Goal: Check status: Check status

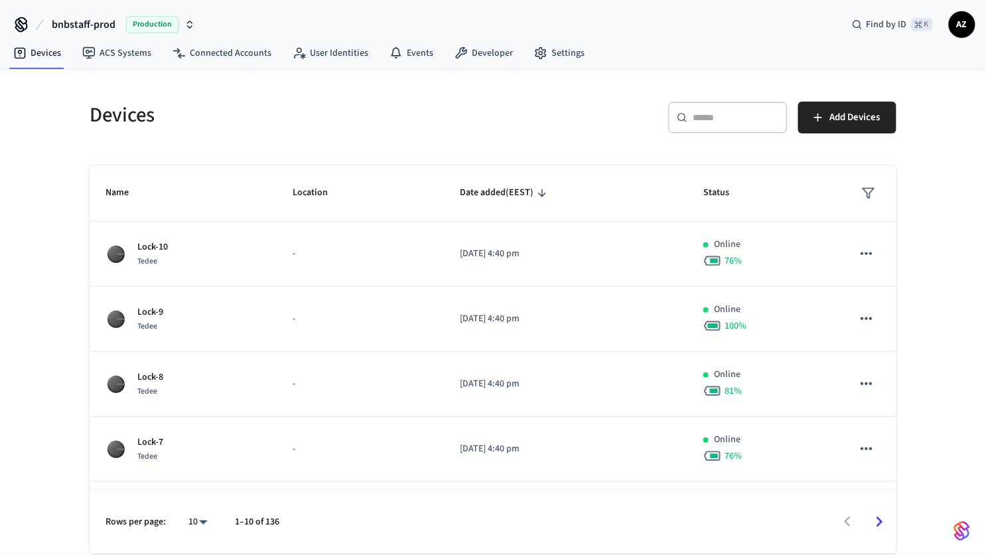
click at [707, 107] on div "​ ​" at bounding box center [727, 118] width 119 height 32
paste input "**********"
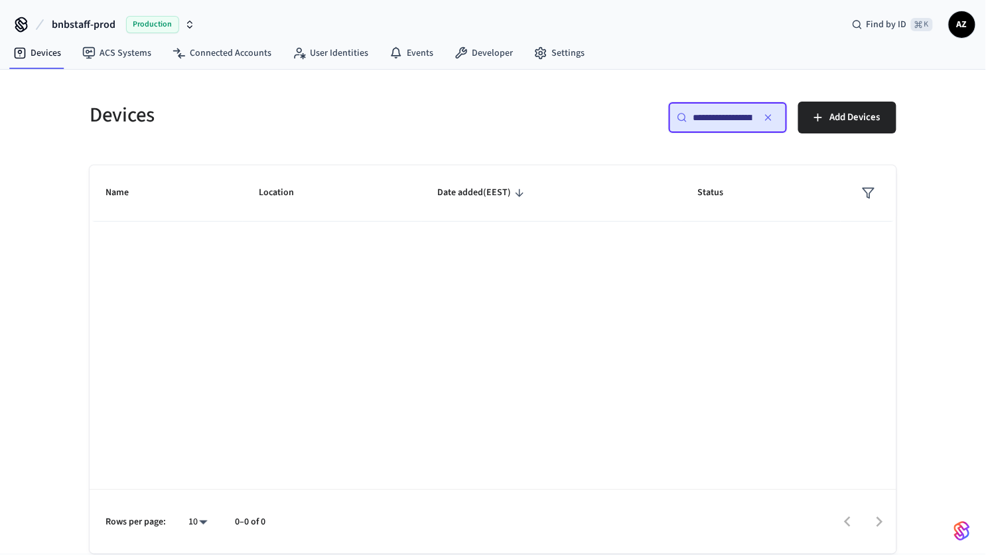
scroll to position [0, 53]
type input "**********"
click at [769, 114] on icon "button" at bounding box center [769, 117] width 11 height 11
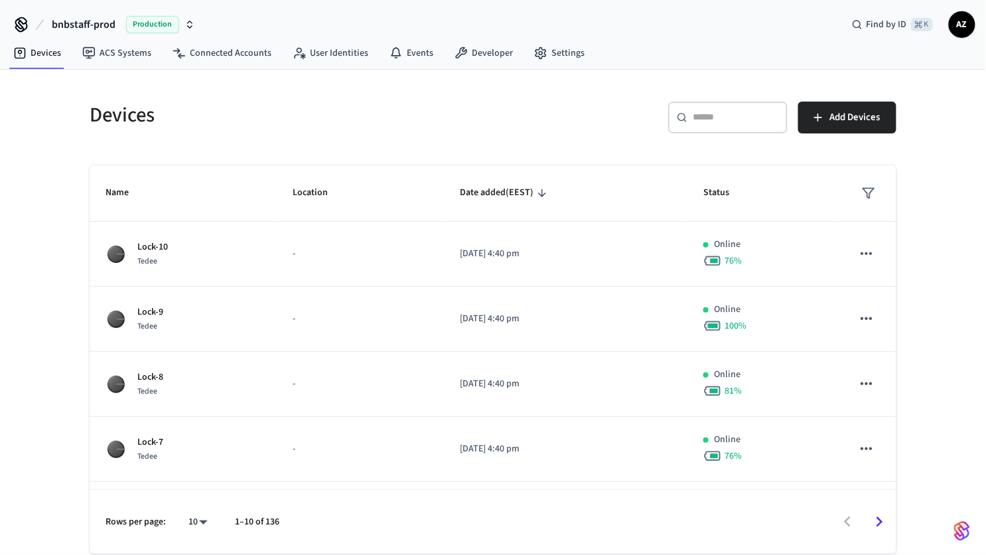
click at [700, 124] on div "​ ​" at bounding box center [727, 118] width 119 height 32
paste input "**********"
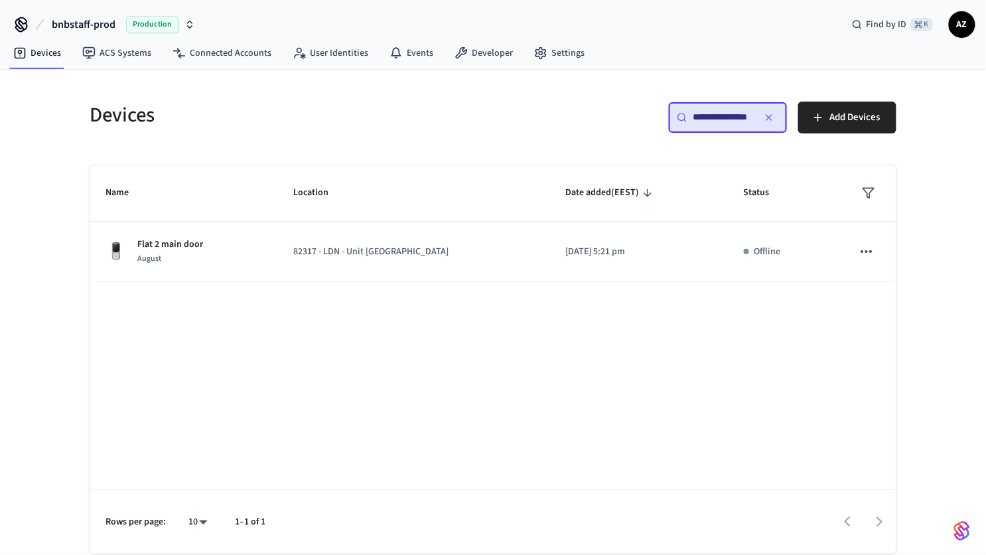
scroll to position [0, 3]
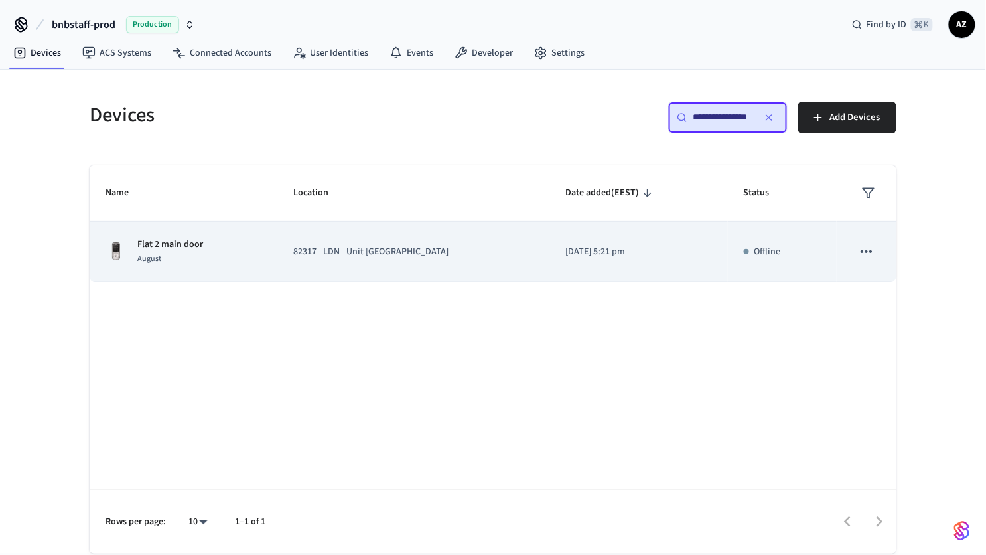
type input "**********"
click at [487, 249] on p "82317 - LDN - Unit [GEOGRAPHIC_DATA]" at bounding box center [413, 252] width 240 height 14
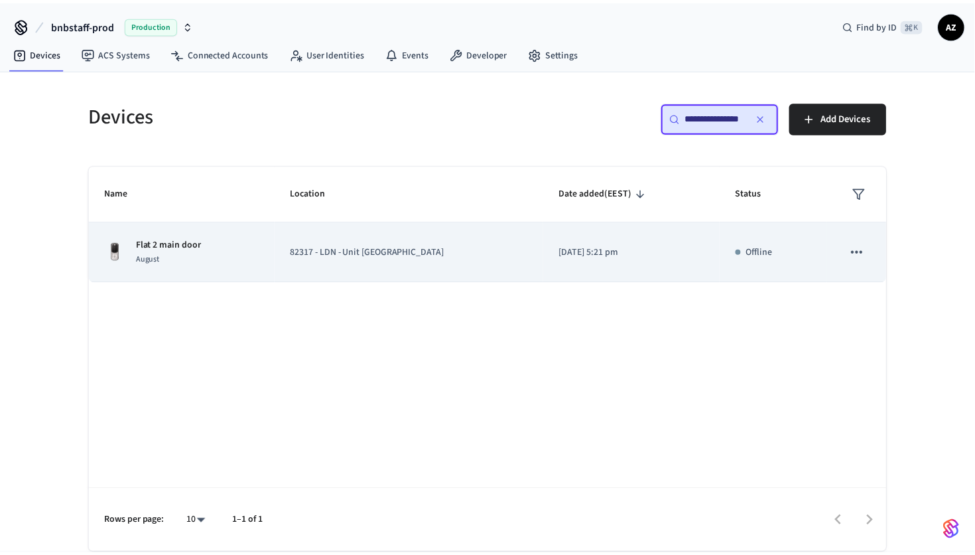
scroll to position [0, 0]
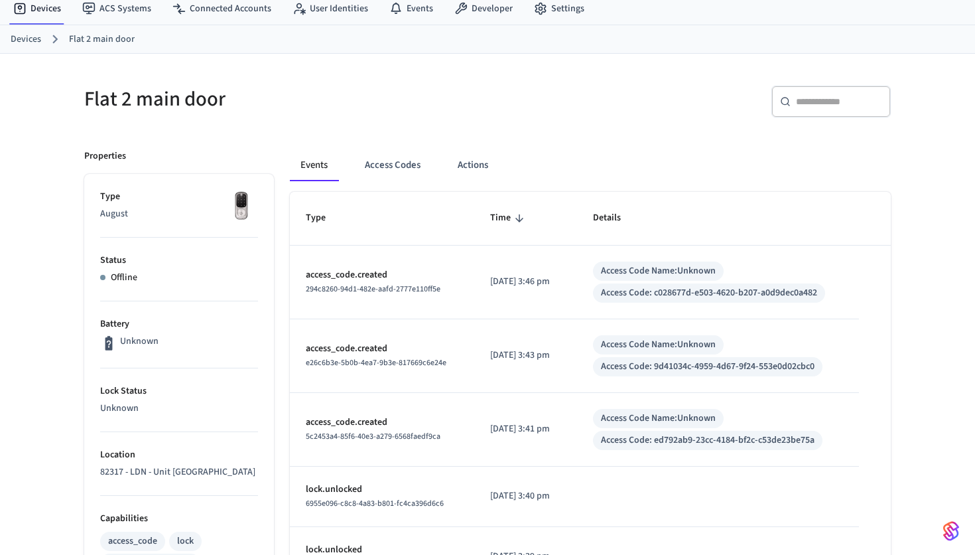
scroll to position [46, 0]
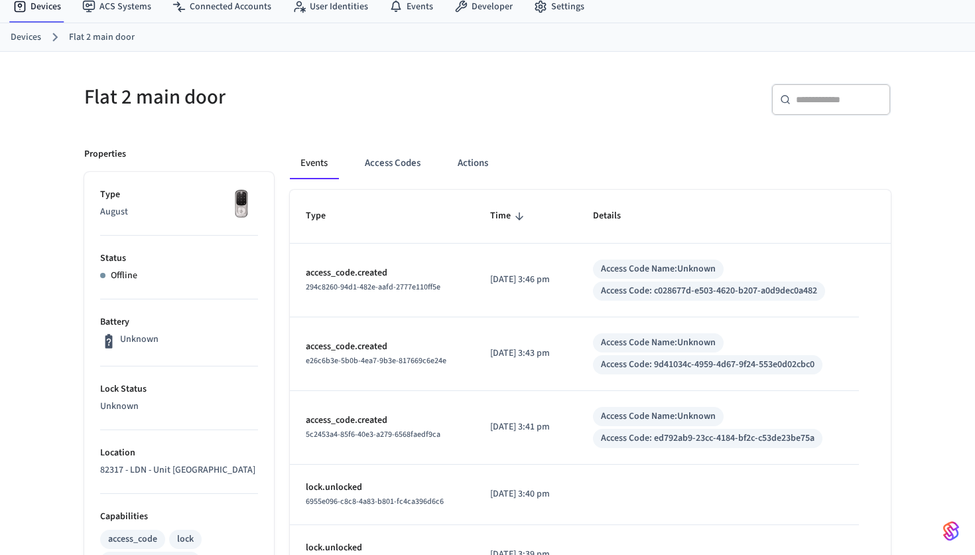
click at [528, 277] on p "2025/08/15 at 3:46 pm" at bounding box center [525, 280] width 71 height 14
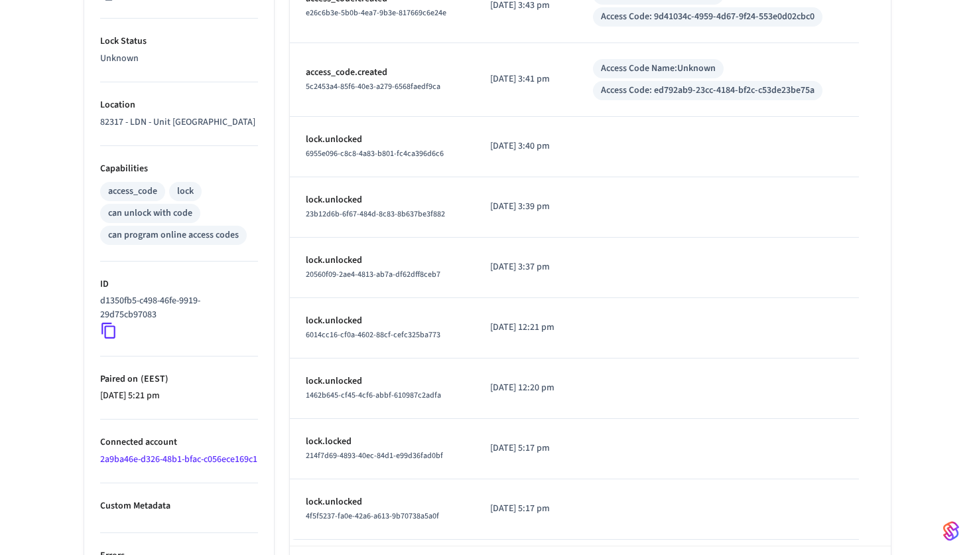
scroll to position [472, 0]
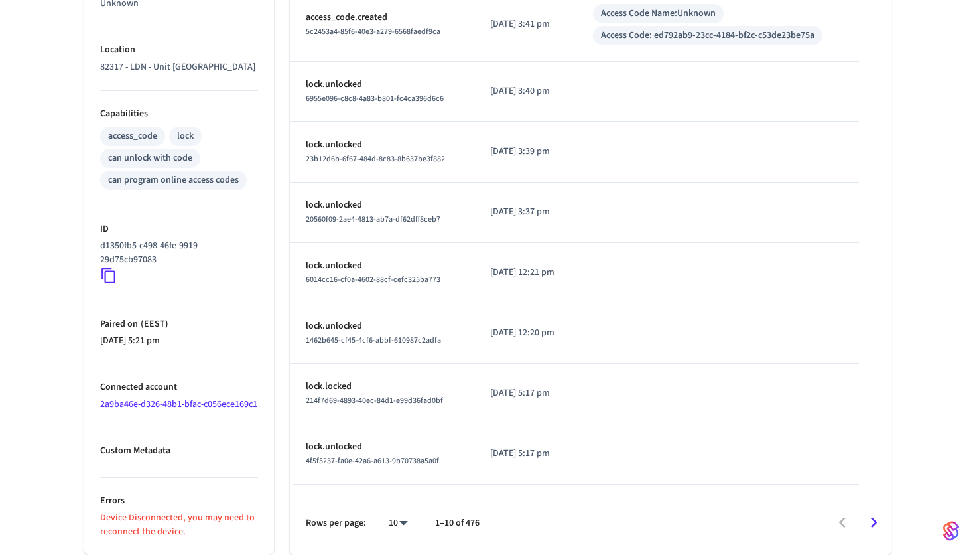
click at [139, 515] on p "Device Disconnected, you may need to reconnect the device." at bounding box center [179, 525] width 158 height 28
click at [161, 534] on p "Device Disconnected, you may need to reconnect the device." at bounding box center [179, 525] width 158 height 28
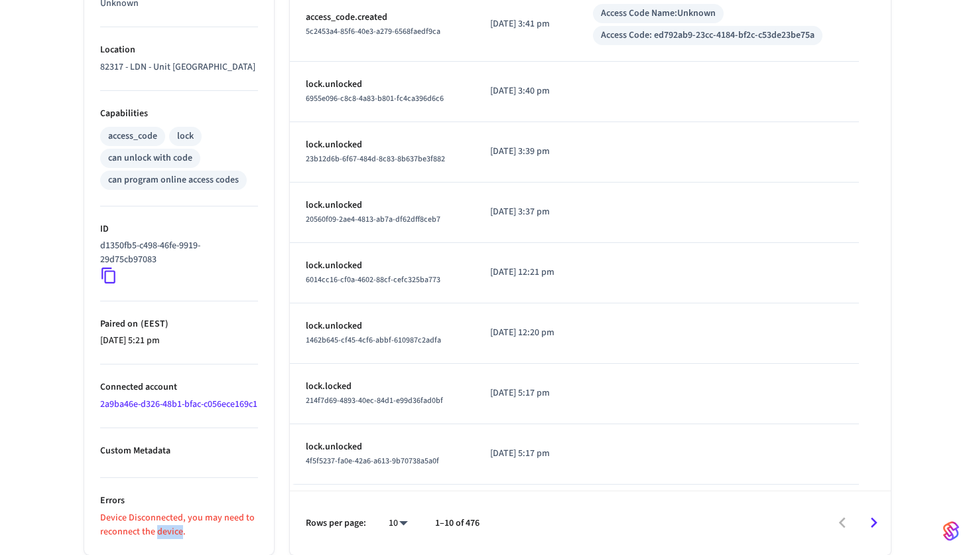
click at [161, 534] on p "Device Disconnected, you may need to reconnect the device." at bounding box center [179, 525] width 158 height 28
click at [141, 397] on link "2a9ba46e-d326-48b1-bfac-c056ece169c1" at bounding box center [178, 403] width 157 height 13
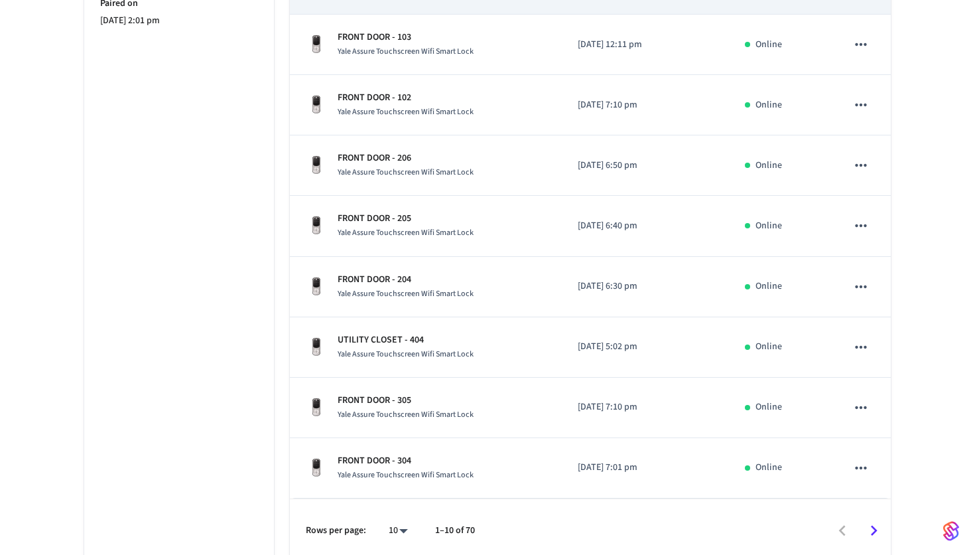
scroll to position [411, 0]
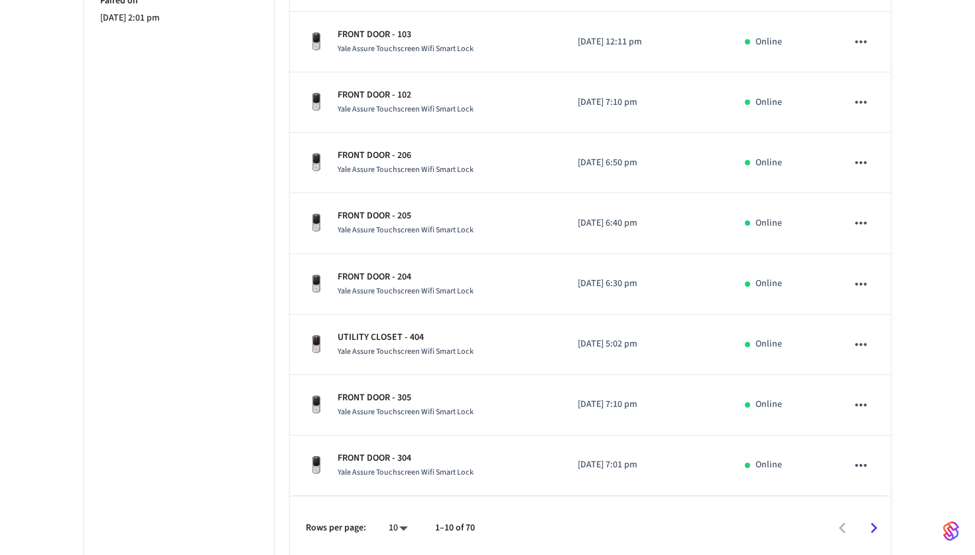
click at [871, 523] on icon "Go to next page" at bounding box center [874, 528] width 7 height 11
click at [874, 518] on icon "Go to next page" at bounding box center [874, 528] width 21 height 21
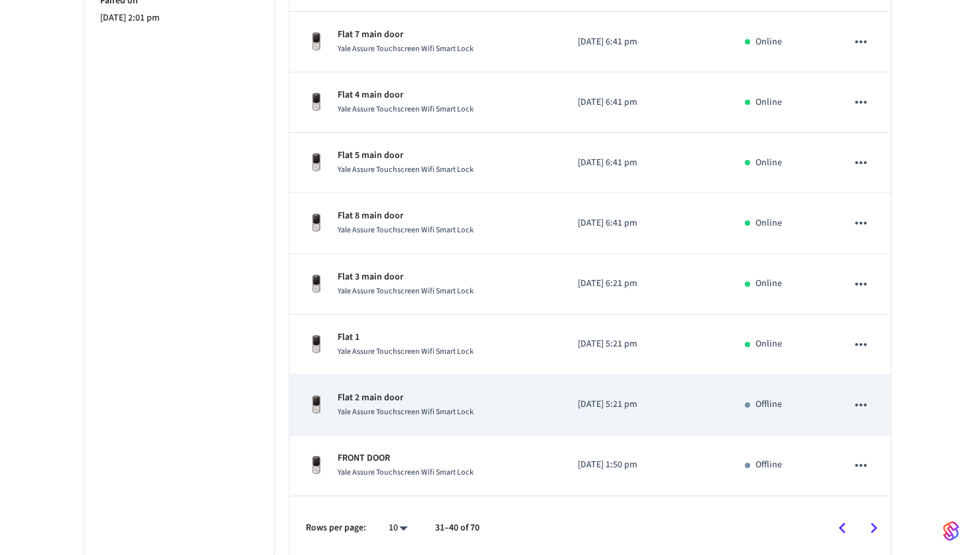
click at [859, 403] on icon "sticky table" at bounding box center [861, 404] width 17 height 17
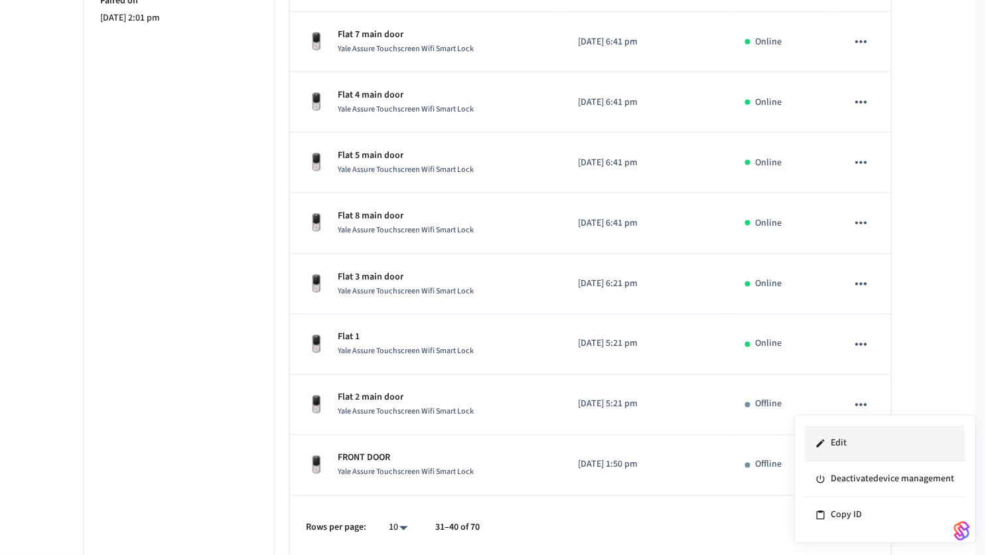
click at [842, 441] on li "Edit" at bounding box center [885, 443] width 161 height 36
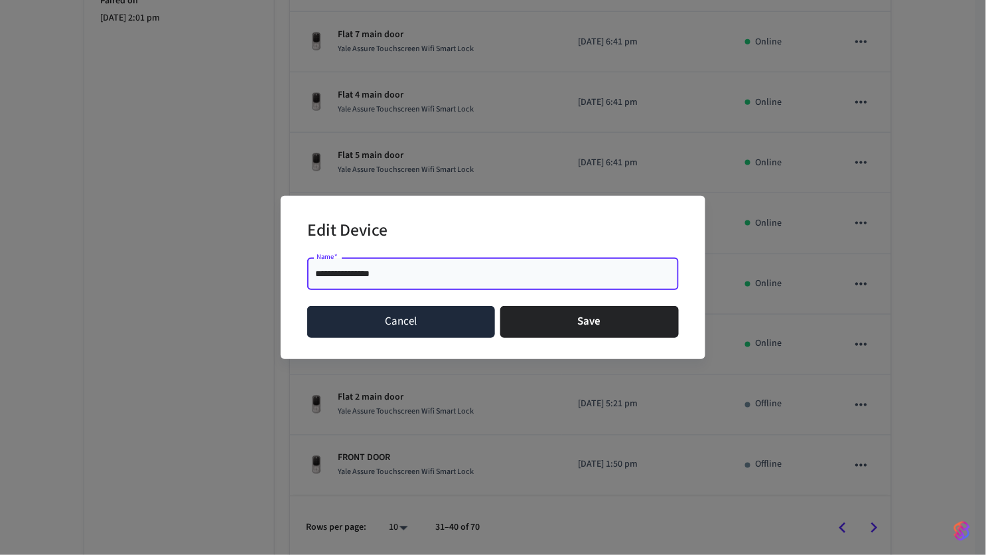
click at [405, 309] on button "Cancel" at bounding box center [401, 322] width 188 height 32
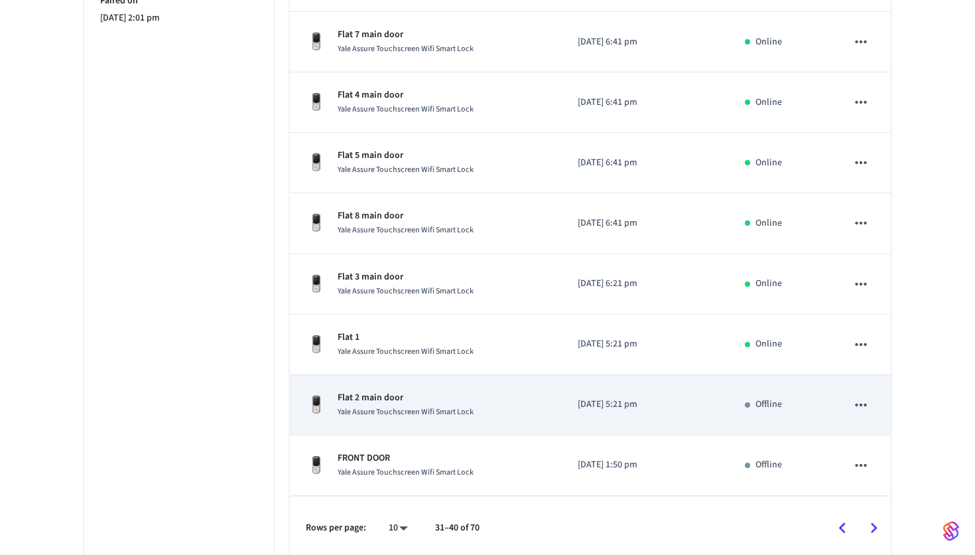
click at [651, 409] on td "[DATE] 5:21 pm" at bounding box center [645, 405] width 167 height 60
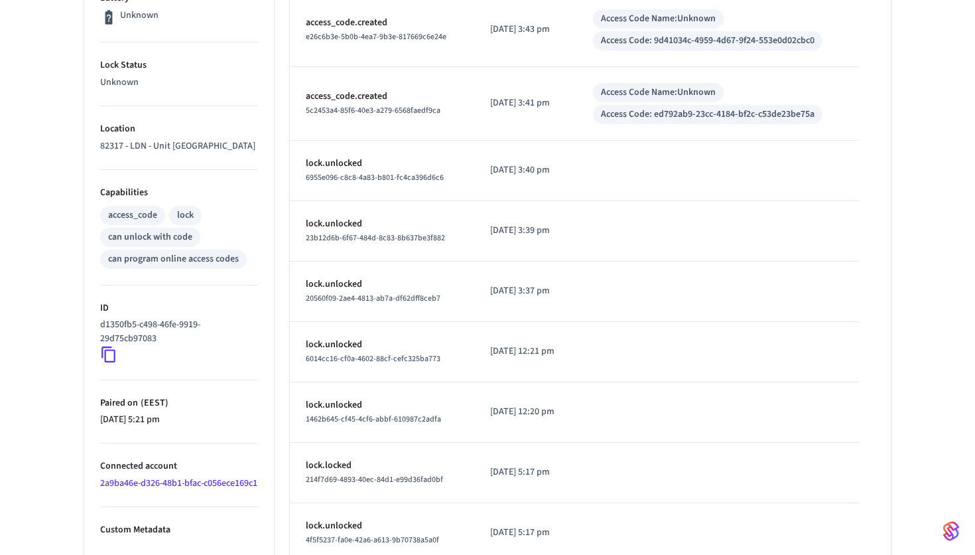
scroll to position [382, 0]
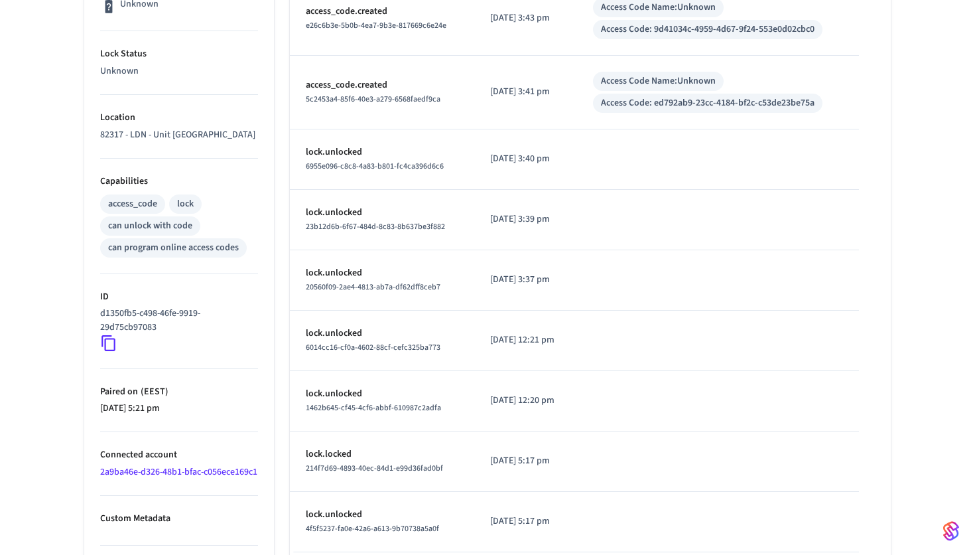
click at [184, 255] on div "can program online access codes" at bounding box center [173, 248] width 131 height 14
click at [85, 219] on ul "Type August Status Offline Battery Unknown Lock Status Unknown Location 82317 -…" at bounding box center [179, 230] width 190 height 786
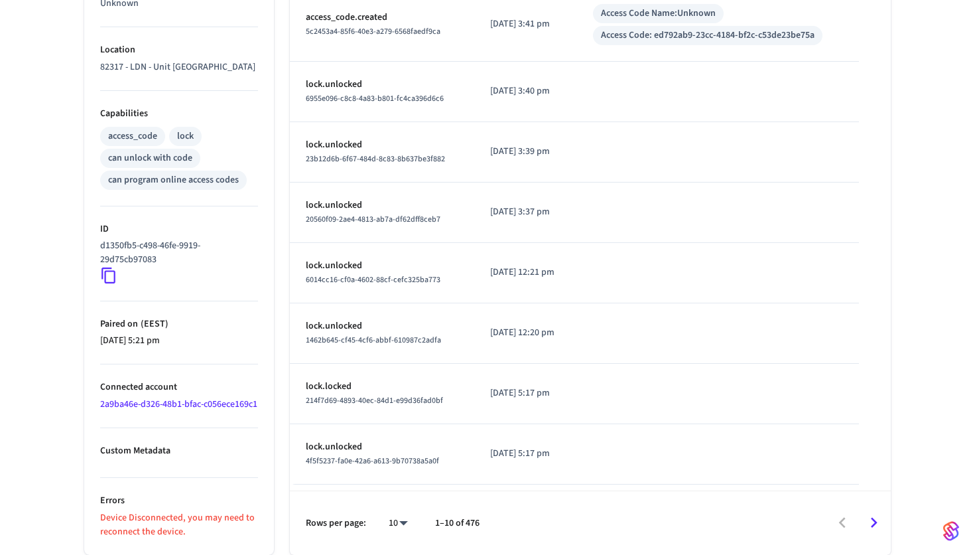
click at [147, 317] on span "( EEST )" at bounding box center [153, 323] width 31 height 13
click at [149, 335] on li "Paired on ( EEST ) 2025/01/23 at 5:21 pm" at bounding box center [179, 333] width 158 height 64
click at [107, 317] on p "Paired on ( EEST )" at bounding box center [179, 324] width 158 height 14
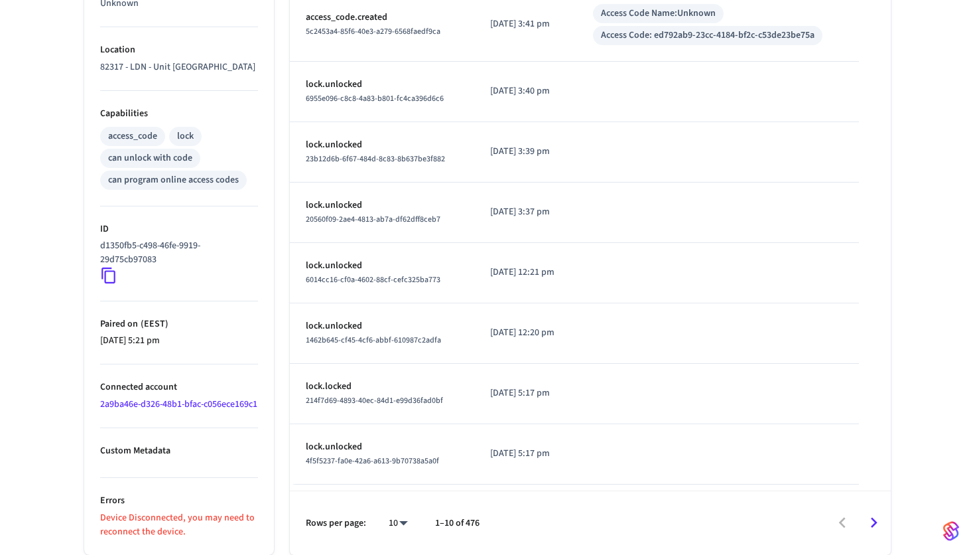
click at [107, 317] on p "Paired on ( EEST )" at bounding box center [179, 324] width 158 height 14
click at [127, 397] on link "2a9ba46e-d326-48b1-bfac-c056ece169c1" at bounding box center [178, 403] width 157 height 13
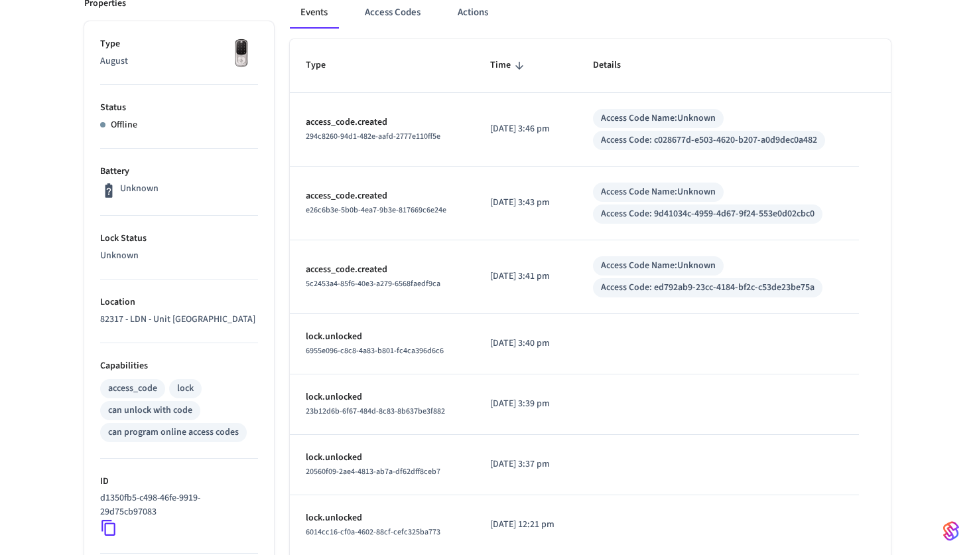
scroll to position [198, 0]
click at [494, 336] on p "2025/08/15 at 3:40 pm" at bounding box center [525, 343] width 71 height 14
click at [512, 347] on td "2025/08/15 at 3:40 pm" at bounding box center [525, 343] width 103 height 60
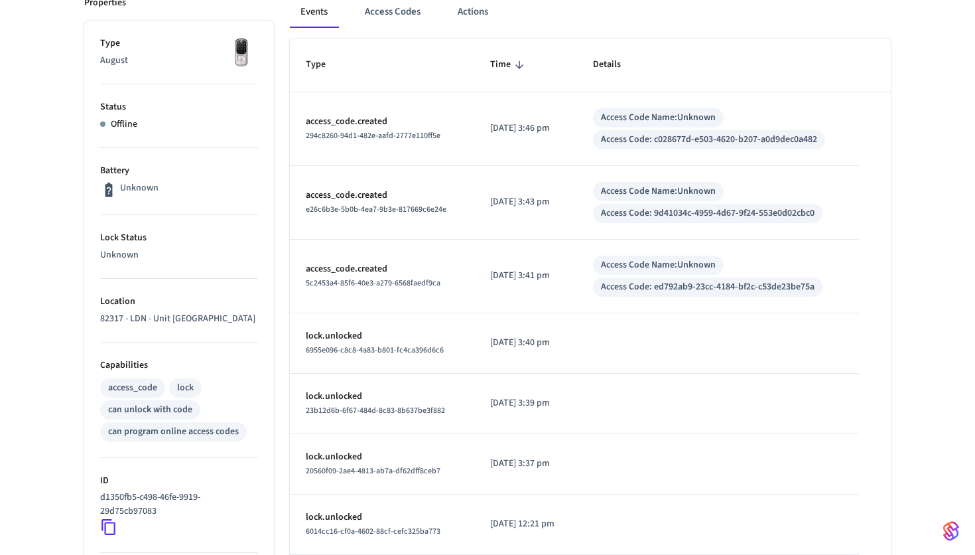
click at [519, 396] on p "2025/08/15 at 3:39 pm" at bounding box center [525, 403] width 71 height 14
click at [528, 408] on td "2025/08/15 at 3:39 pm" at bounding box center [525, 404] width 103 height 60
click at [501, 396] on p "2025/08/15 at 3:39 pm" at bounding box center [525, 403] width 71 height 14
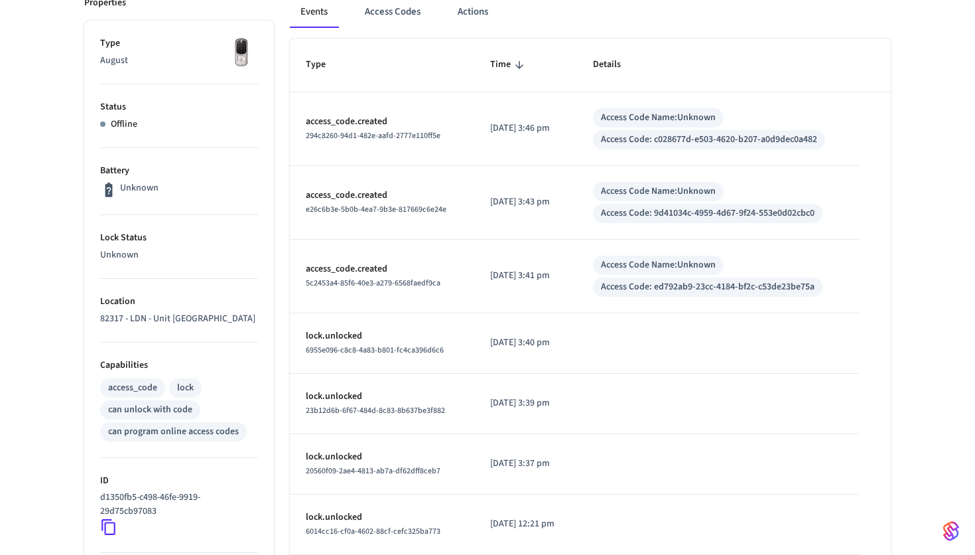
click at [501, 396] on p "2025/08/15 at 3:39 pm" at bounding box center [525, 403] width 71 height 14
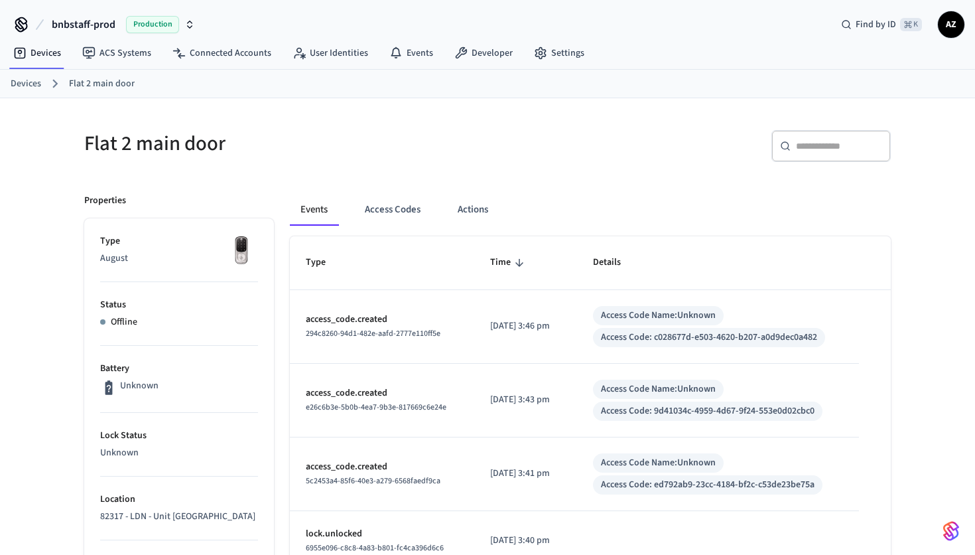
scroll to position [31, 0]
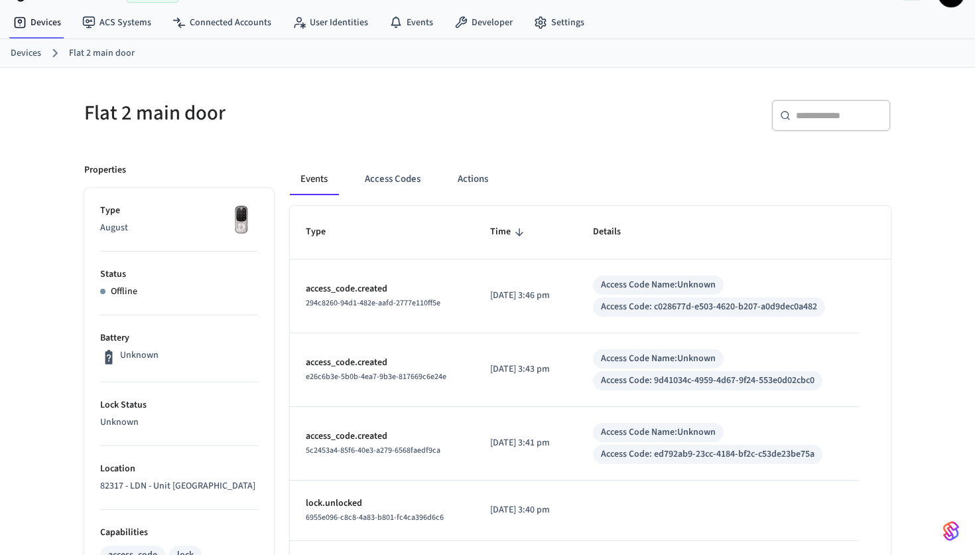
click at [137, 291] on p "Offline" at bounding box center [124, 292] width 27 height 14
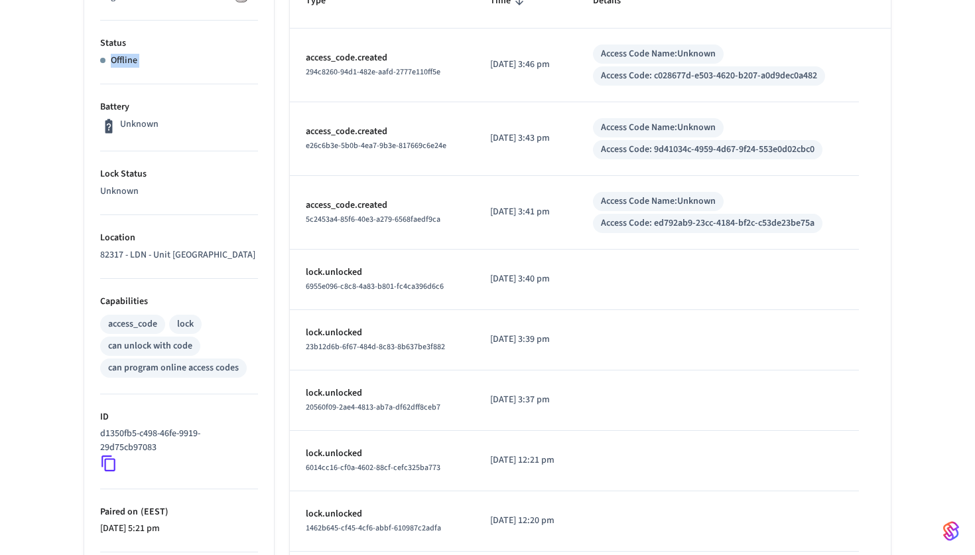
scroll to position [303, 0]
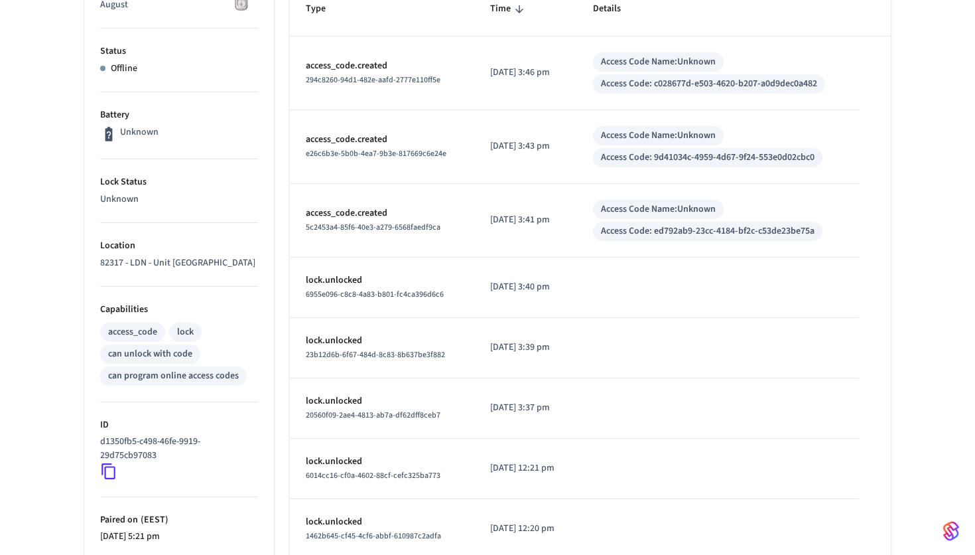
scroll to position [472, 0]
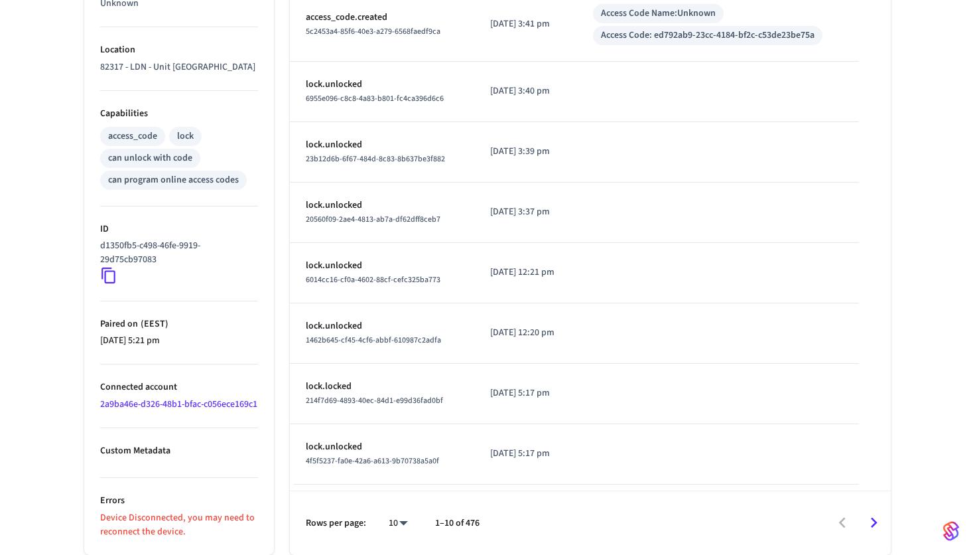
click at [190, 525] on p "Device Disconnected, you may need to reconnect the device." at bounding box center [179, 525] width 158 height 28
click at [154, 483] on li "Errors Device Disconnected, you may need to reconnect the device." at bounding box center [179, 508] width 158 height 61
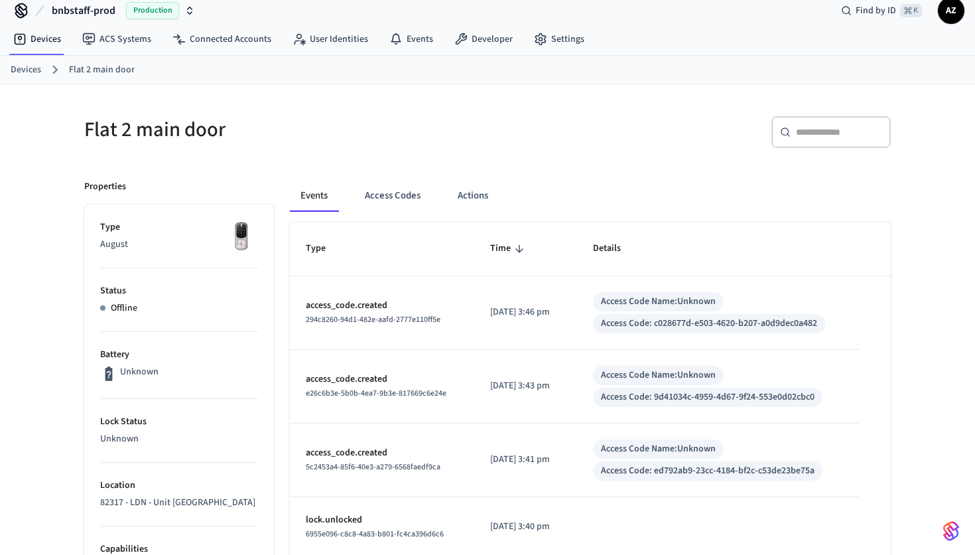
scroll to position [30, 0]
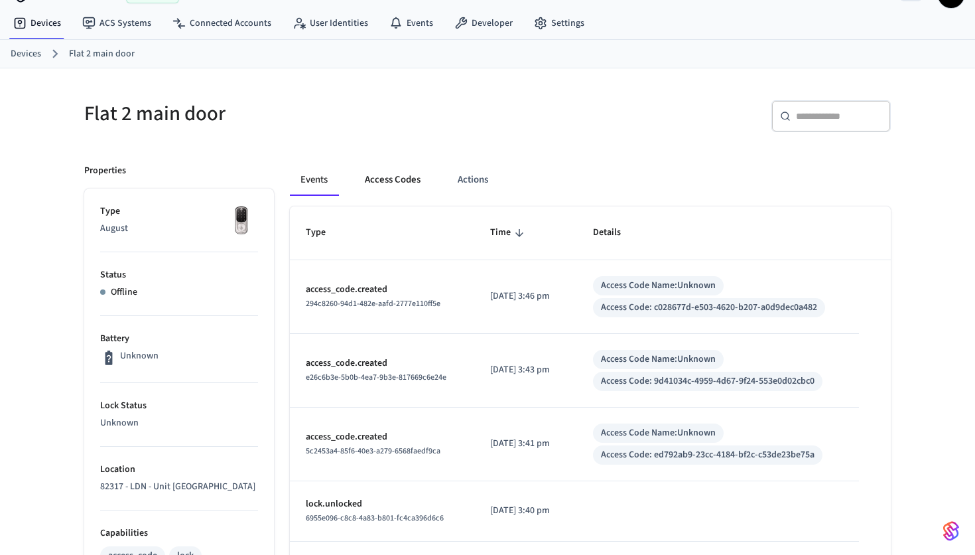
click at [378, 177] on button "Access Codes" at bounding box center [392, 180] width 77 height 32
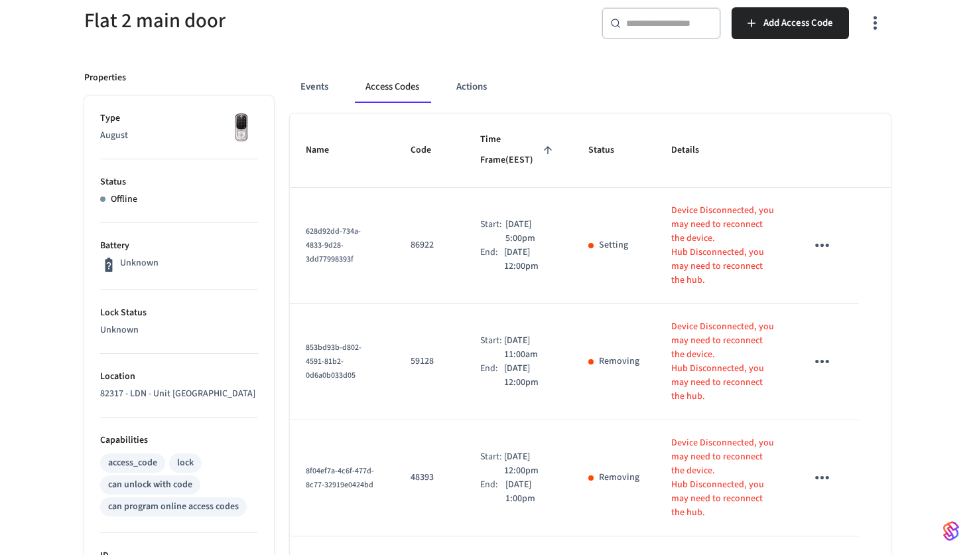
scroll to position [113, 0]
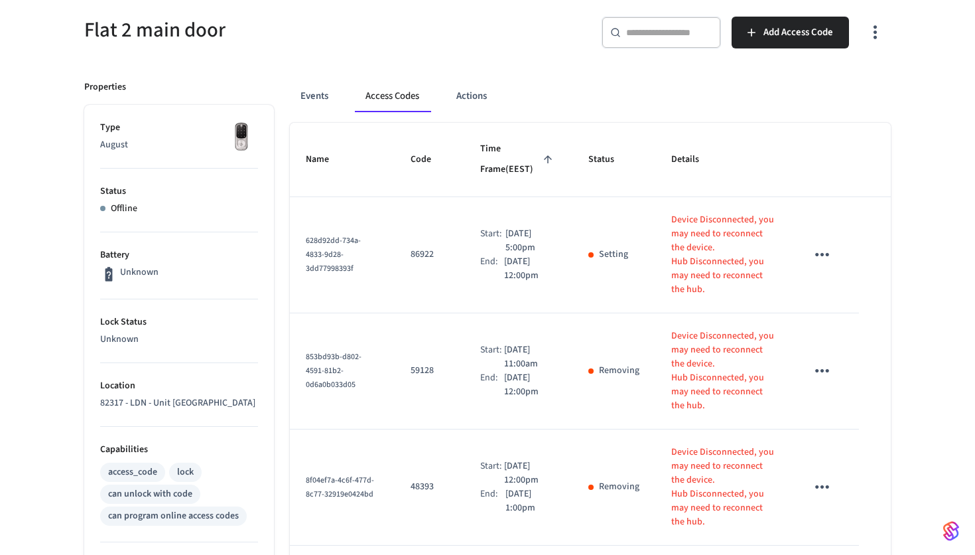
click at [818, 250] on icon "sticky table" at bounding box center [822, 254] width 21 height 21
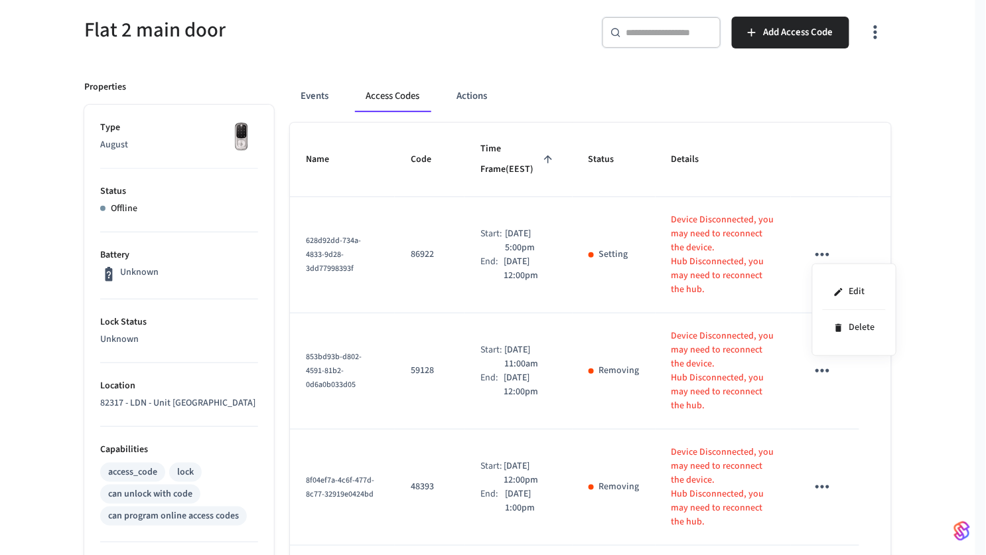
click at [656, 240] on div at bounding box center [493, 277] width 986 height 555
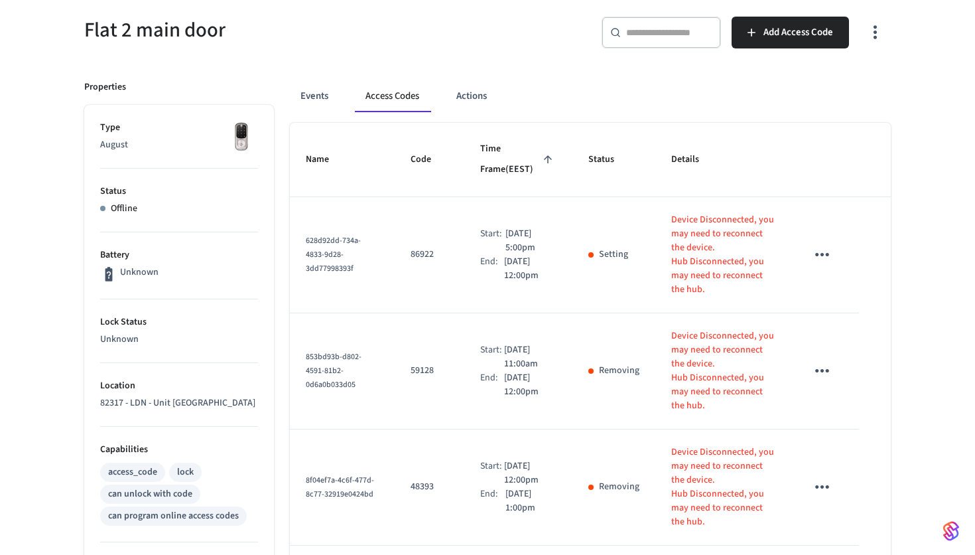
click at [682, 232] on p "Device Disconnected, you may need to reconnect the device." at bounding box center [724, 234] width 104 height 42
click at [719, 242] on p "Device Disconnected, you may need to reconnect the device." at bounding box center [724, 234] width 104 height 42
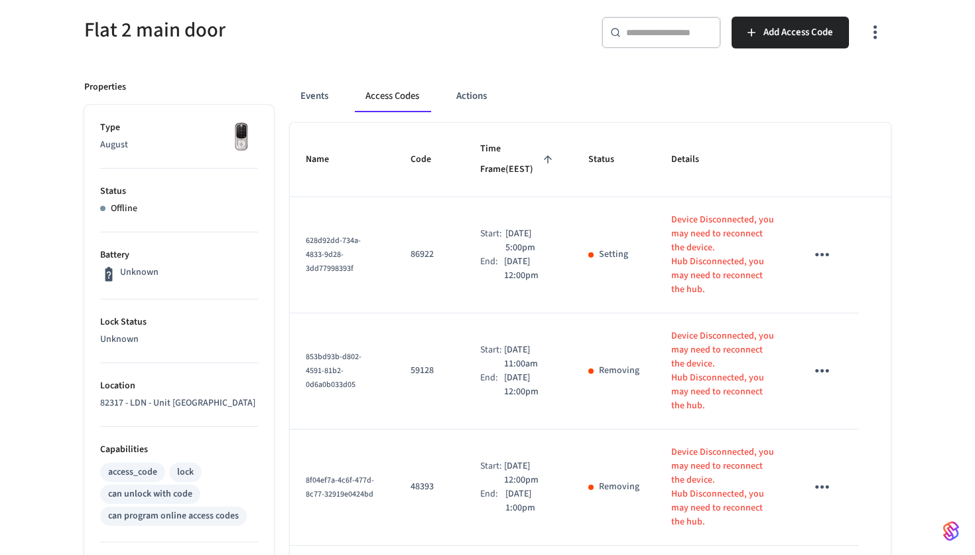
click at [719, 242] on p "Device Disconnected, you may need to reconnect the device." at bounding box center [724, 234] width 104 height 42
copy p "Device Disconnected, you may need to reconnect the device."
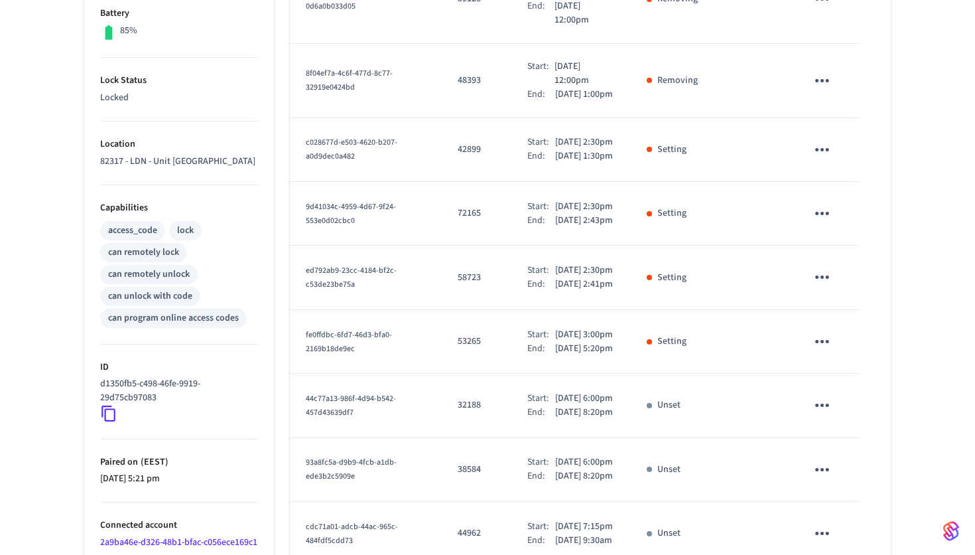
scroll to position [0, 0]
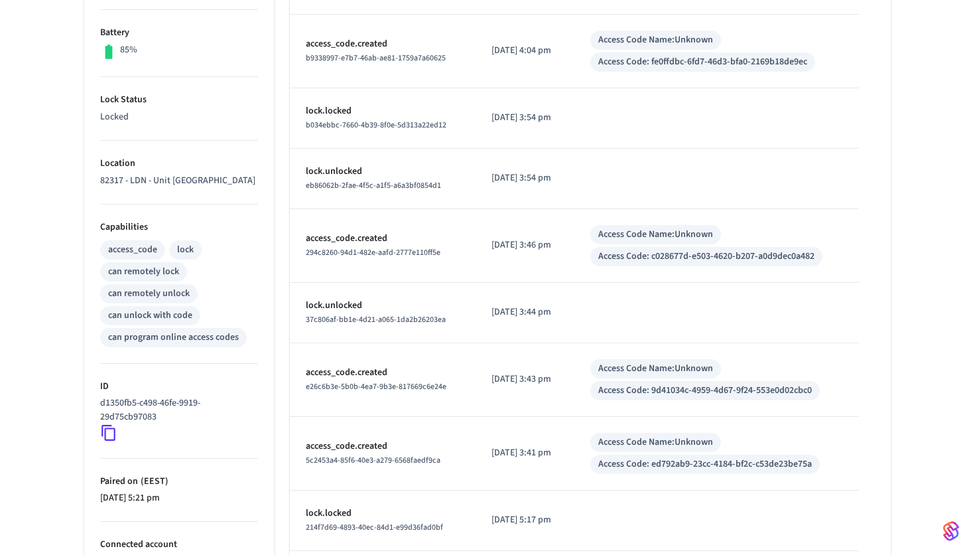
scroll to position [187, 0]
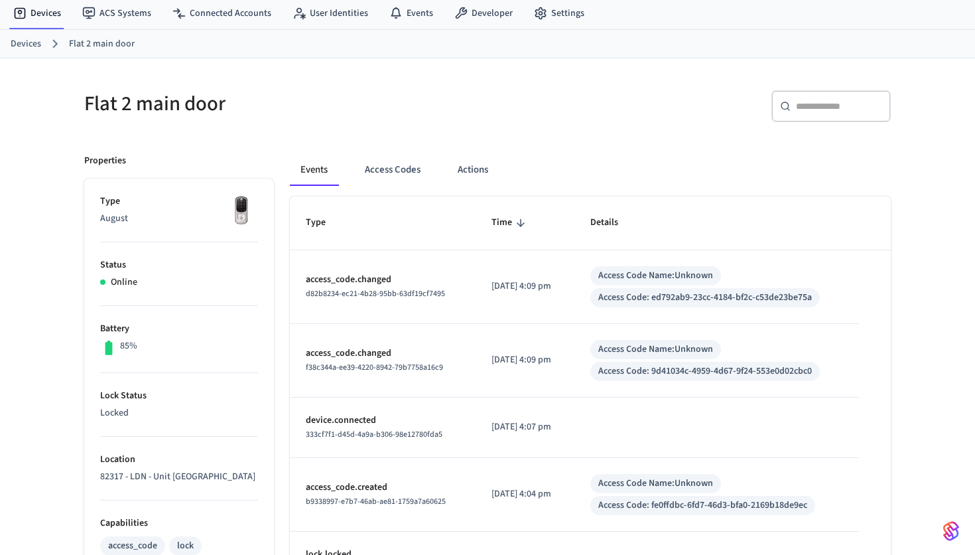
scroll to position [51, 0]
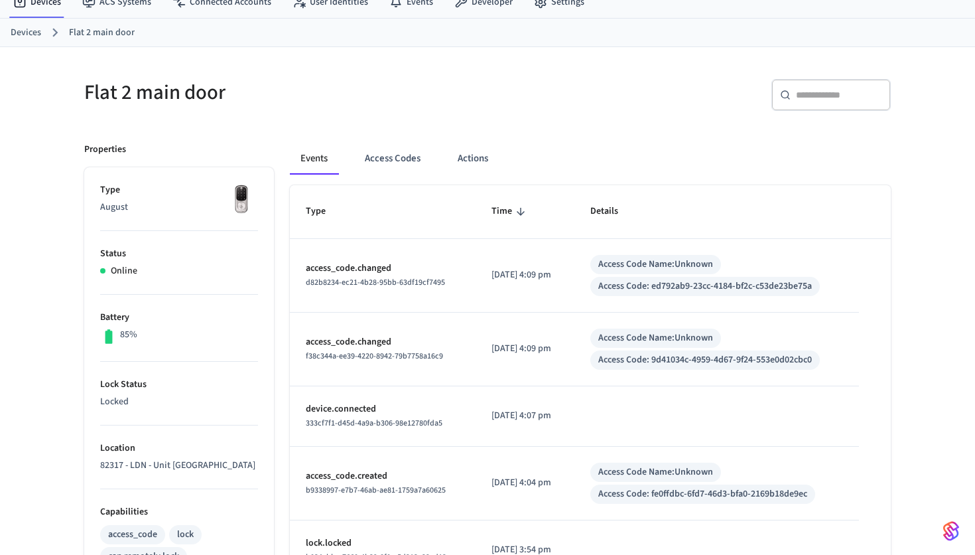
click at [495, 271] on p "2025/08/15 at 4:09 pm" at bounding box center [525, 275] width 67 height 14
click at [495, 271] on p "[DATE] 4:09 pm" at bounding box center [525, 275] width 67 height 14
click at [426, 279] on span "d82b8234-ec21-4b28-95bb-63df19cf7495" at bounding box center [375, 282] width 139 height 11
click at [524, 277] on p "[DATE] 4:09 pm" at bounding box center [525, 275] width 67 height 14
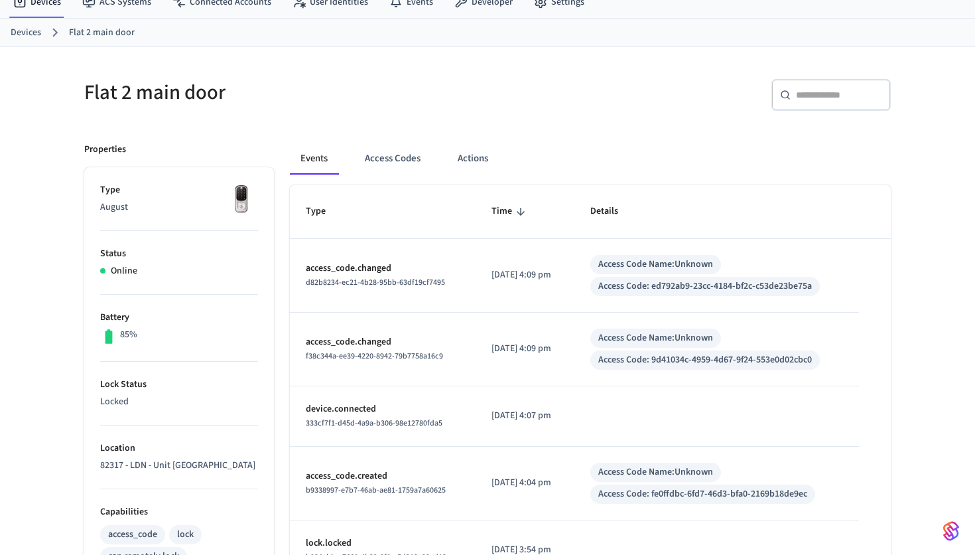
click at [524, 277] on p "[DATE] 4:09 pm" at bounding box center [525, 275] width 67 height 14
click at [539, 362] on td "[DATE] 4:09 pm" at bounding box center [525, 350] width 99 height 74
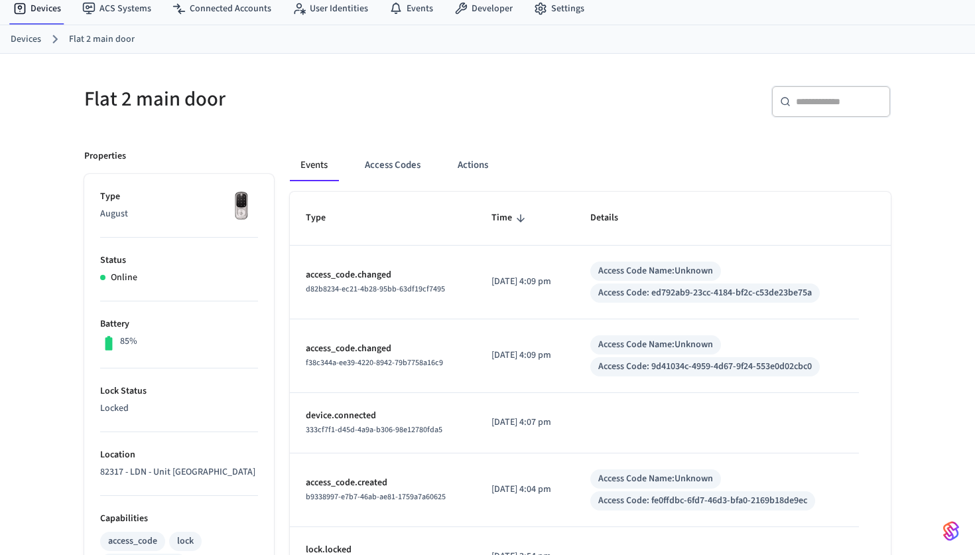
scroll to position [24, 0]
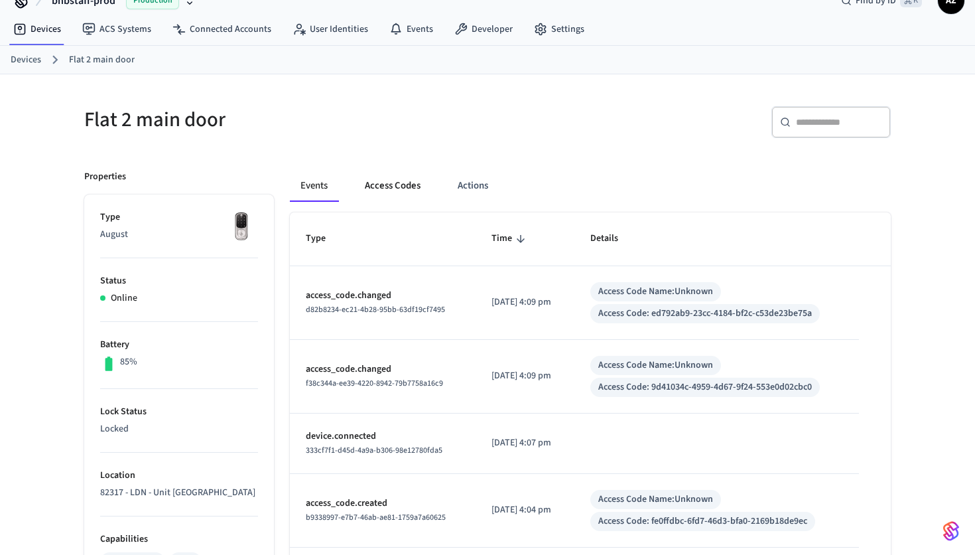
click at [407, 194] on button "Access Codes" at bounding box center [392, 186] width 77 height 32
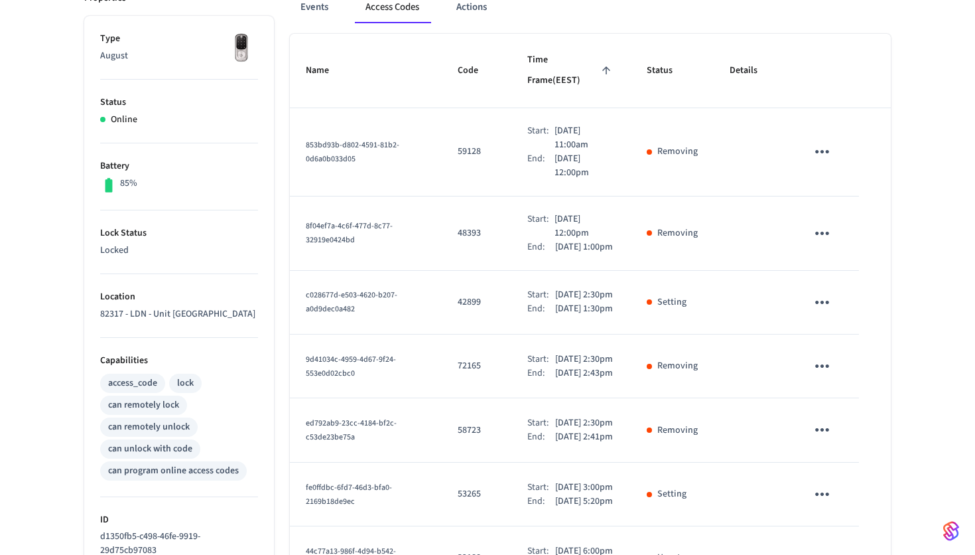
scroll to position [198, 0]
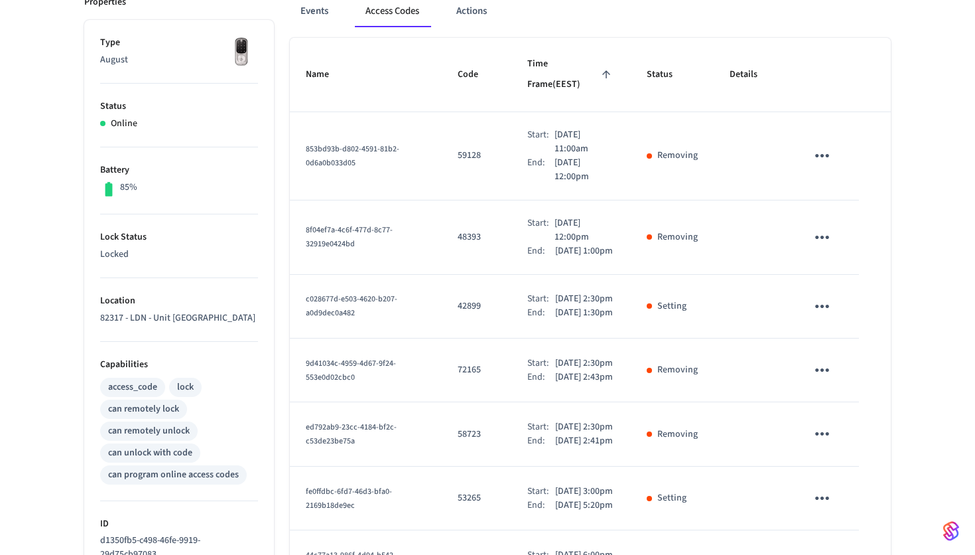
click at [532, 313] on div "End:" at bounding box center [542, 313] width 28 height 14
click at [458, 305] on p "42899" at bounding box center [477, 306] width 38 height 14
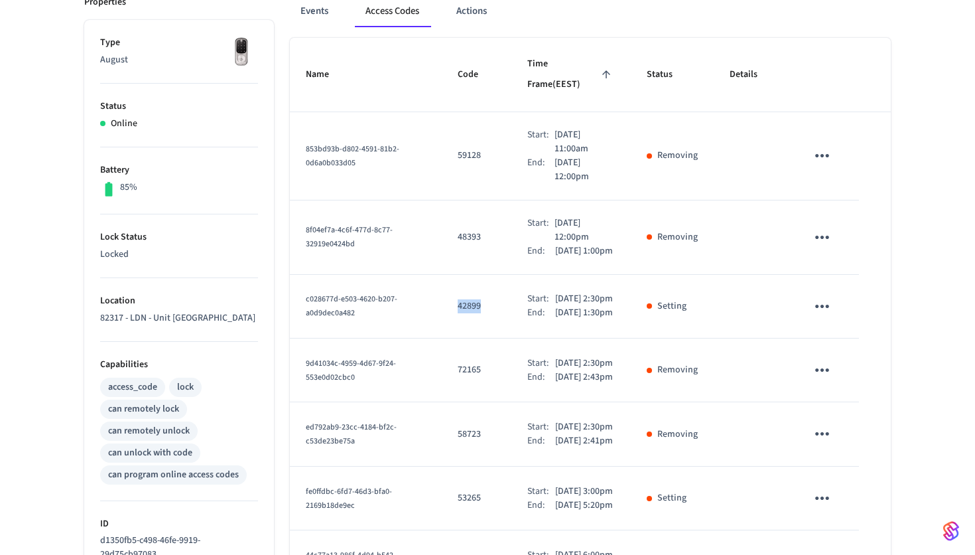
click at [458, 305] on p "42899" at bounding box center [477, 306] width 38 height 14
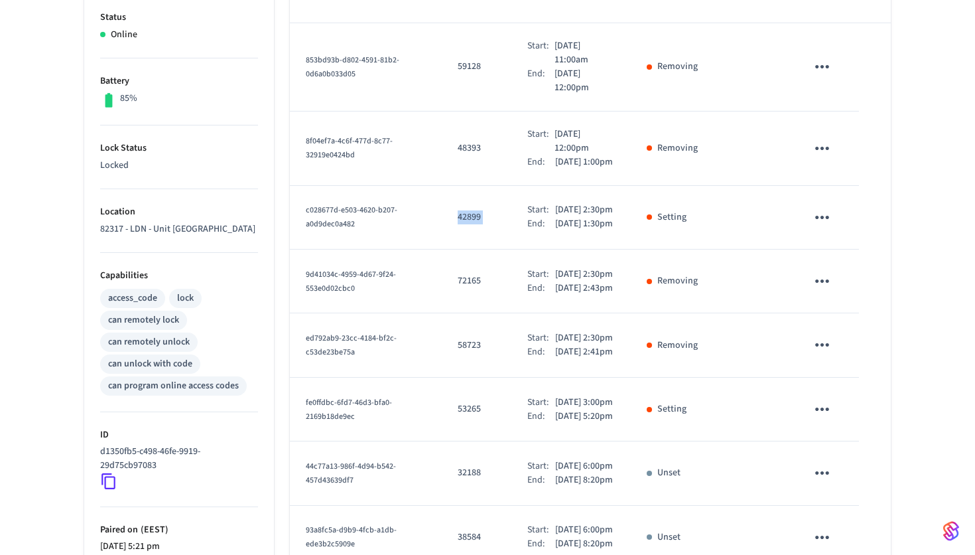
scroll to position [198, 0]
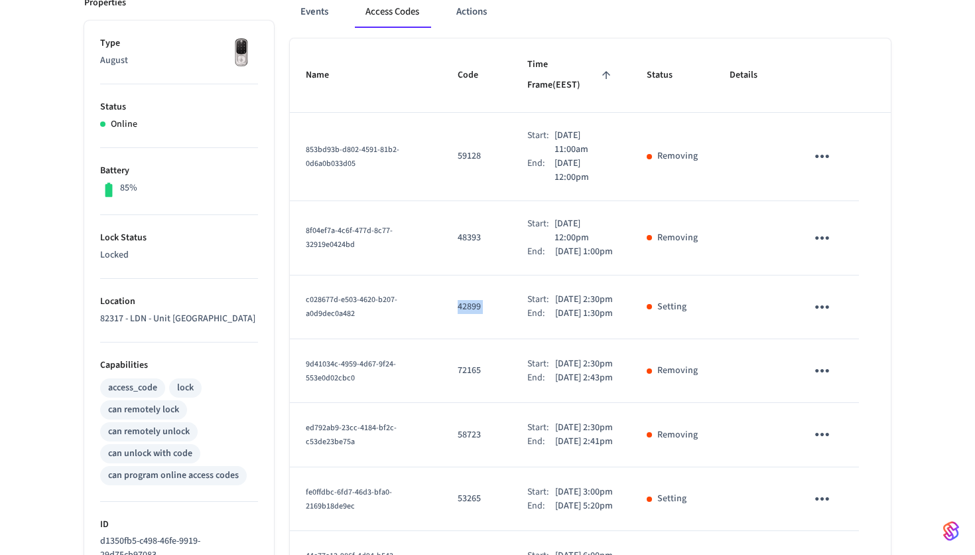
click at [648, 150] on td "Removing" at bounding box center [672, 157] width 83 height 88
click at [512, 123] on td "Start: Aug 15th 2025 11:00am End: Aug 15th 2025 12:00pm" at bounding box center [571, 157] width 119 height 88
click at [512, 155] on td "Start: Aug 15th 2025 11:00am End: Aug 15th 2025 12:00pm" at bounding box center [571, 157] width 119 height 88
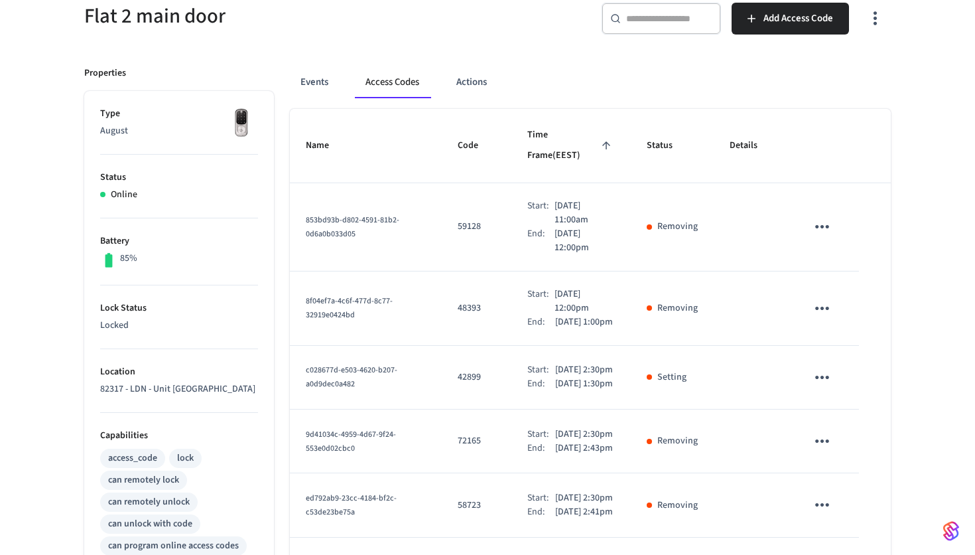
scroll to position [117, 0]
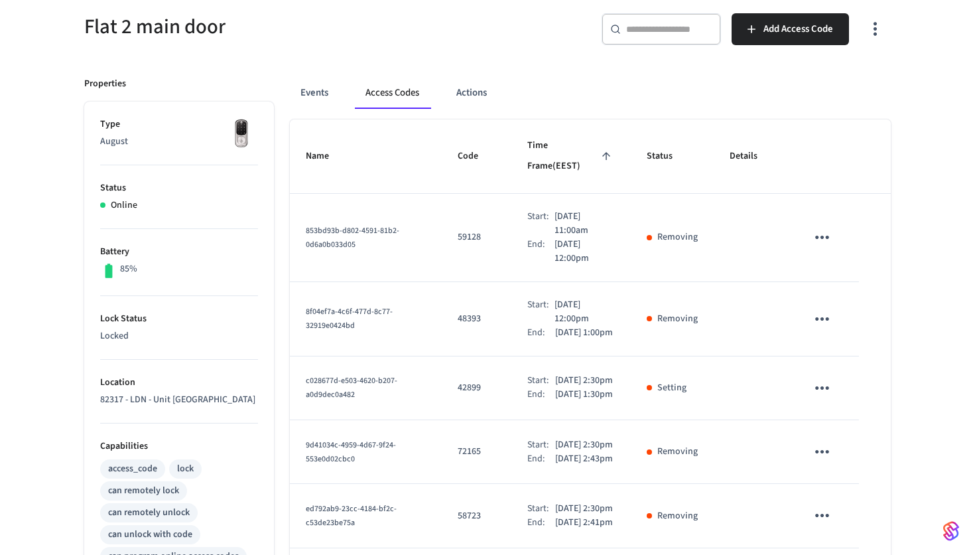
click at [690, 230] on p "Removing" at bounding box center [678, 237] width 40 height 14
click at [689, 282] on td "Removing" at bounding box center [672, 319] width 83 height 74
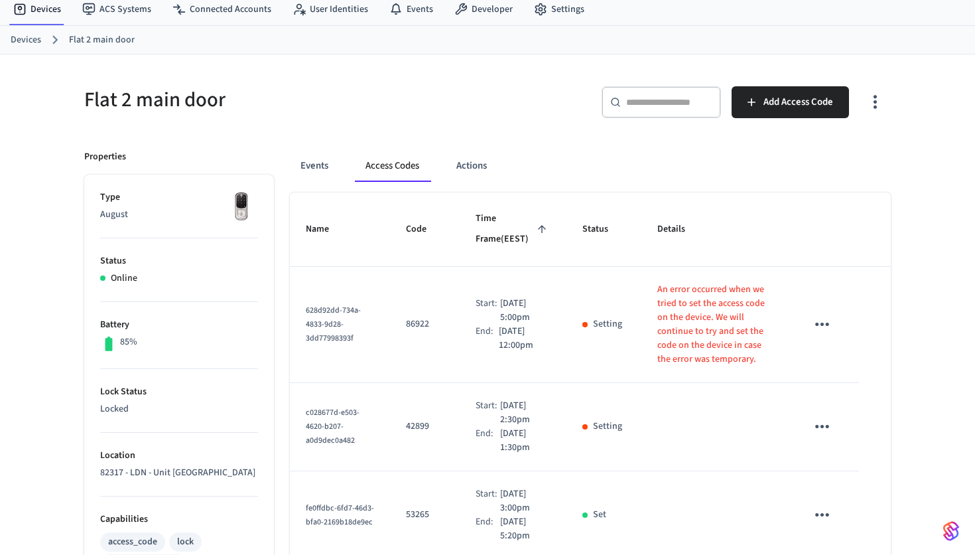
scroll to position [0, 0]
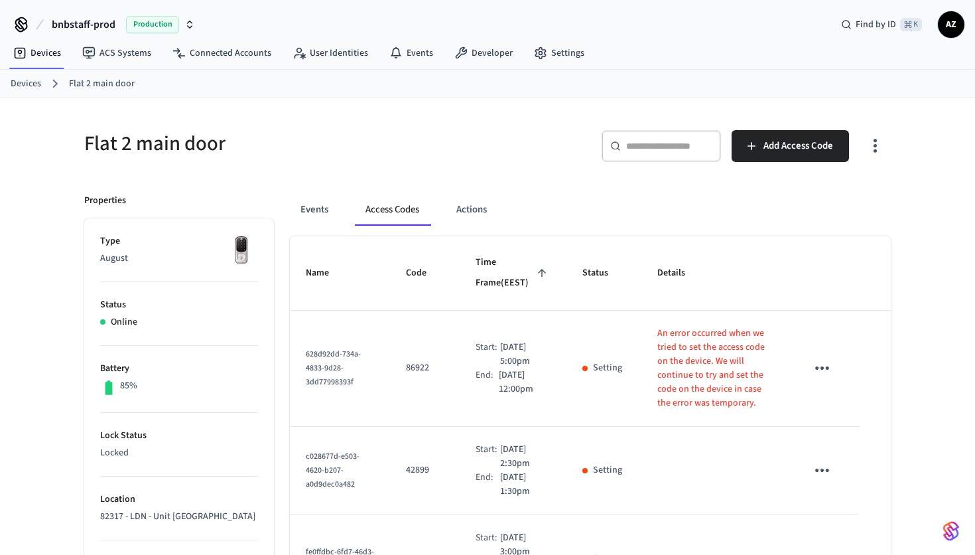
click at [745, 382] on p "An error occurred when we tried to set the access code on the device. We will c…" at bounding box center [716, 368] width 117 height 84
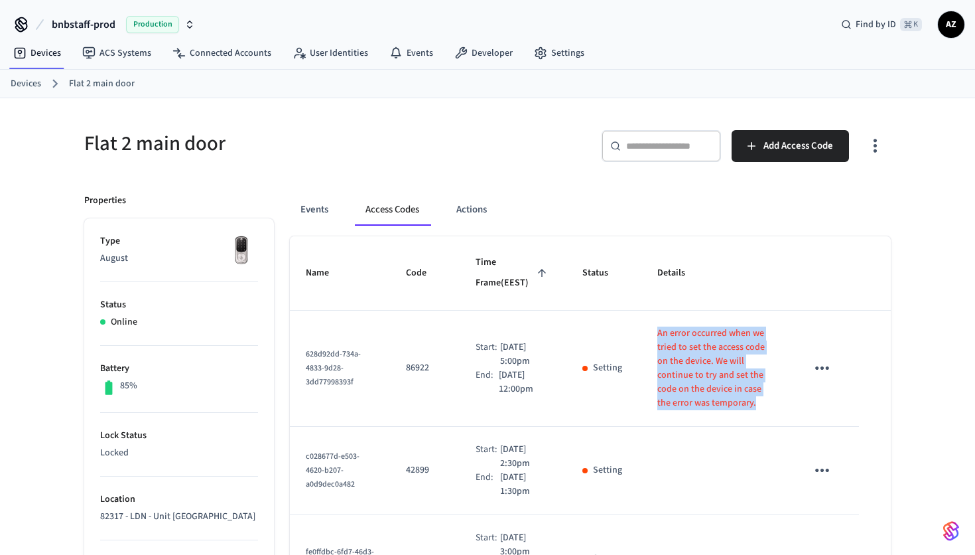
click at [714, 378] on p "An error occurred when we tried to set the access code on the device. We will c…" at bounding box center [716, 368] width 117 height 84
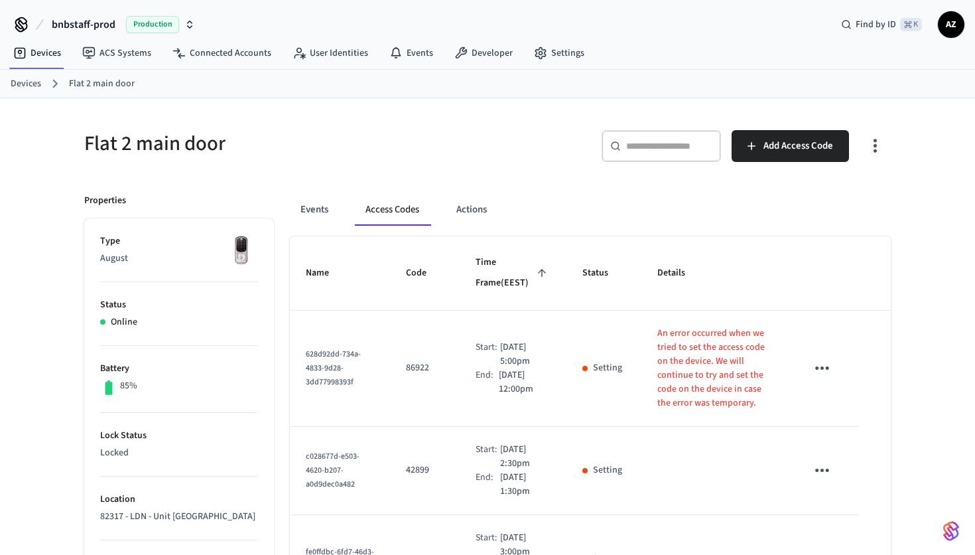
click at [714, 378] on p "An error occurred when we tried to set the access code on the device. We will c…" at bounding box center [716, 368] width 117 height 84
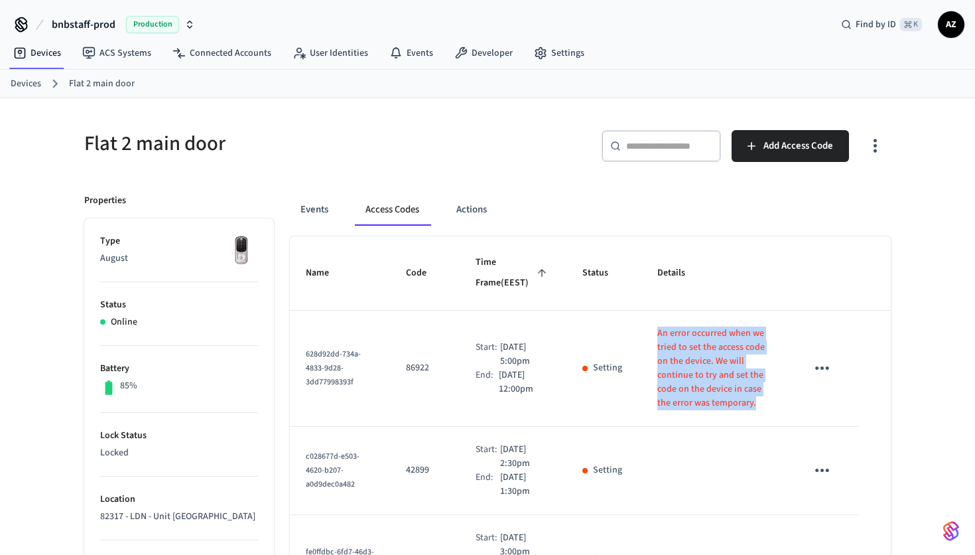
click at [668, 370] on p "An error occurred when we tried to set the access code on the device. We will c…" at bounding box center [716, 368] width 117 height 84
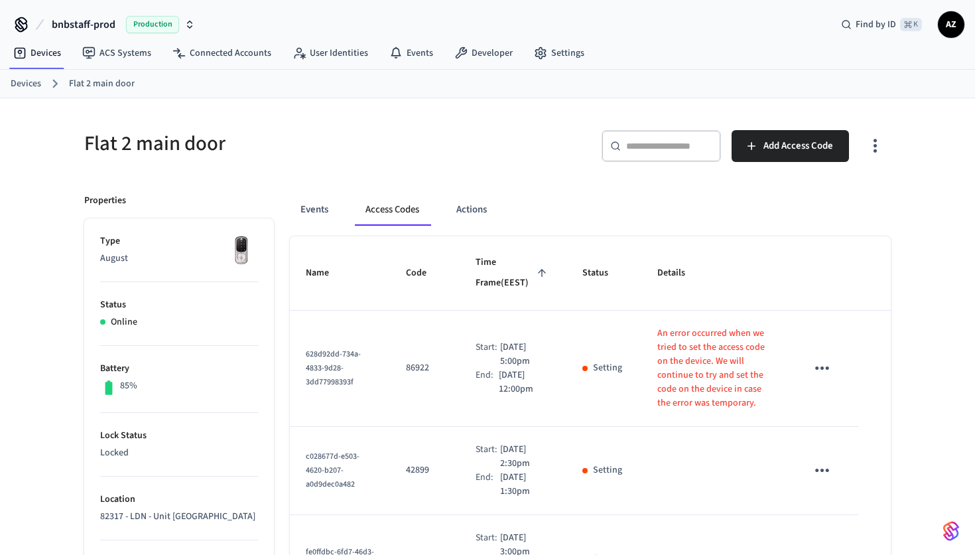
click at [668, 370] on p "An error occurred when we tried to set the access code on the device. We will c…" at bounding box center [716, 368] width 117 height 84
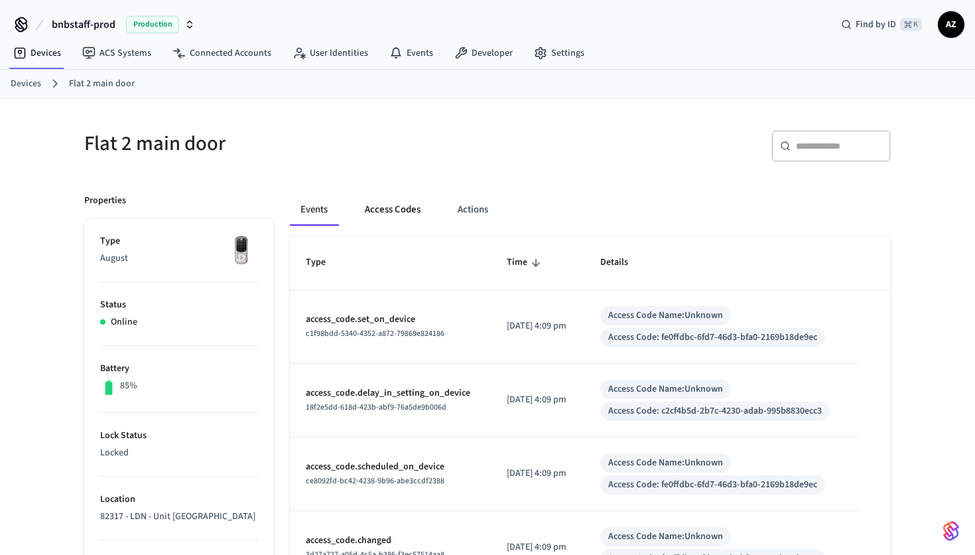
click at [394, 205] on button "Access Codes" at bounding box center [392, 210] width 77 height 32
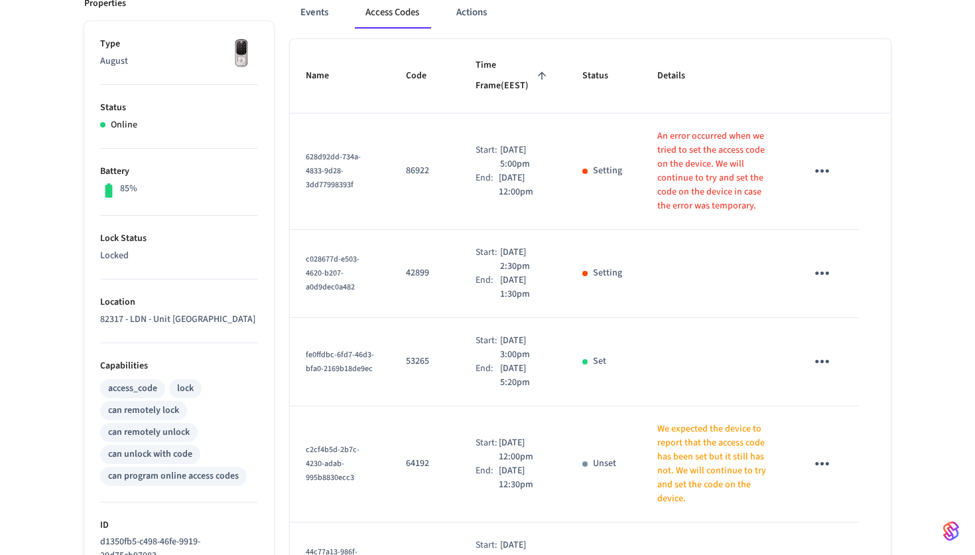
scroll to position [204, 0]
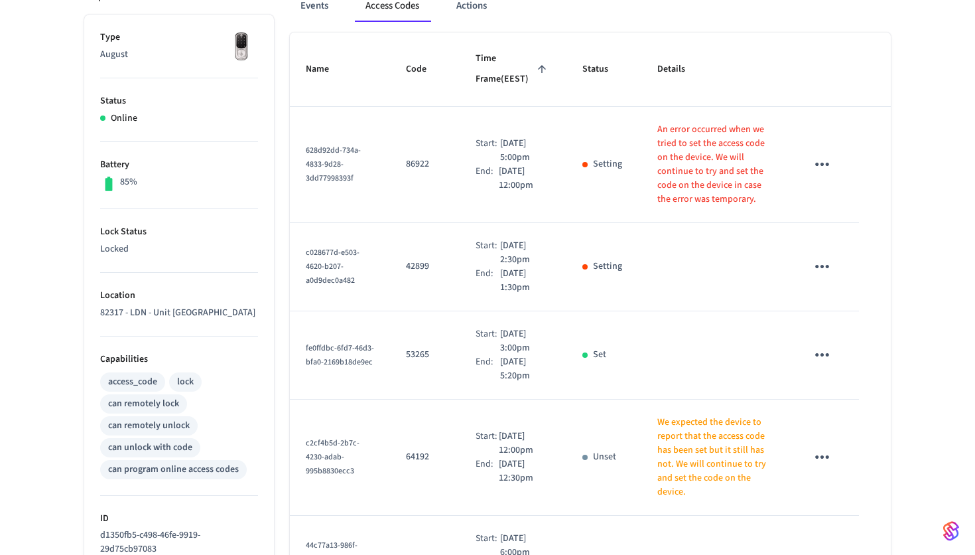
click at [458, 369] on td "53265" at bounding box center [425, 355] width 70 height 88
click at [456, 337] on td "53265" at bounding box center [425, 355] width 70 height 88
click at [601, 335] on td "Set" at bounding box center [604, 355] width 75 height 88
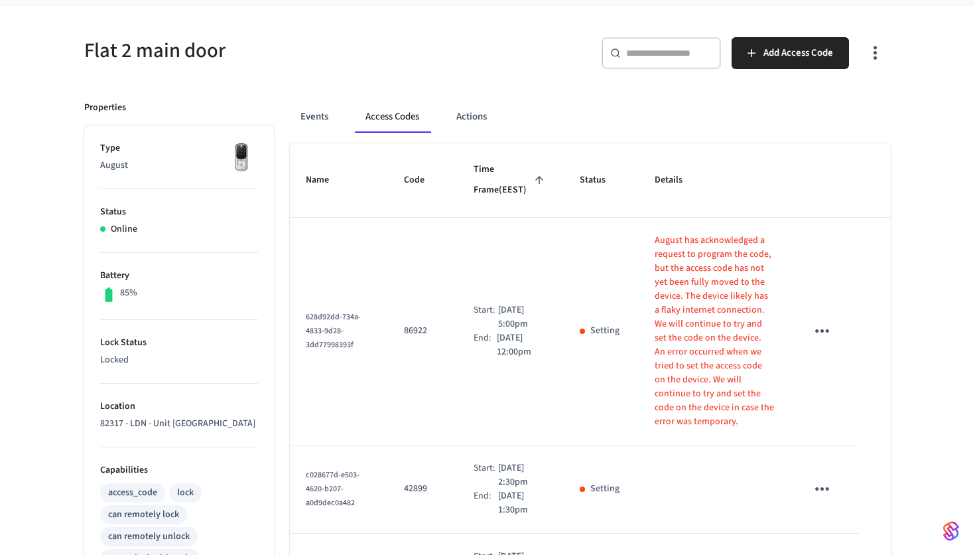
scroll to position [80, 0]
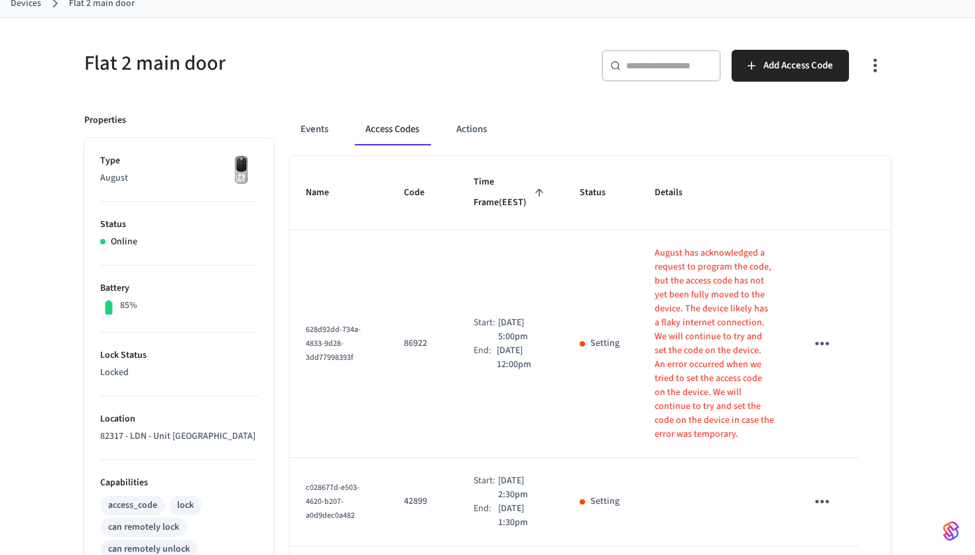
click at [702, 283] on p "August has acknowledged a request to program the code, but the access code has …" at bounding box center [714, 301] width 119 height 111
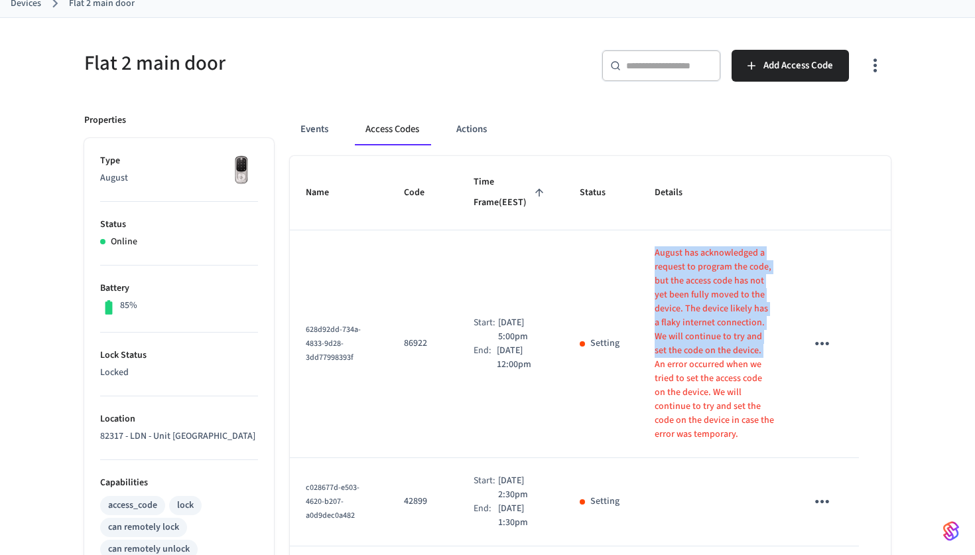
click at [702, 324] on p "August has acknowledged a request to program the code, but the access code has …" at bounding box center [714, 301] width 119 height 111
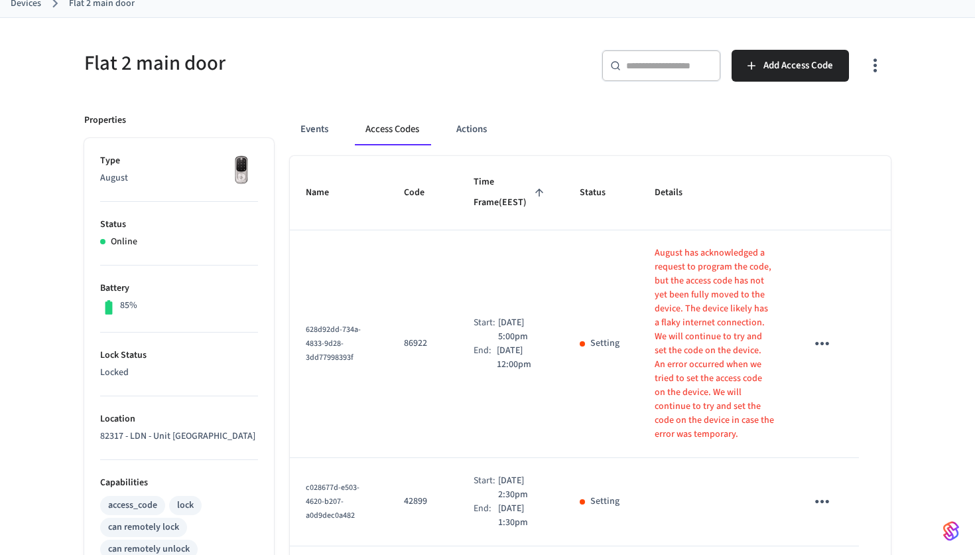
click at [702, 324] on p "August has acknowledged a request to program the code, but the access code has …" at bounding box center [714, 301] width 119 height 111
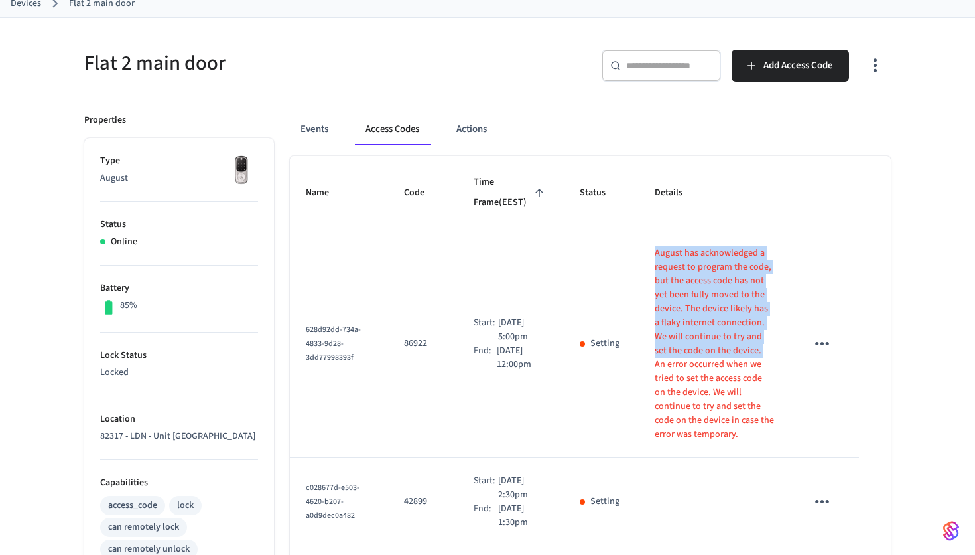
click at [702, 324] on p "August has acknowledged a request to program the code, but the access code has …" at bounding box center [714, 301] width 119 height 111
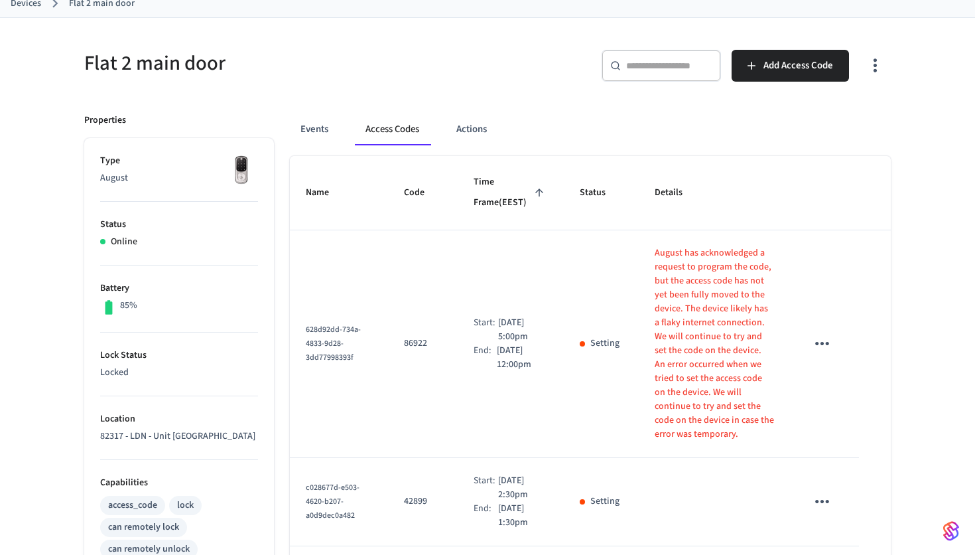
click at [702, 324] on p "August has acknowledged a request to program the code, but the access code has …" at bounding box center [714, 301] width 119 height 111
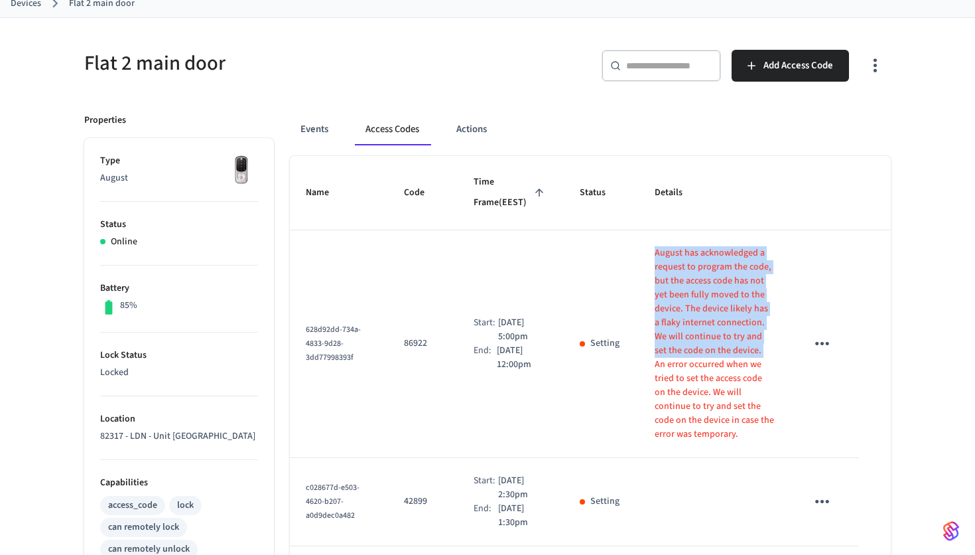
click at [684, 328] on p "August has acknowledged a request to program the code, but the access code has …" at bounding box center [714, 301] width 119 height 111
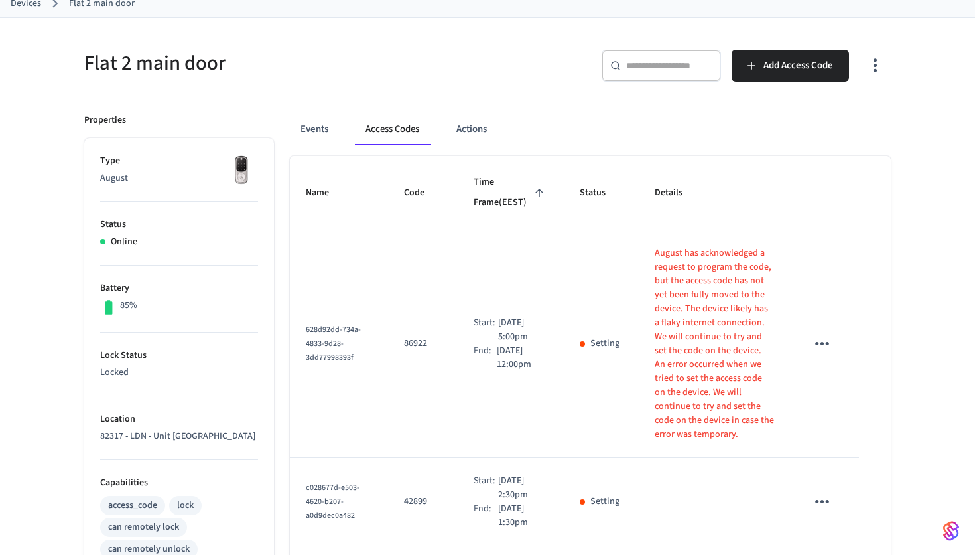
click at [684, 328] on p "August has acknowledged a request to program the code, but the access code has …" at bounding box center [714, 301] width 119 height 111
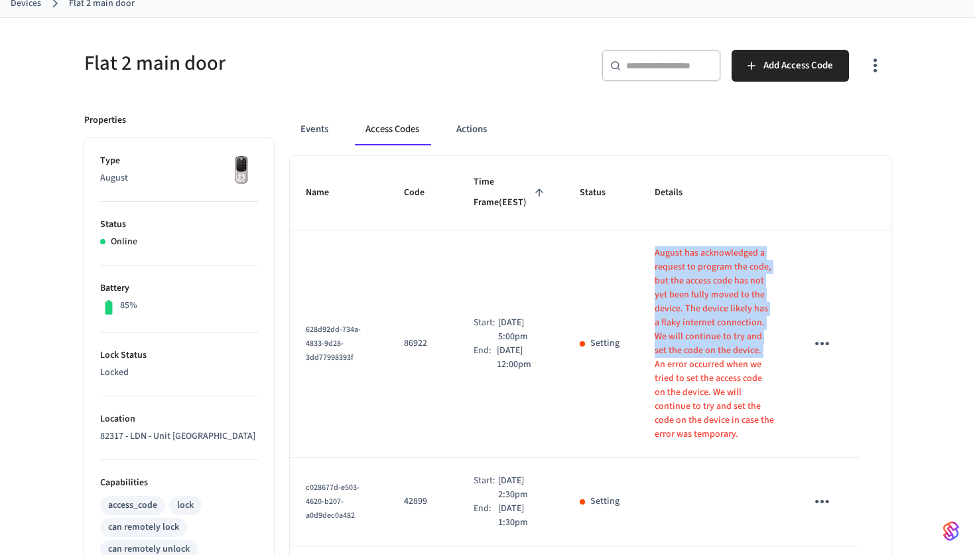
click at [655, 299] on p "August has acknowledged a request to program the code, but the access code has …" at bounding box center [714, 301] width 119 height 111
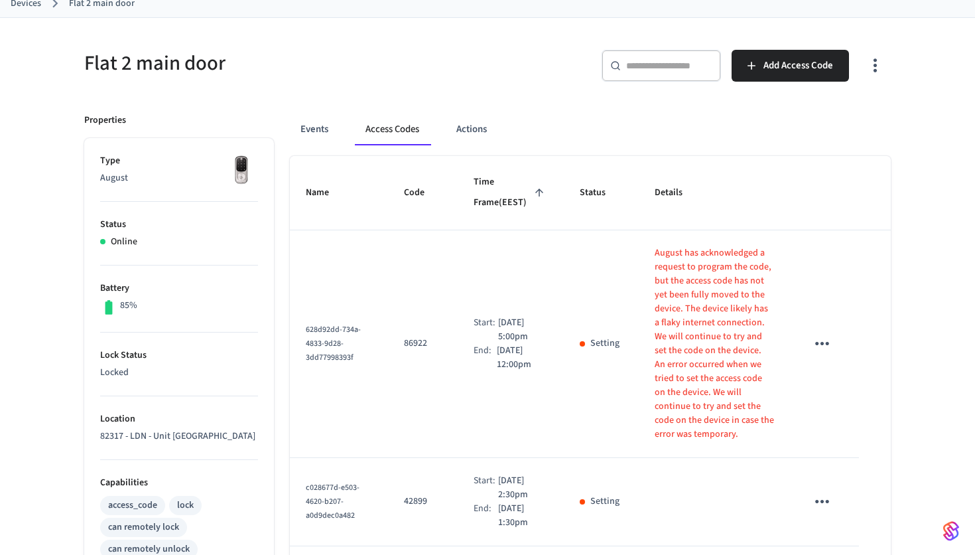
click at [655, 299] on p "August has acknowledged a request to program the code, but the access code has …" at bounding box center [714, 301] width 119 height 111
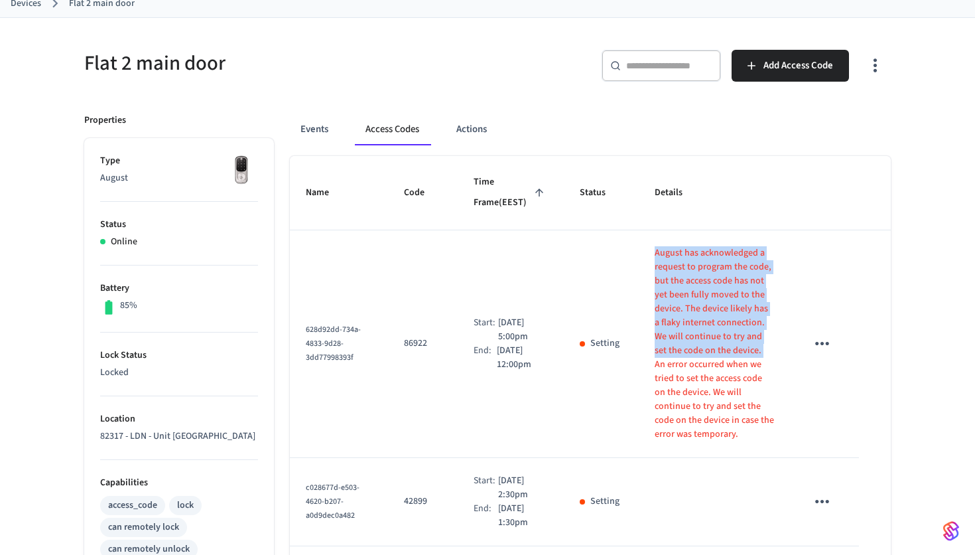
click at [678, 320] on p "August has acknowledged a request to program the code, but the access code has …" at bounding box center [714, 301] width 119 height 111
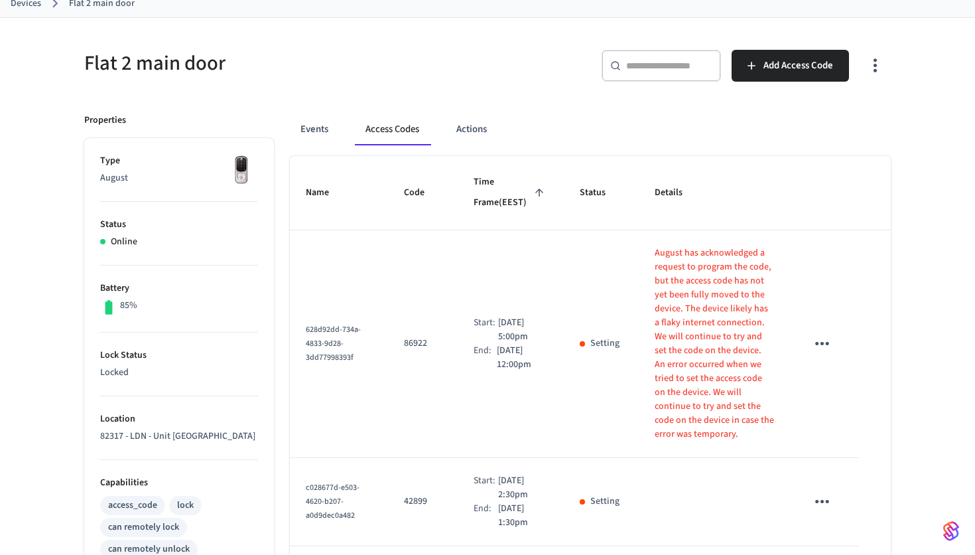
click at [678, 320] on p "August has acknowledged a request to program the code, but the access code has …" at bounding box center [714, 301] width 119 height 111
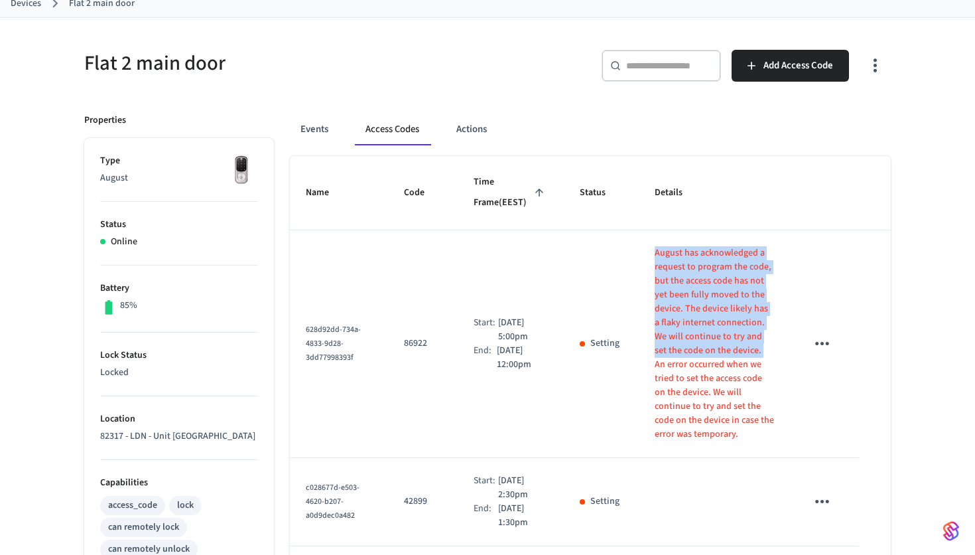
click at [695, 336] on p "August has acknowledged a request to program the code, but the access code has …" at bounding box center [714, 301] width 119 height 111
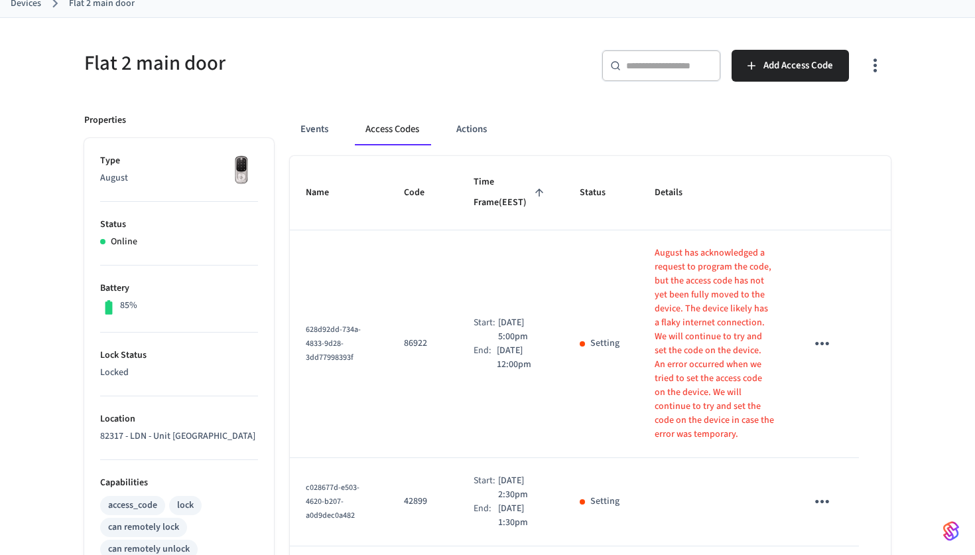
click at [695, 336] on p "August has acknowledged a request to program the code, but the access code has …" at bounding box center [714, 301] width 119 height 111
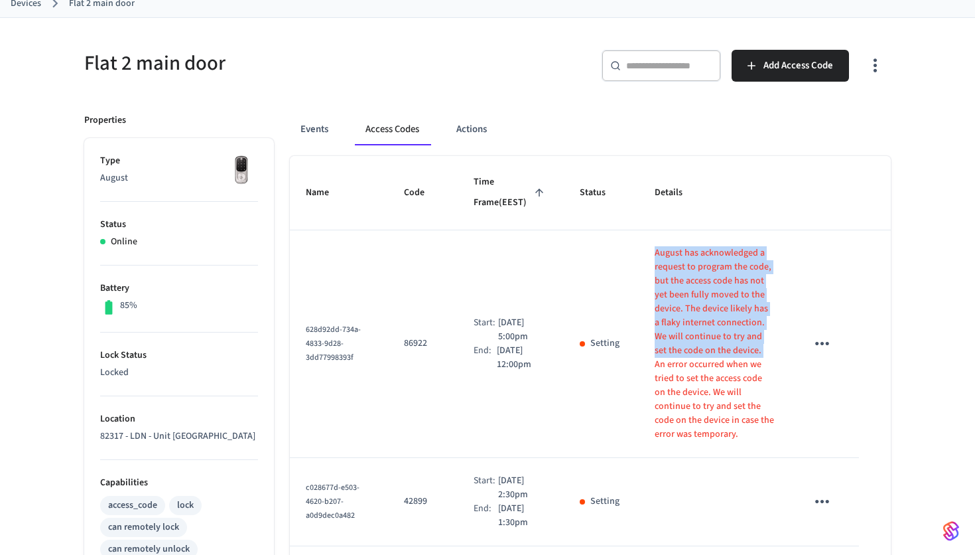
click at [662, 322] on p "August has acknowledged a request to program the code, but the access code has …" at bounding box center [714, 301] width 119 height 111
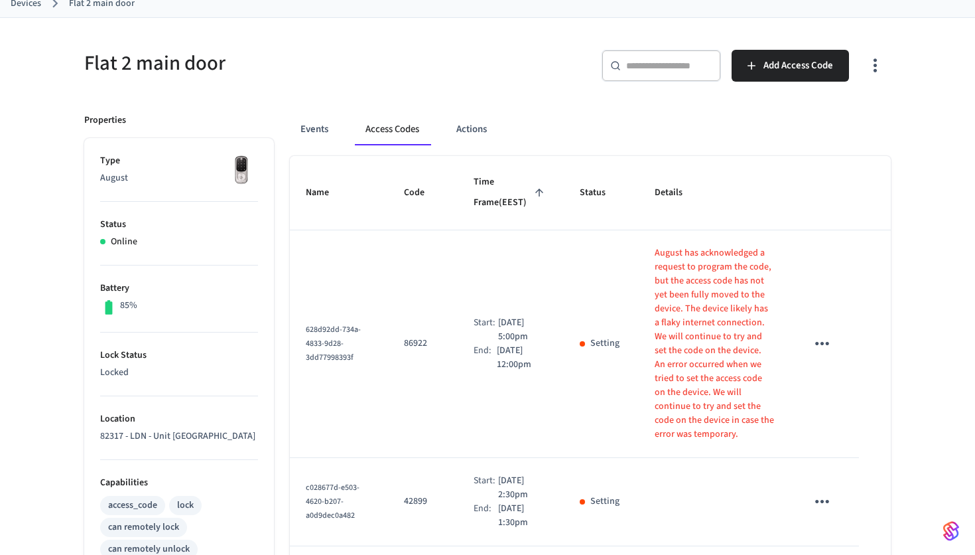
click at [662, 322] on p "August has acknowledged a request to program the code, but the access code has …" at bounding box center [714, 301] width 119 height 111
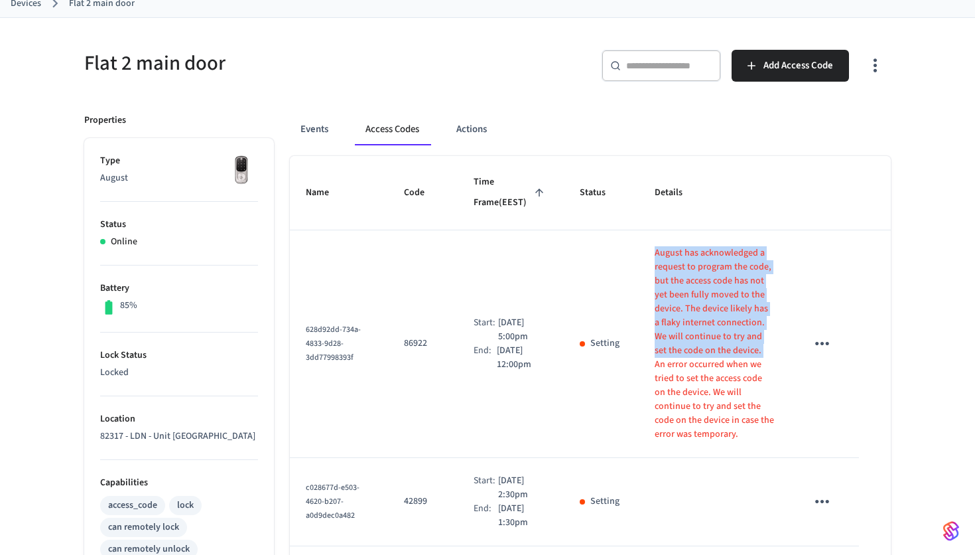
click at [639, 320] on td "August has acknowledged a request to program the code, but the access code has …" at bounding box center [714, 344] width 151 height 228
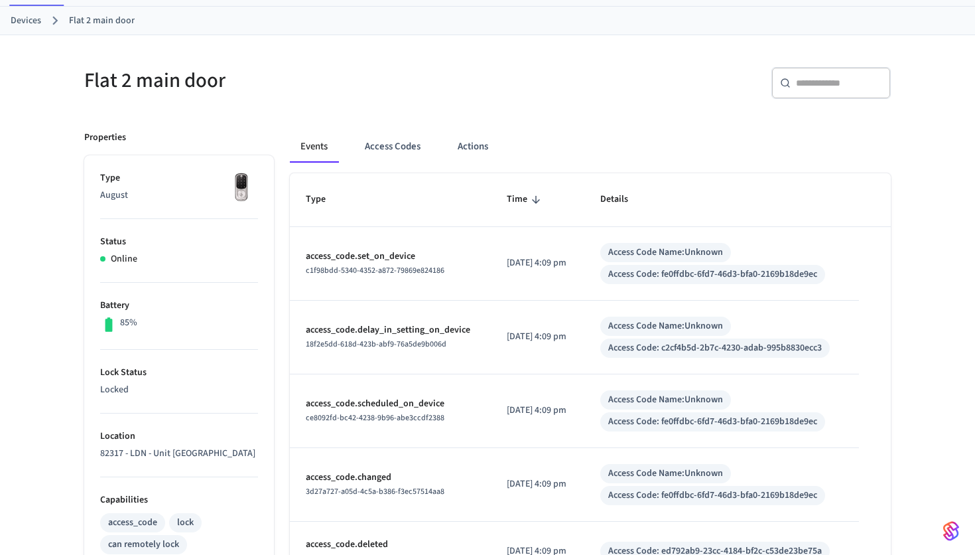
scroll to position [87, 0]
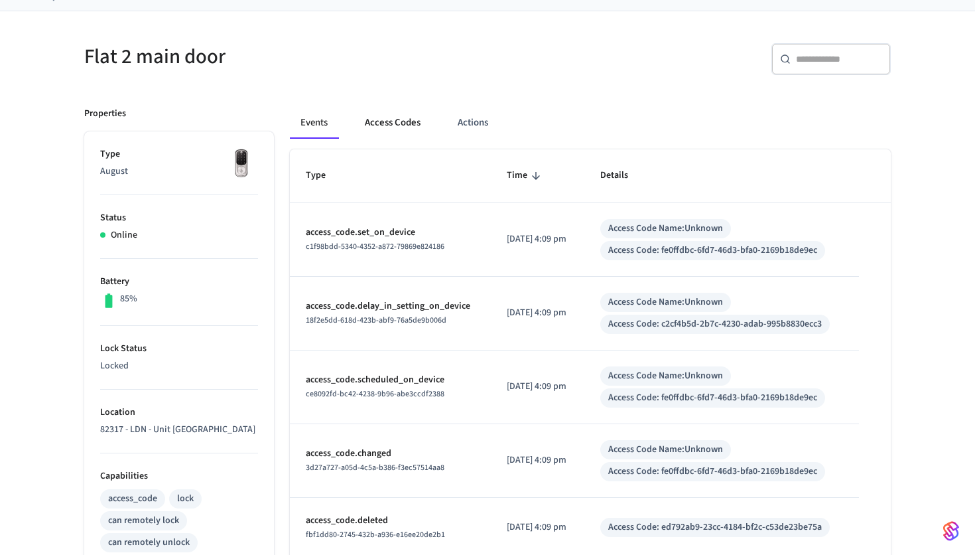
click at [415, 121] on button "Access Codes" at bounding box center [392, 123] width 77 height 32
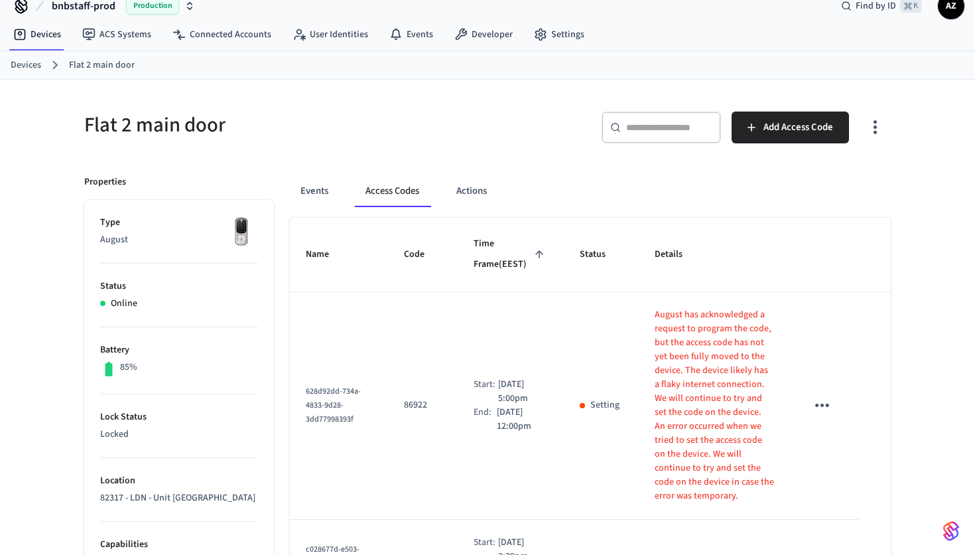
scroll to position [0, 0]
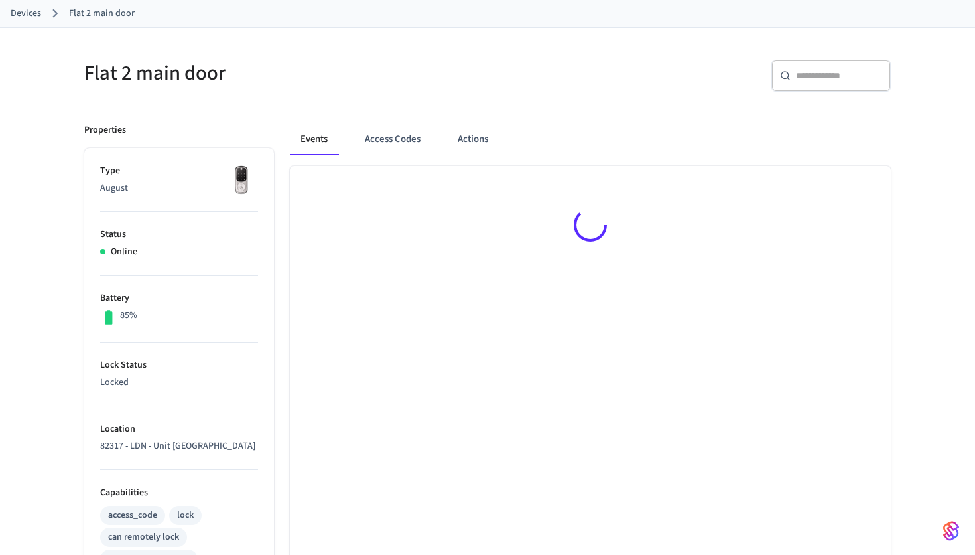
scroll to position [73, 0]
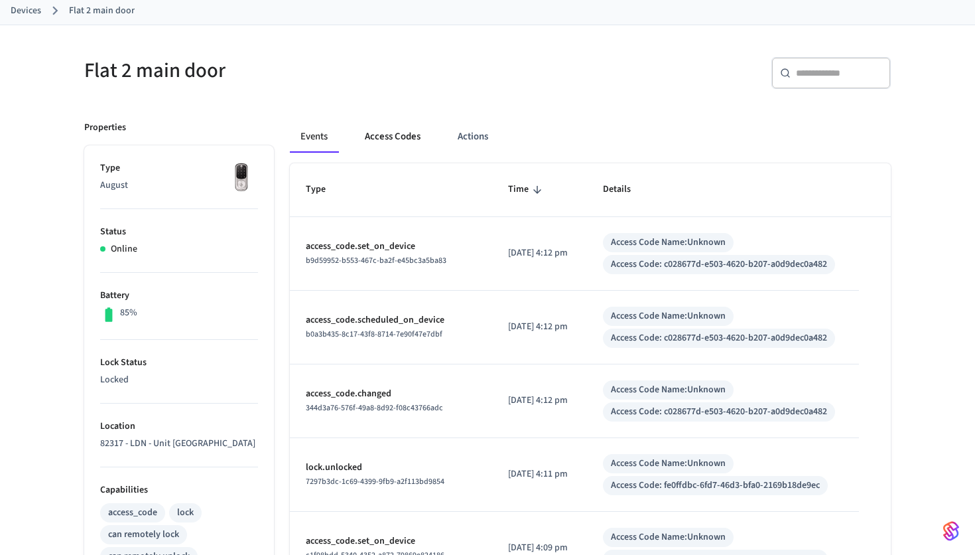
click at [393, 126] on button "Access Codes" at bounding box center [392, 137] width 77 height 32
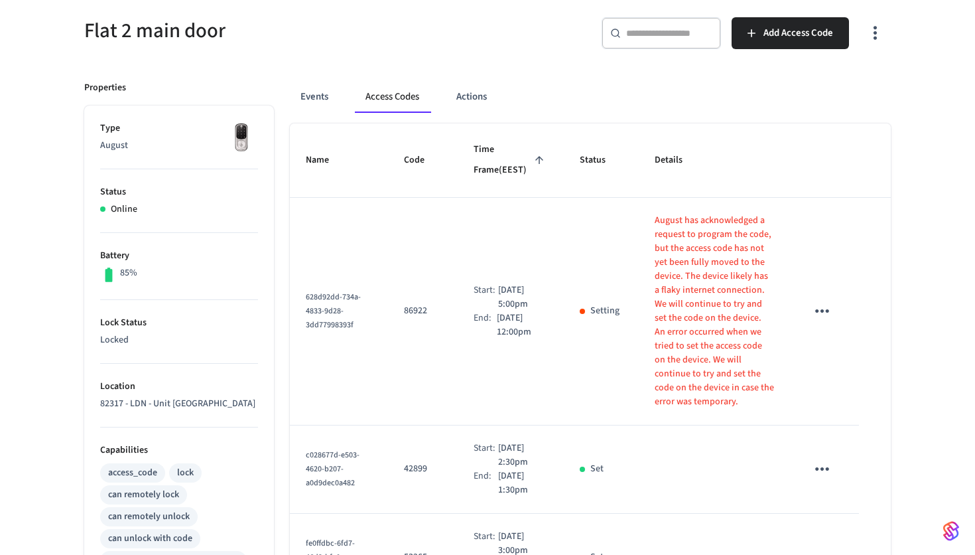
scroll to position [114, 0]
click at [463, 296] on td "Start: Aug 14th 2025 5:00pm End: Aug 17th 2025 12:00pm" at bounding box center [511, 310] width 106 height 228
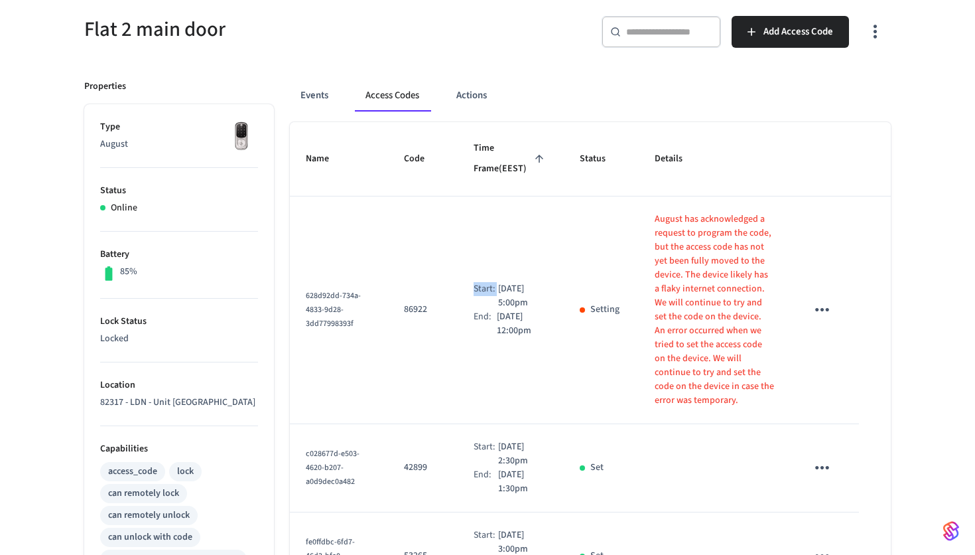
click at [503, 336] on td "Start: Aug 14th 2025 5:00pm End: Aug 17th 2025 12:00pm" at bounding box center [511, 310] width 106 height 228
click at [482, 290] on div "Start:" at bounding box center [486, 296] width 25 height 28
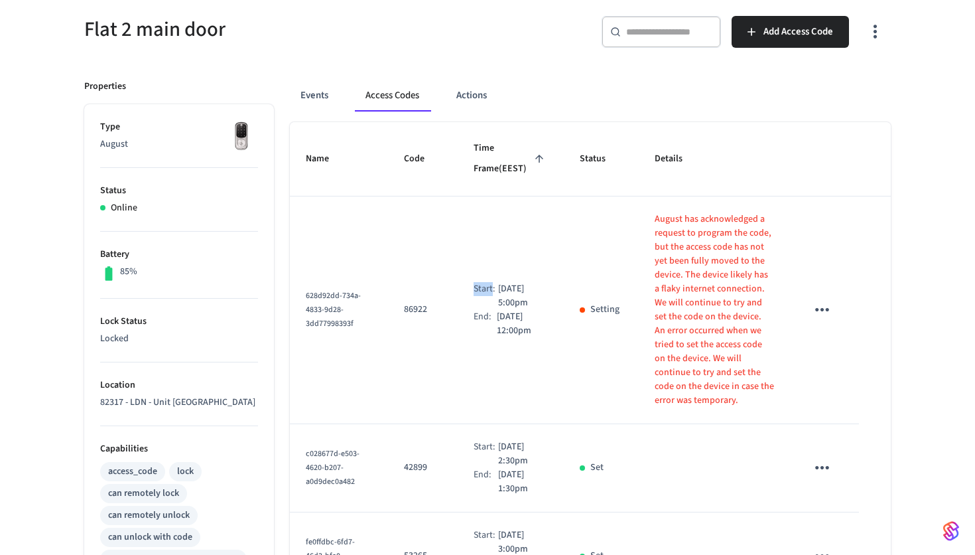
click at [482, 290] on div "Start:" at bounding box center [486, 296] width 25 height 28
click at [529, 324] on p "[DATE] 12:00pm" at bounding box center [523, 324] width 52 height 28
click at [679, 264] on p "August has acknowledged a request to program the code, but the access code has …" at bounding box center [714, 267] width 119 height 111
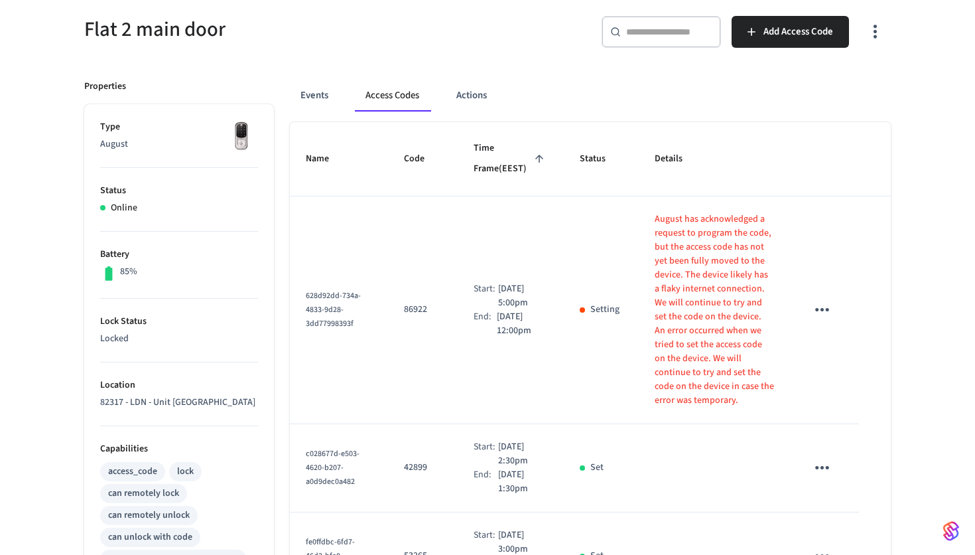
click at [679, 264] on p "August has acknowledged a request to program the code, but the access code has …" at bounding box center [714, 267] width 119 height 111
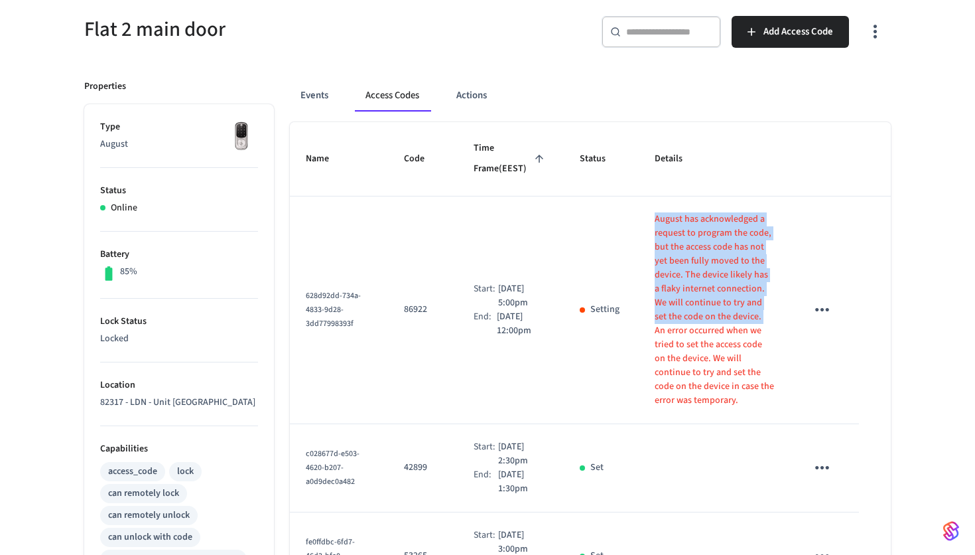
click at [692, 307] on p "August has acknowledged a request to program the code, but the access code has …" at bounding box center [714, 267] width 119 height 111
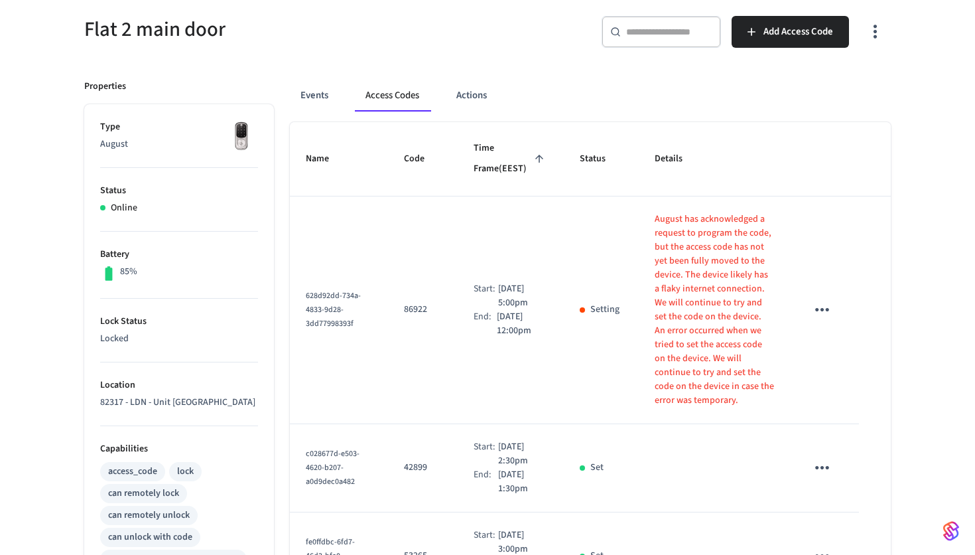
click at [692, 307] on p "August has acknowledged a request to program the code, but the access code has …" at bounding box center [714, 267] width 119 height 111
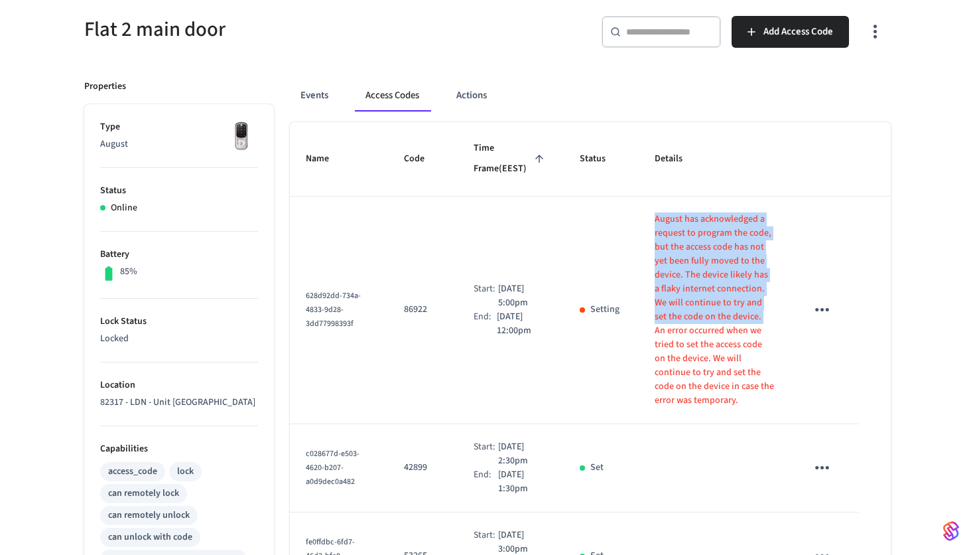
click at [699, 332] on p "An error occurred when we tried to set the access code on the device. We will c…" at bounding box center [714, 366] width 119 height 84
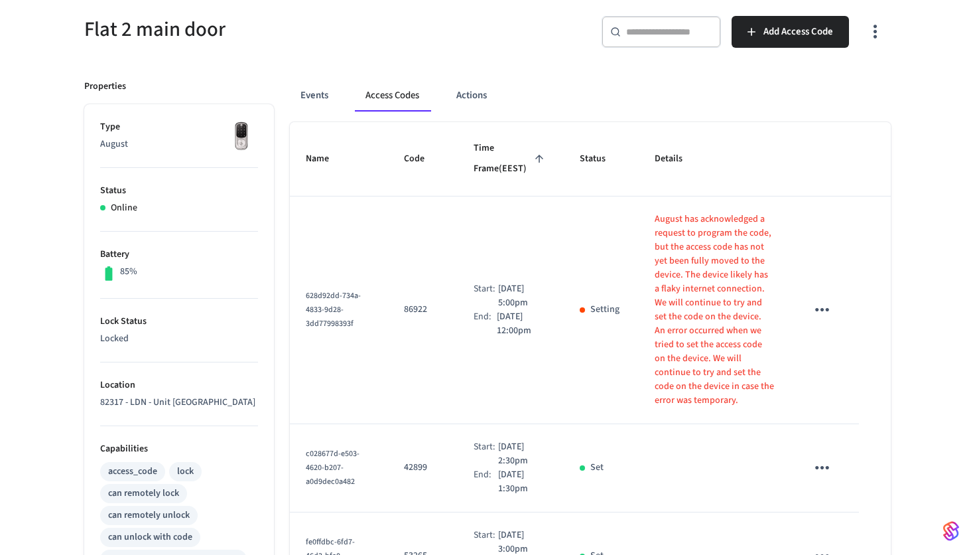
click at [699, 332] on p "An error occurred when we tried to set the access code on the device. We will c…" at bounding box center [714, 366] width 119 height 84
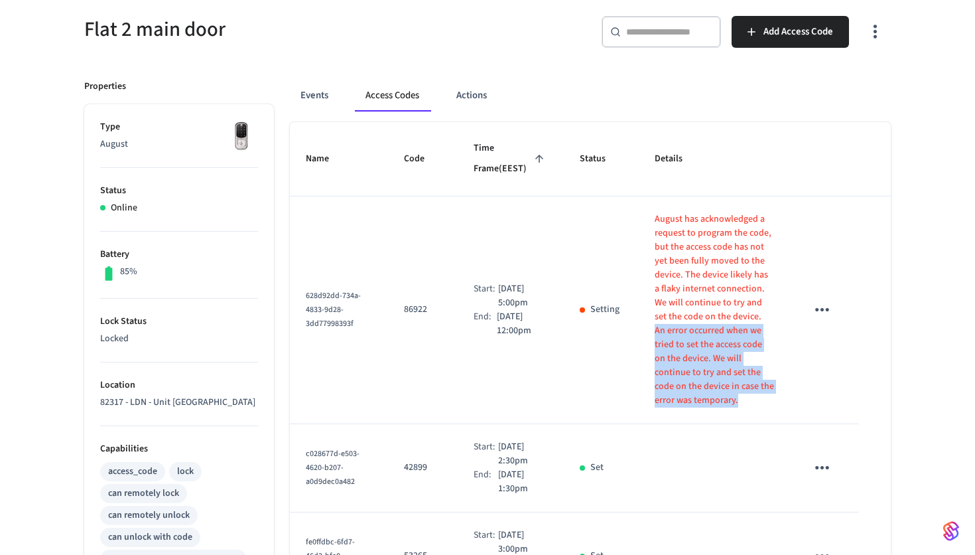
click at [693, 266] on p "August has acknowledged a request to program the code, but the access code has …" at bounding box center [714, 267] width 119 height 111
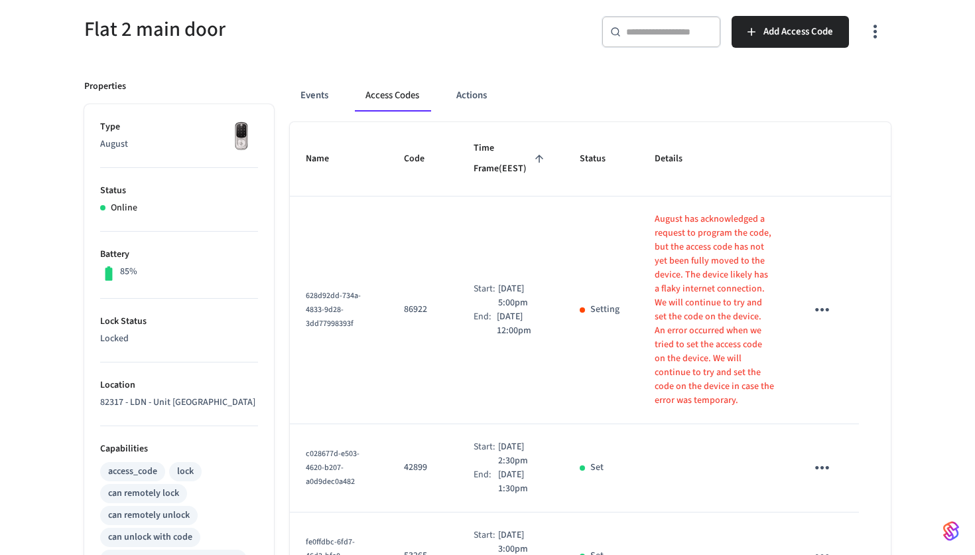
click at [693, 266] on p "August has acknowledged a request to program the code, but the access code has …" at bounding box center [714, 267] width 119 height 111
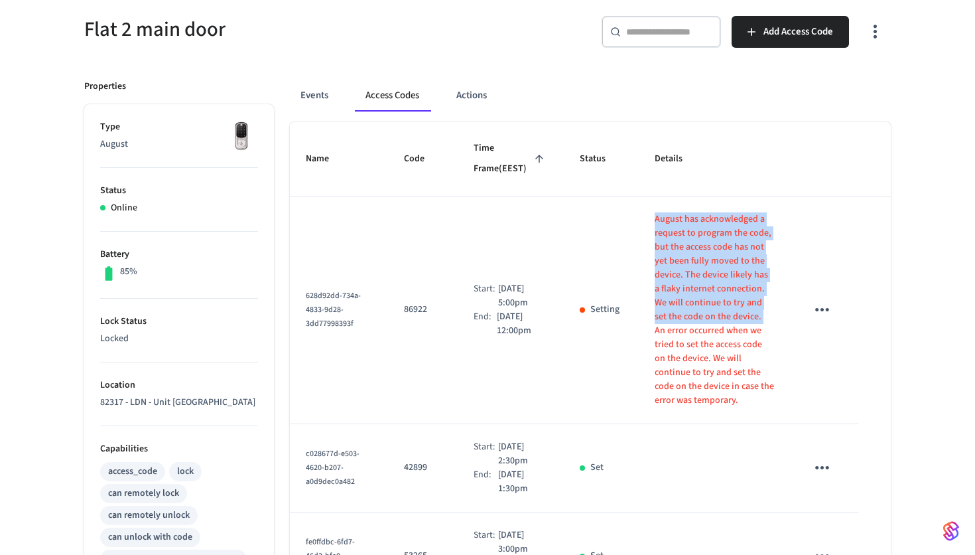
click at [712, 321] on p "August has acknowledged a request to program the code, but the access code has …" at bounding box center [714, 267] width 119 height 111
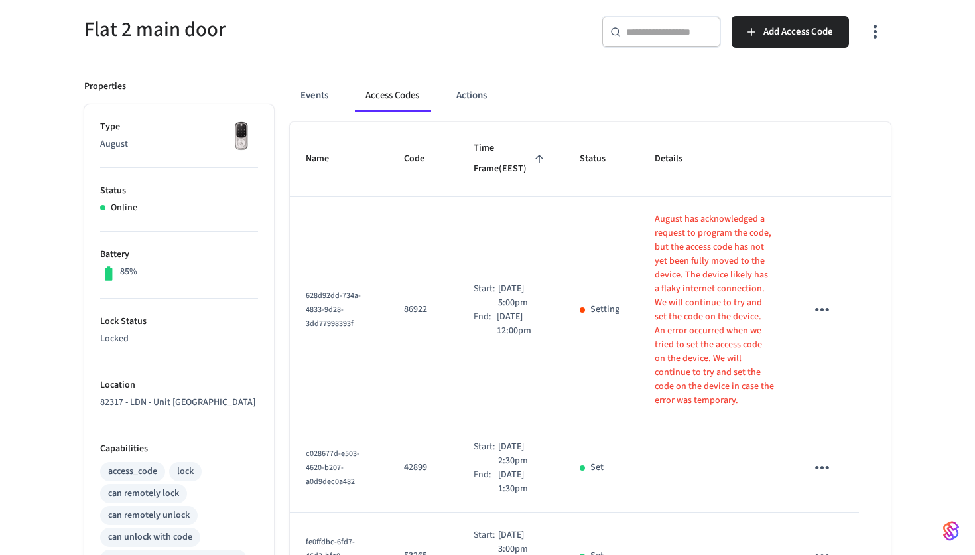
click at [712, 321] on p "August has acknowledged a request to program the code, but the access code has …" at bounding box center [714, 267] width 119 height 111
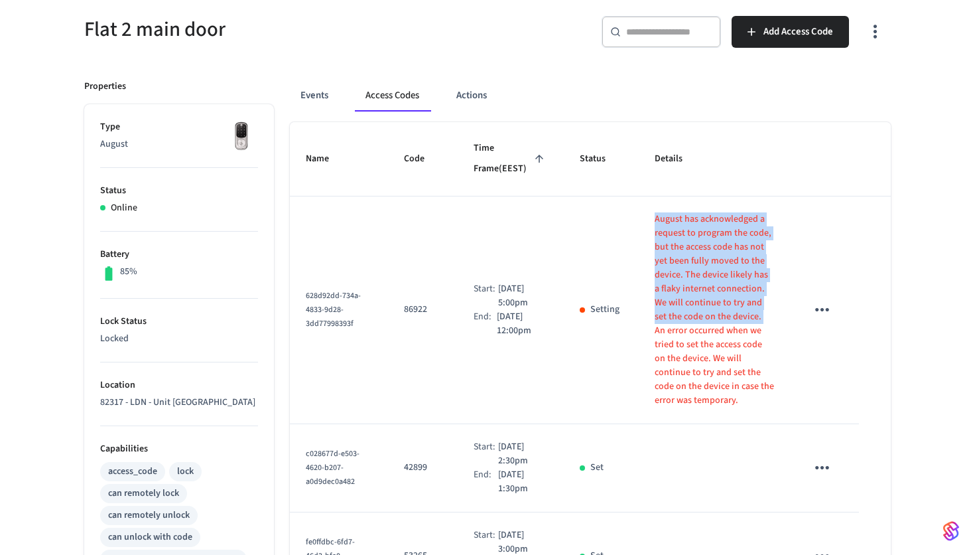
click at [707, 346] on p "An error occurred when we tried to set the access code on the device. We will c…" at bounding box center [714, 366] width 119 height 84
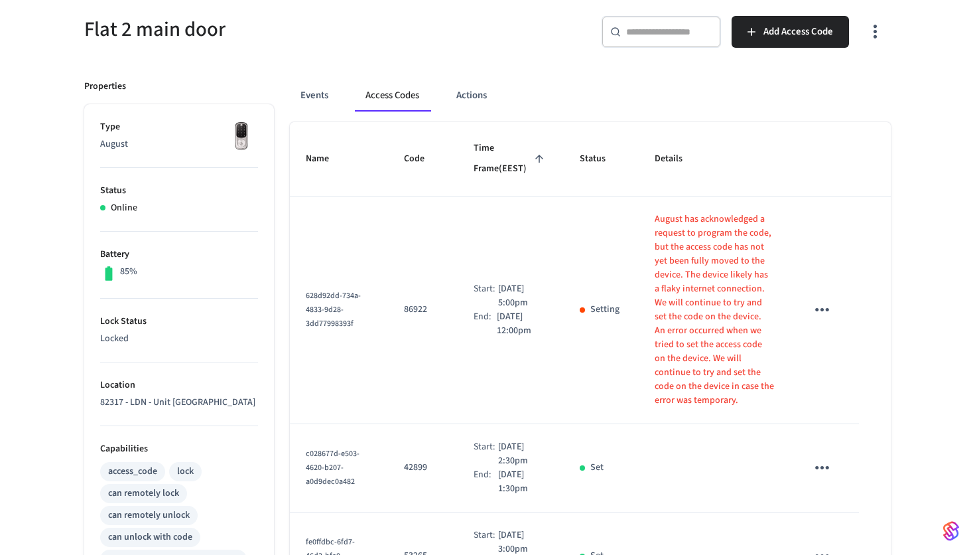
click at [707, 346] on p "An error occurred when we tried to set the access code on the device. We will c…" at bounding box center [714, 366] width 119 height 84
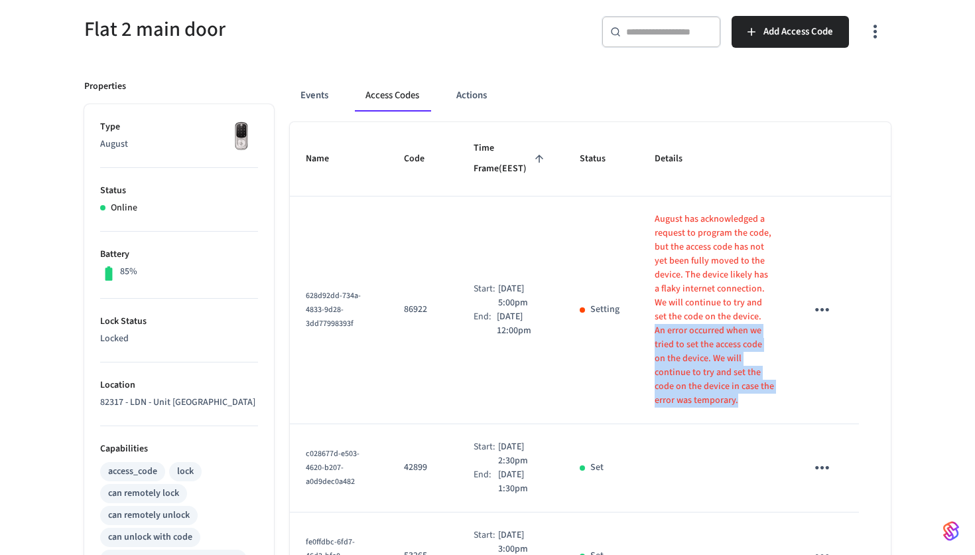
click at [691, 293] on p "August has acknowledged a request to program the code, but the access code has …" at bounding box center [714, 267] width 119 height 111
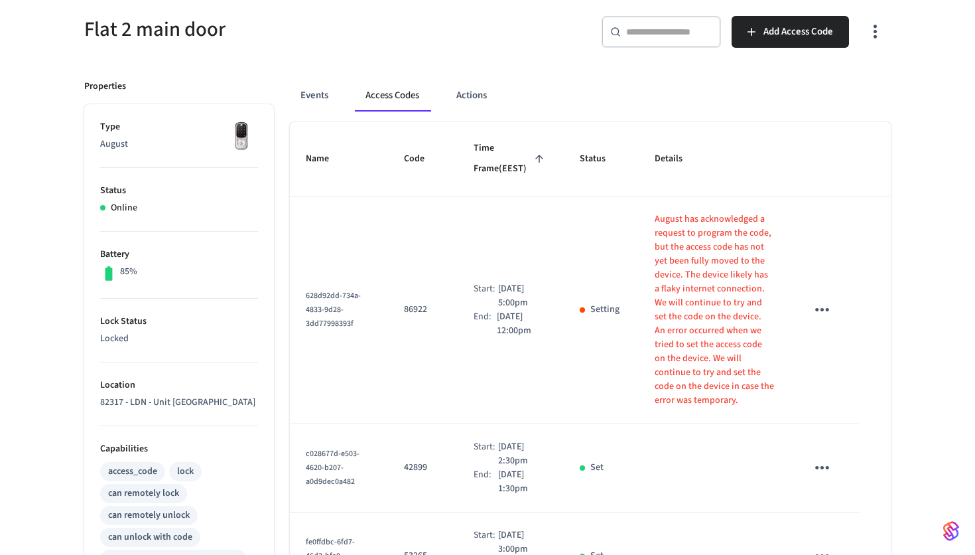
click at [691, 293] on p "August has acknowledged a request to program the code, but the access code has …" at bounding box center [714, 267] width 119 height 111
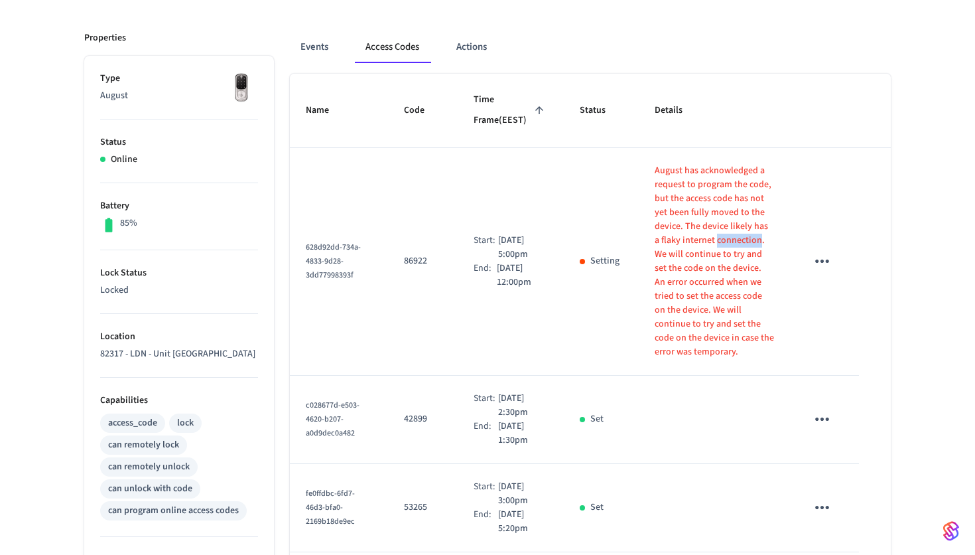
scroll to position [133, 0]
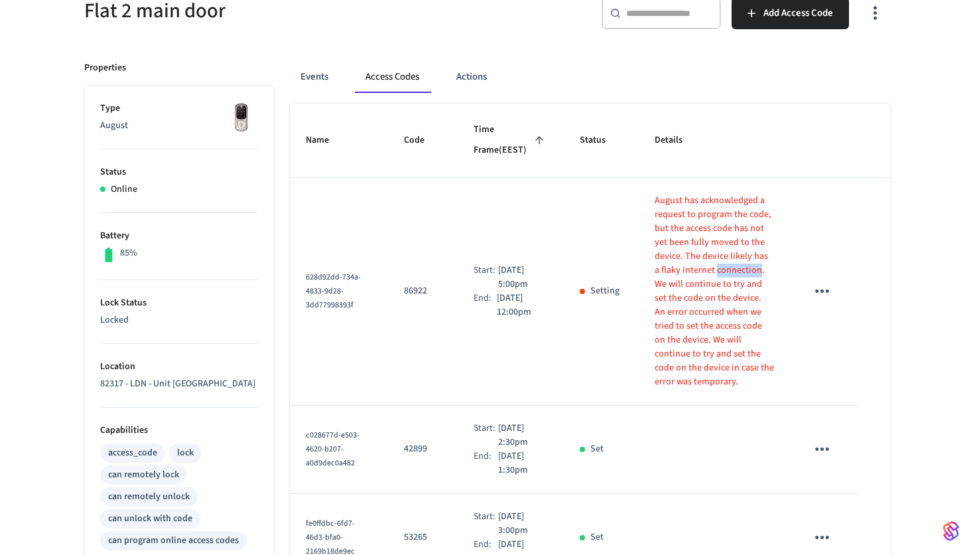
click at [678, 266] on p "August has acknowledged a request to program the code, but the access code has …" at bounding box center [714, 249] width 119 height 111
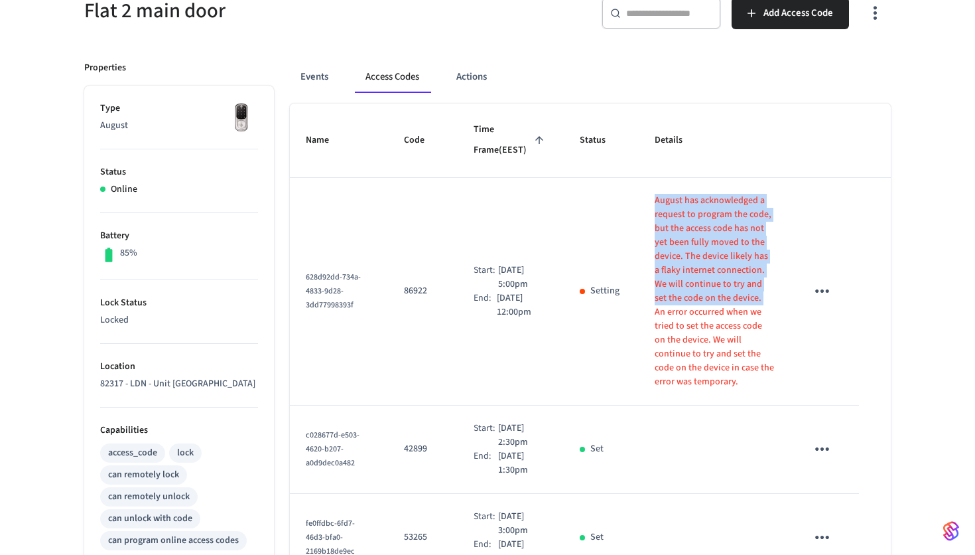
click at [696, 345] on p "An error occurred when we tried to set the access code on the device. We will c…" at bounding box center [714, 347] width 119 height 84
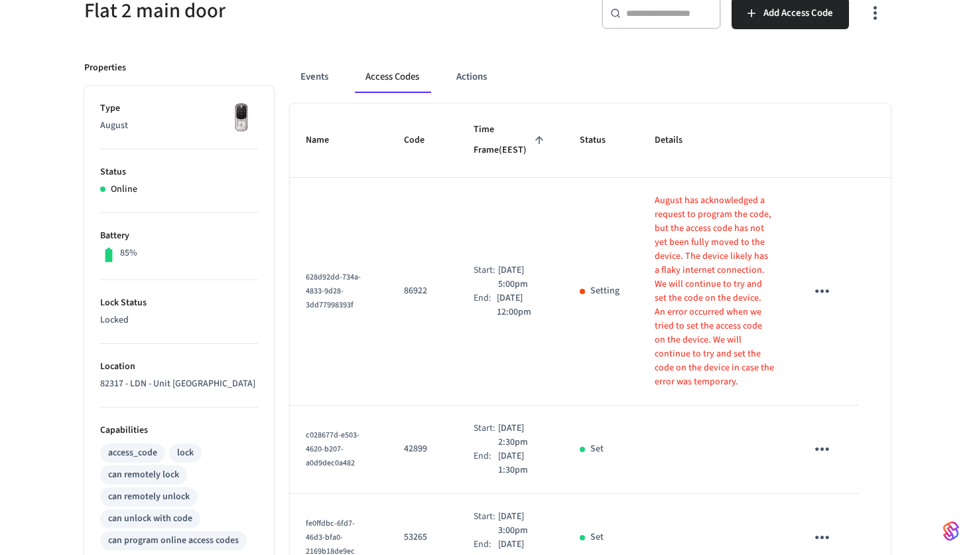
click at [696, 345] on p "An error occurred when we tried to set the access code on the device. We will c…" at bounding box center [714, 347] width 119 height 84
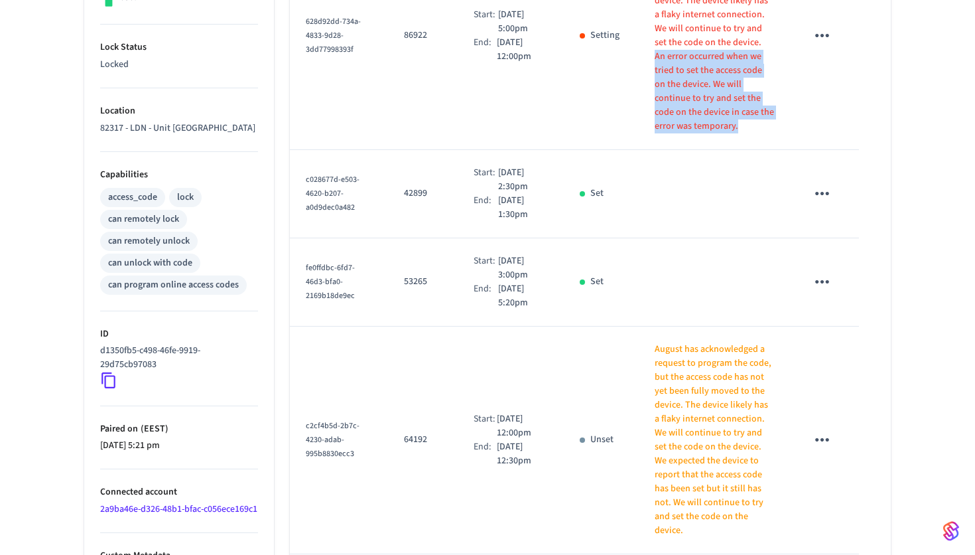
scroll to position [399, 0]
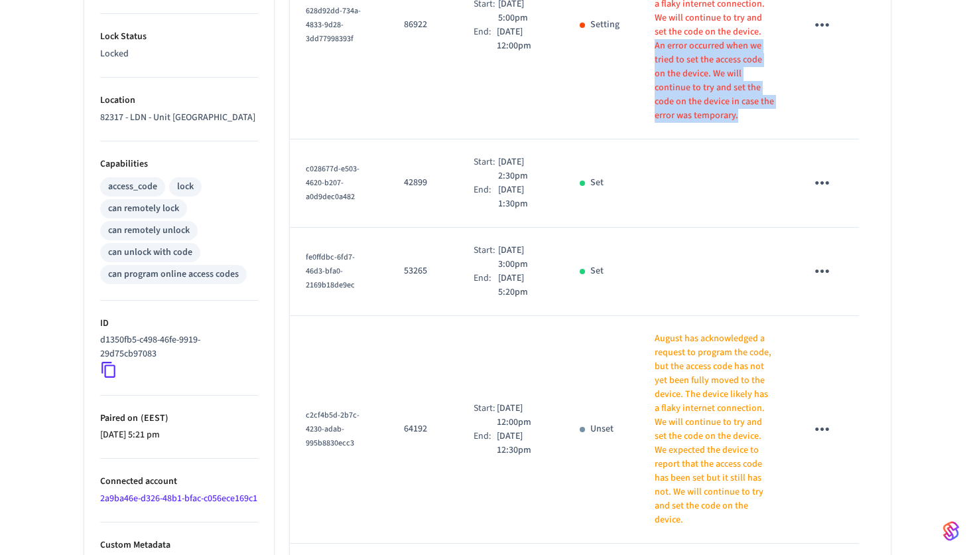
click at [484, 172] on div "Start:" at bounding box center [486, 169] width 25 height 28
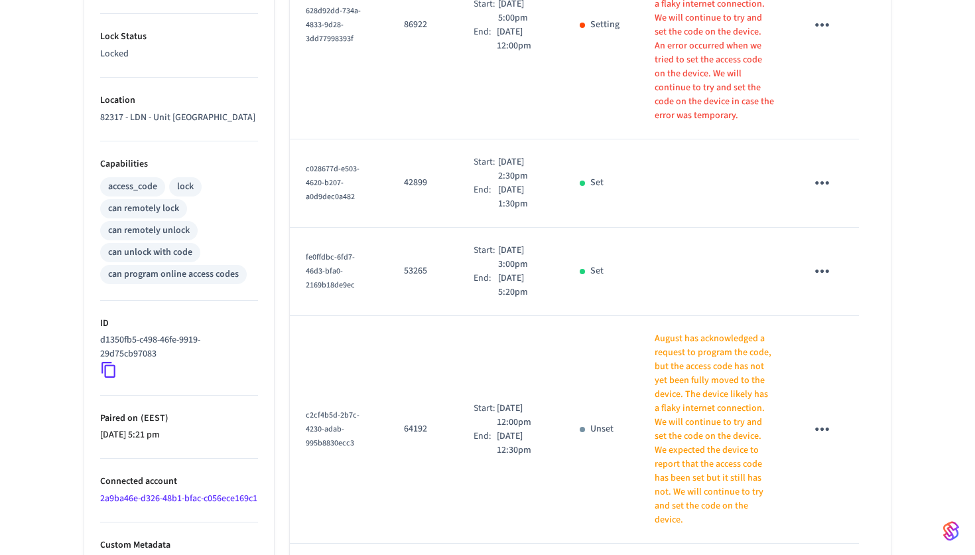
click at [484, 172] on div "Start:" at bounding box center [486, 169] width 25 height 28
click at [540, 251] on p "[DATE] 3:00pm" at bounding box center [523, 258] width 50 height 28
click at [460, 186] on td "Start: Aug 15th 2025 2:30pm End: Aug 17th 2025 1:30pm" at bounding box center [511, 183] width 106 height 88
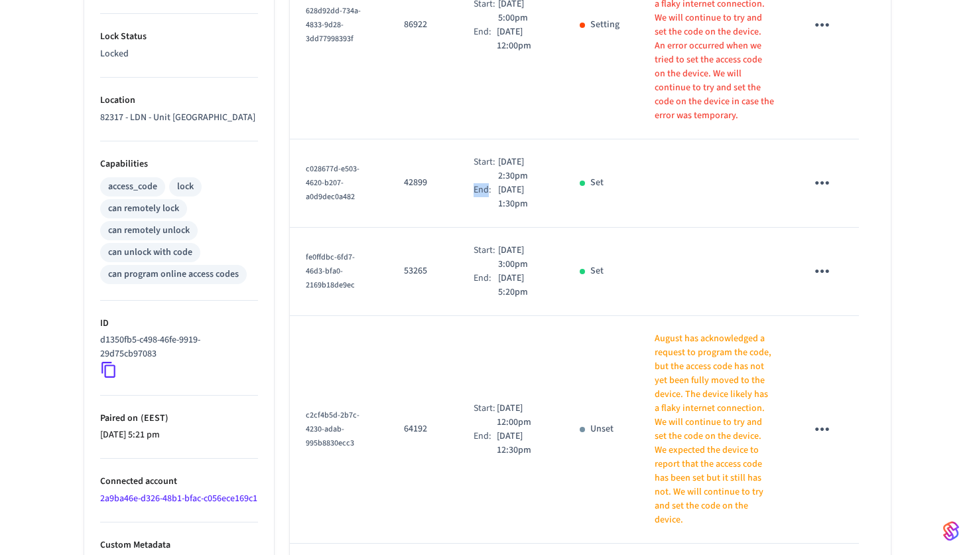
click at [460, 186] on td "Start: Aug 15th 2025 2:30pm End: Aug 17th 2025 1:30pm" at bounding box center [511, 183] width 106 height 88
click at [490, 214] on td "Start: Aug 15th 2025 2:30pm End: Aug 17th 2025 1:30pm" at bounding box center [511, 183] width 106 height 88
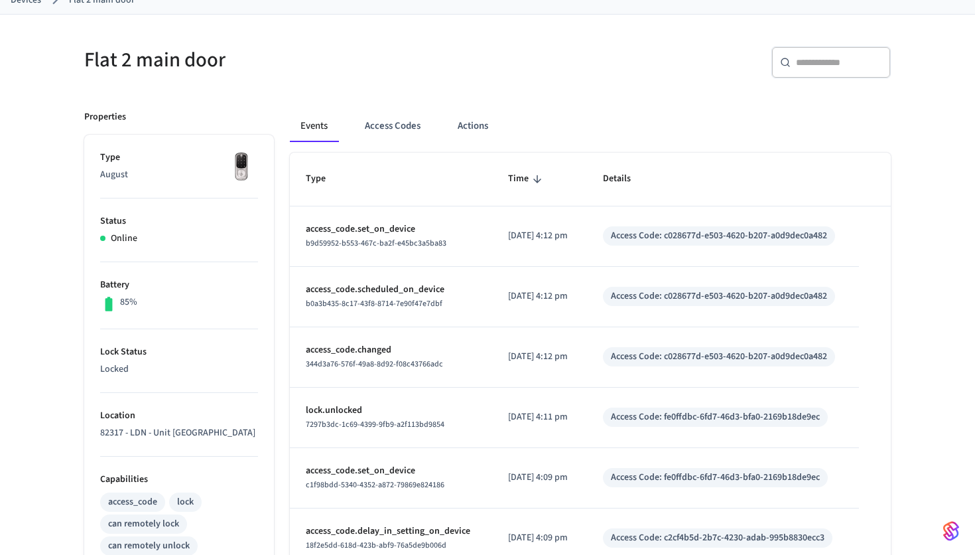
scroll to position [106, 0]
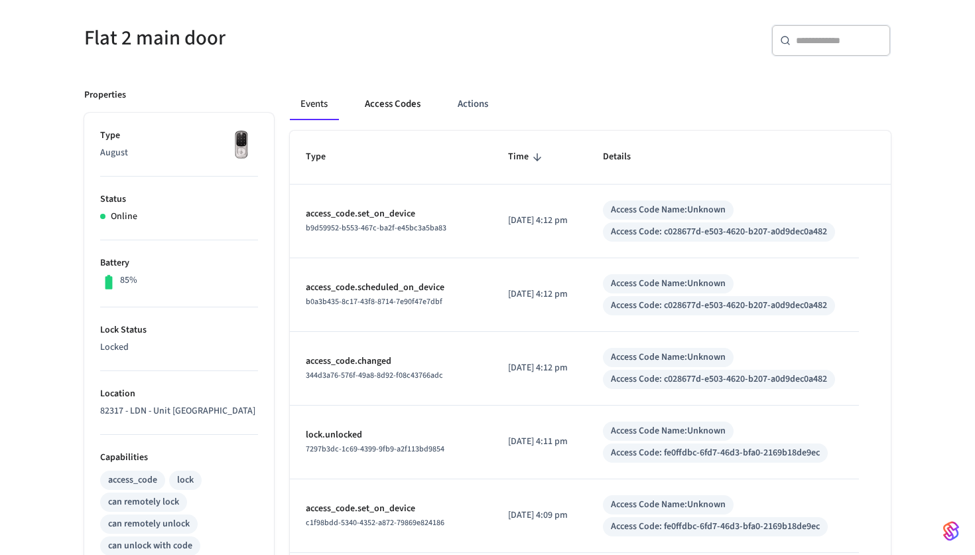
click at [368, 94] on button "Access Codes" at bounding box center [392, 104] width 77 height 32
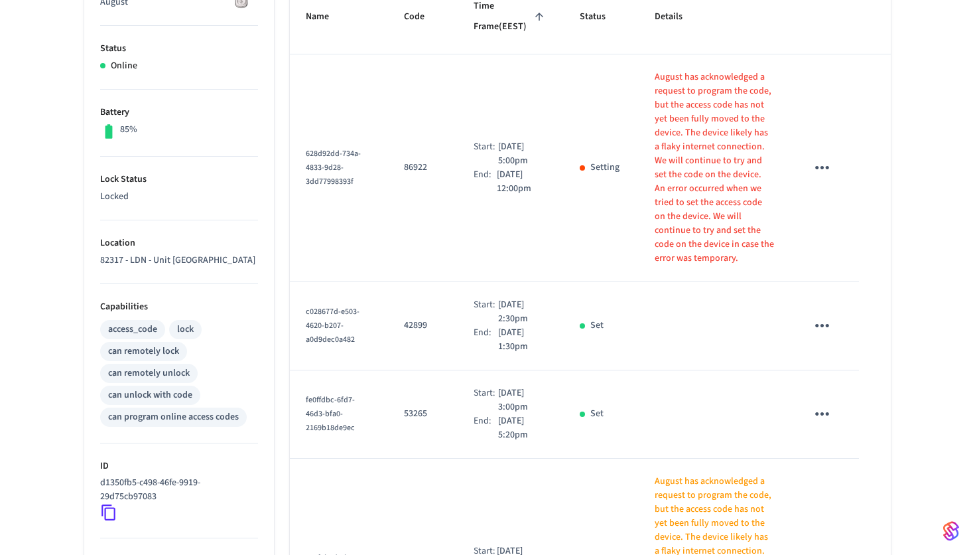
scroll to position [220, 0]
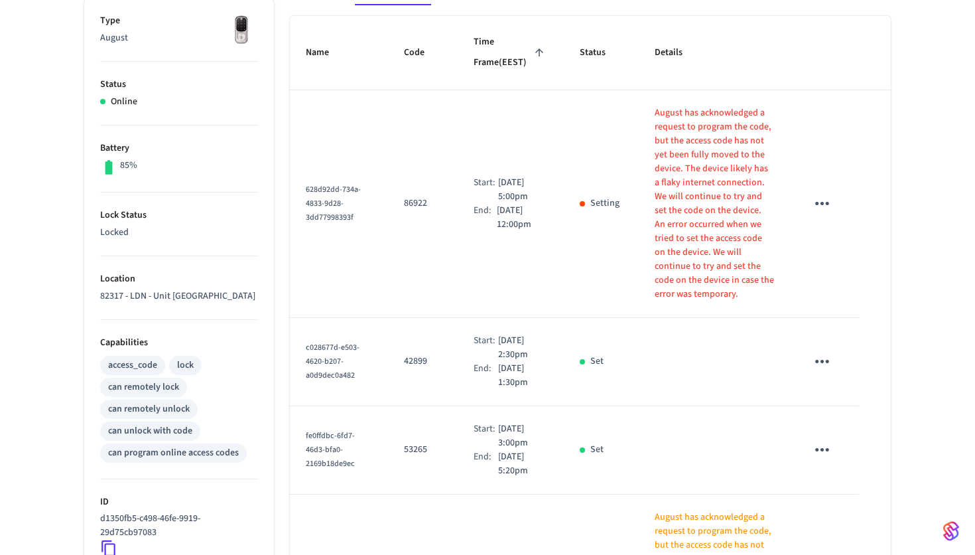
click at [647, 181] on td "August has acknowledged a request to program the code, but the access code has …" at bounding box center [714, 204] width 151 height 228
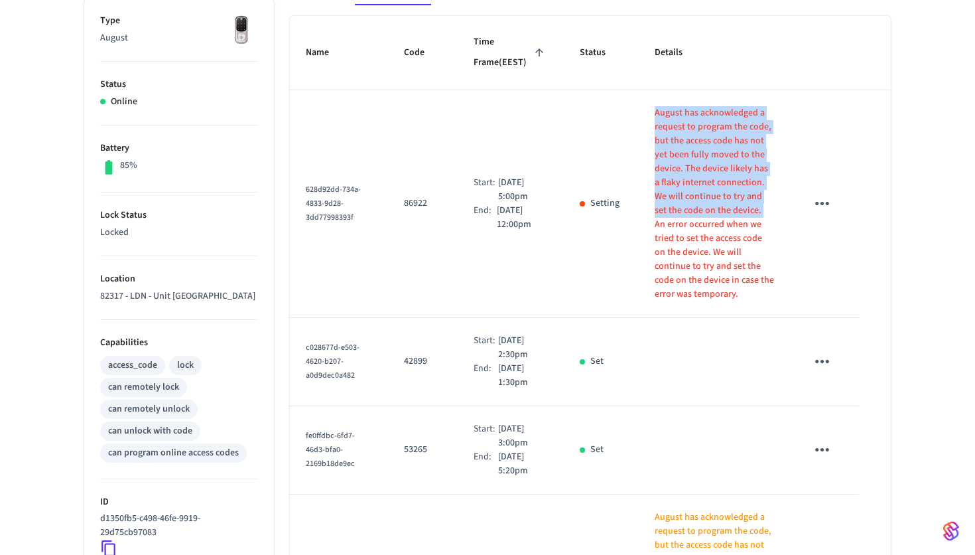
click at [671, 220] on p "An error occurred when we tried to set the access code on the device. We will c…" at bounding box center [714, 260] width 119 height 84
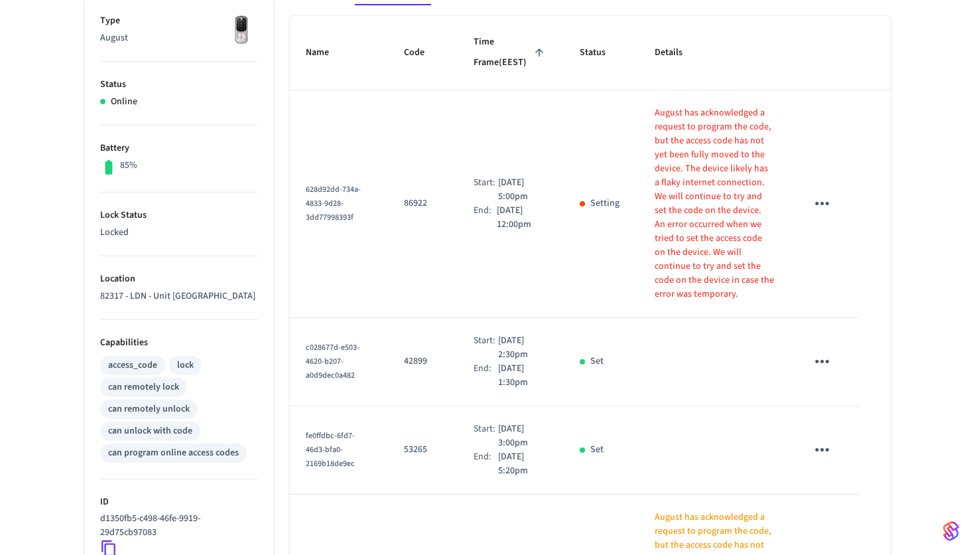
click at [671, 220] on p "An error occurred when we tried to set the access code on the device. We will c…" at bounding box center [714, 260] width 119 height 84
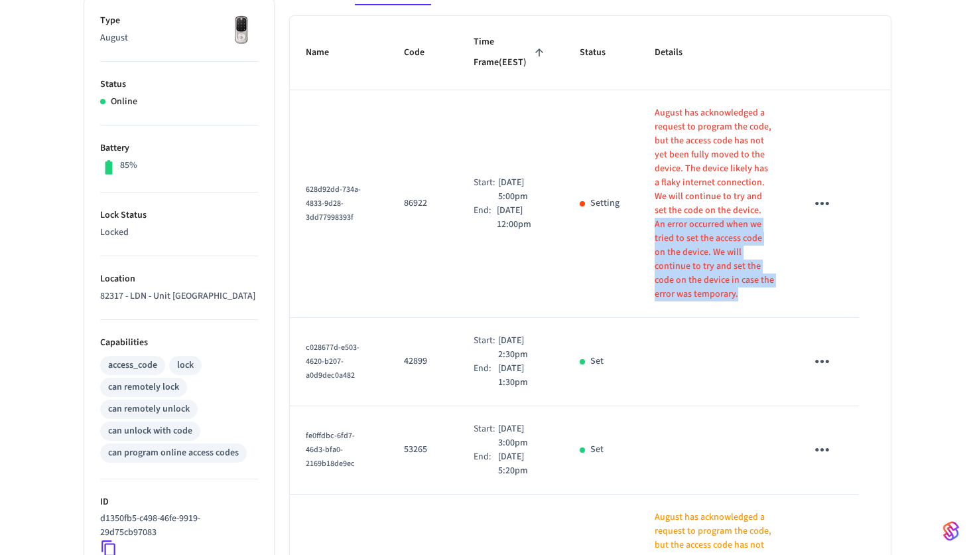
click at [674, 188] on p "August has acknowledged a request to program the code, but the access code has …" at bounding box center [714, 161] width 119 height 111
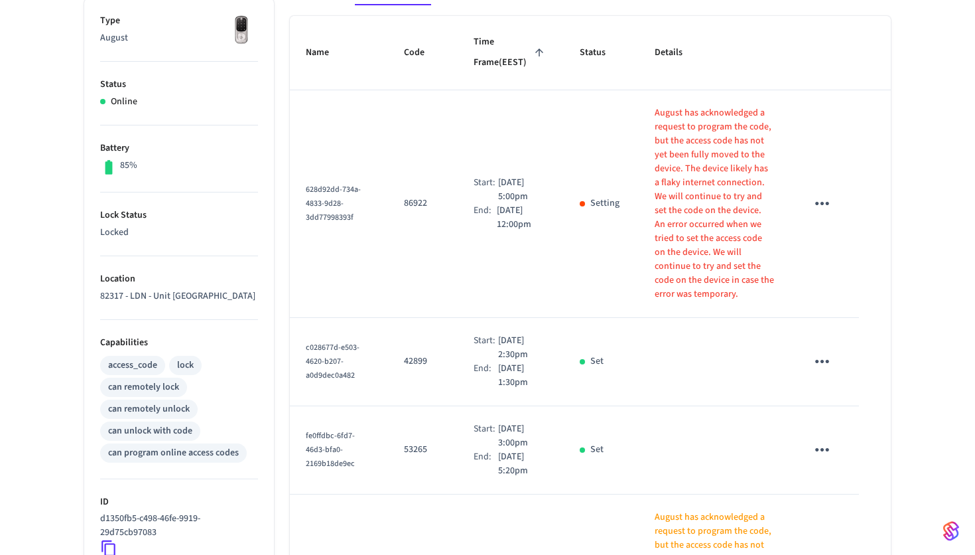
click at [674, 188] on p "August has acknowledged a request to program the code, but the access code has …" at bounding box center [714, 161] width 119 height 111
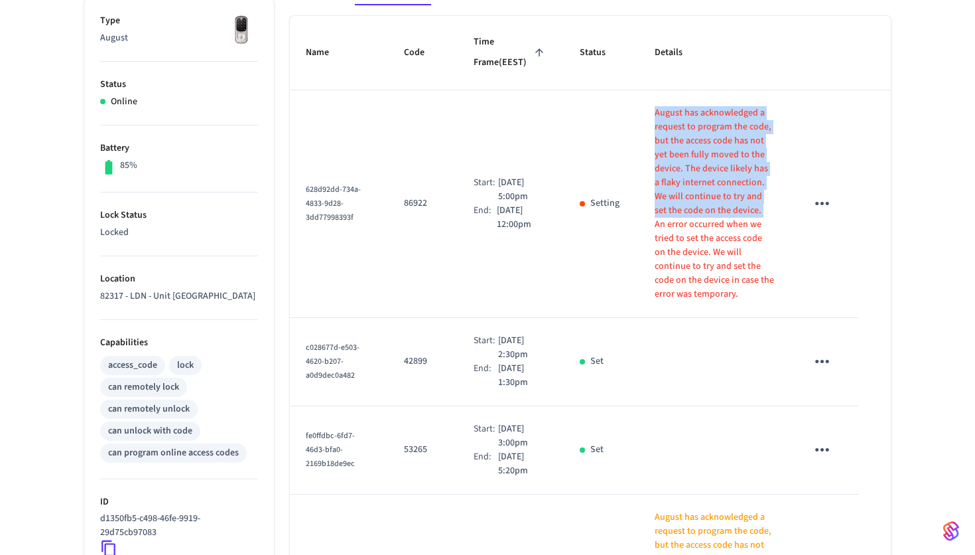
click at [675, 226] on p "An error occurred when we tried to set the access code on the device. We will c…" at bounding box center [714, 260] width 119 height 84
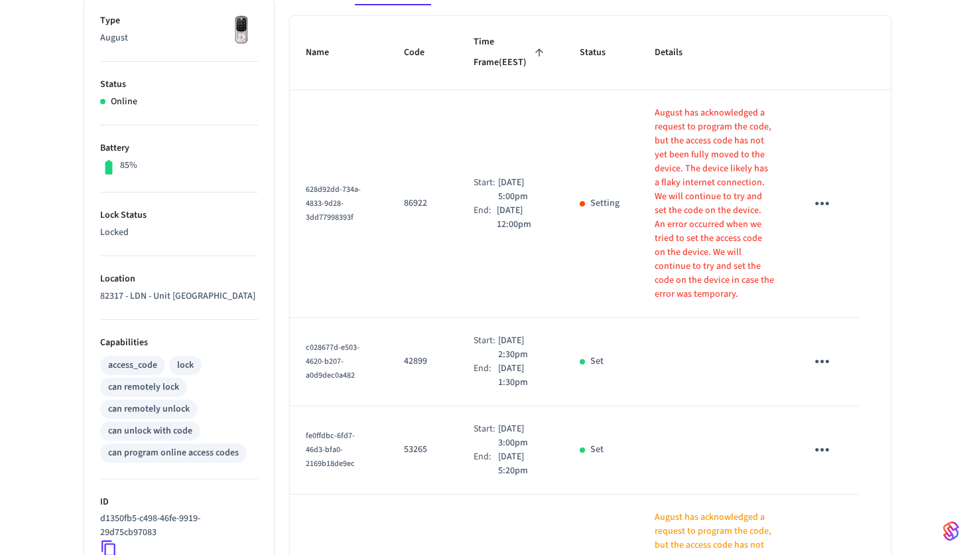
click at [675, 226] on p "An error occurred when we tried to set the access code on the device. We will c…" at bounding box center [714, 260] width 119 height 84
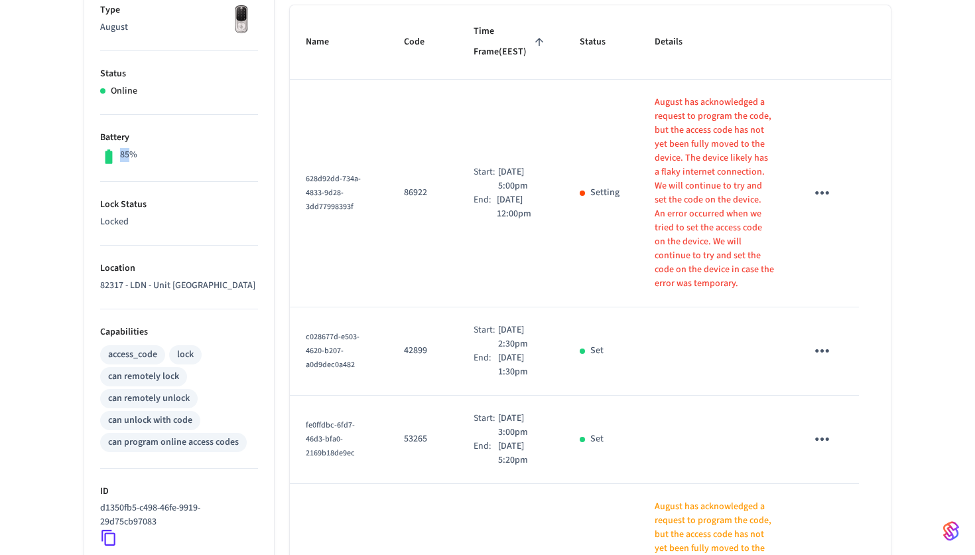
scroll to position [0, 0]
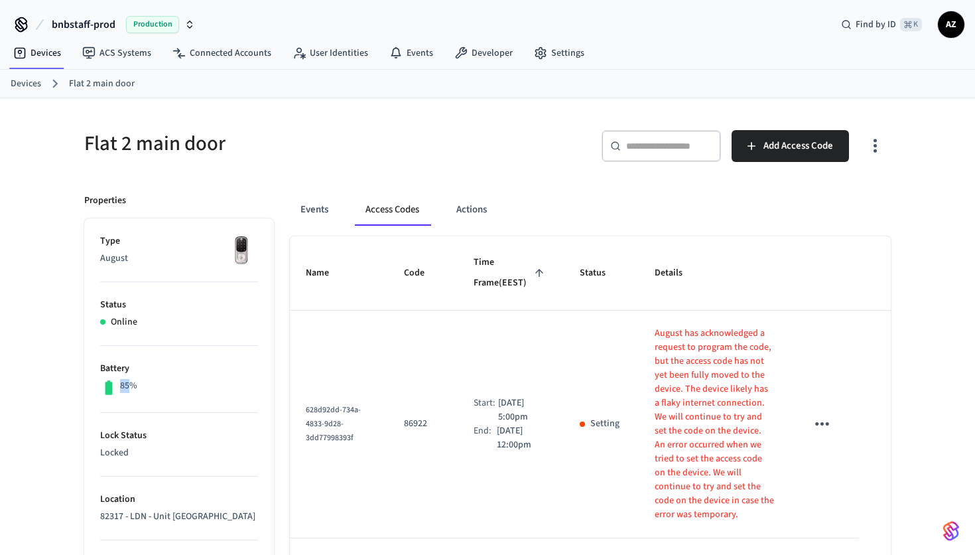
click at [455, 124] on div "Flat 2 main door" at bounding box center [273, 143] width 411 height 58
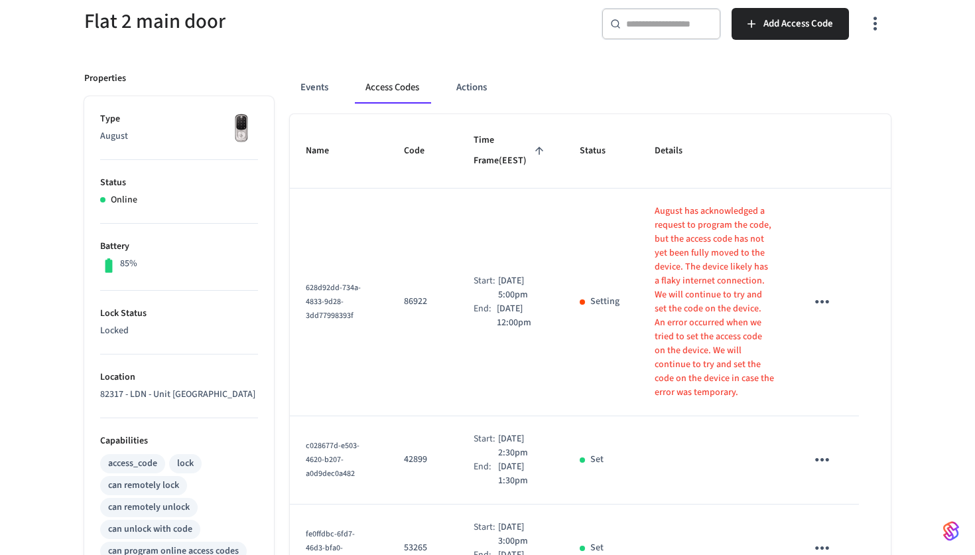
scroll to position [82, 0]
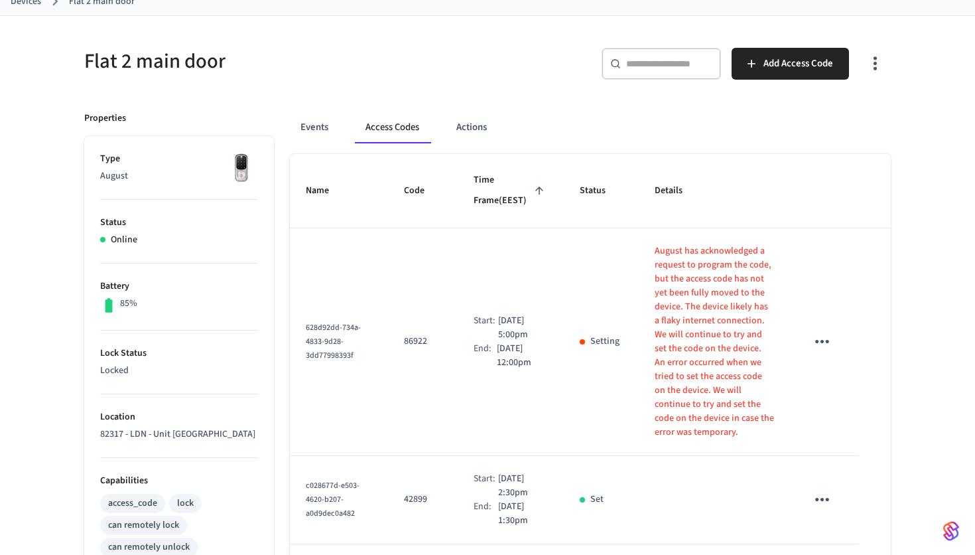
click at [545, 298] on td "Start: Aug 14th 2025 5:00pm End: Aug 17th 2025 12:00pm" at bounding box center [511, 342] width 106 height 228
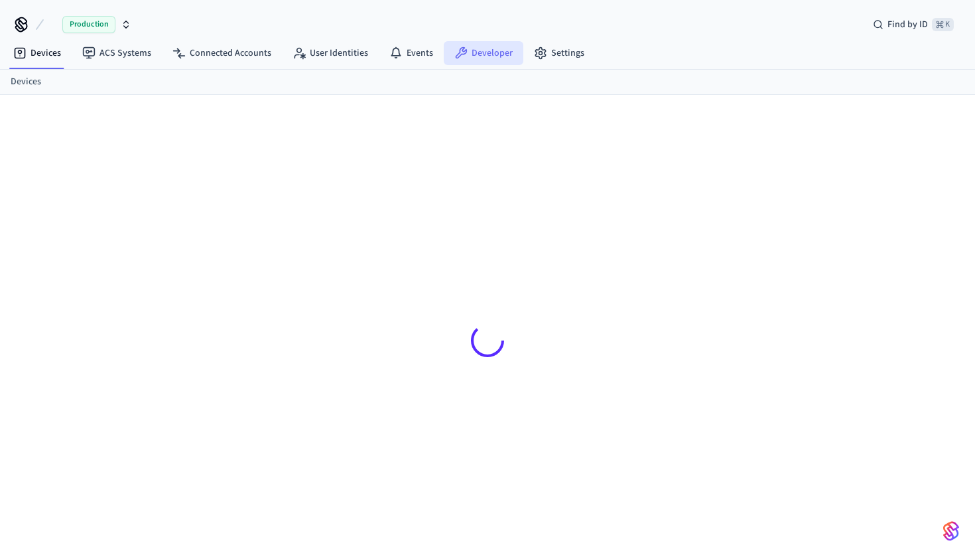
scroll to position [17, 0]
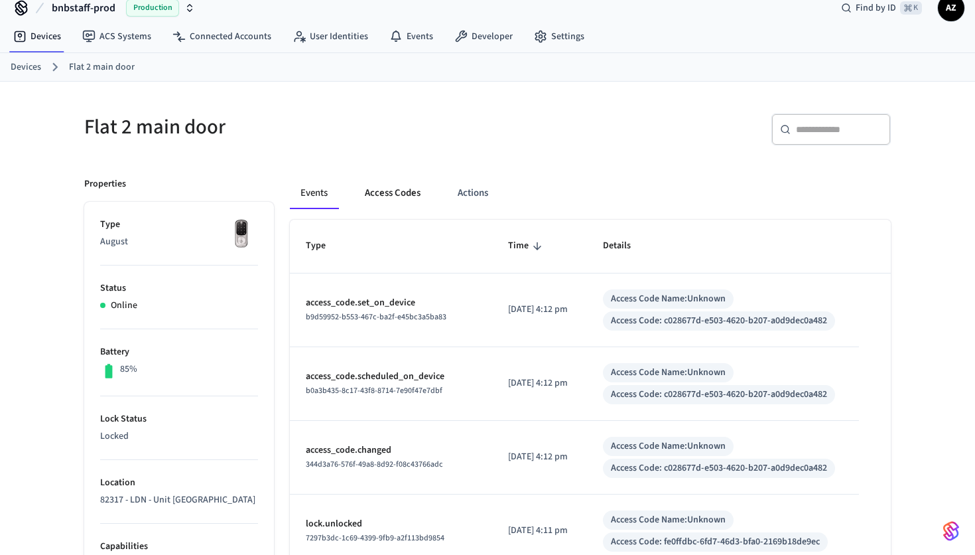
click at [382, 186] on button "Access Codes" at bounding box center [392, 193] width 77 height 32
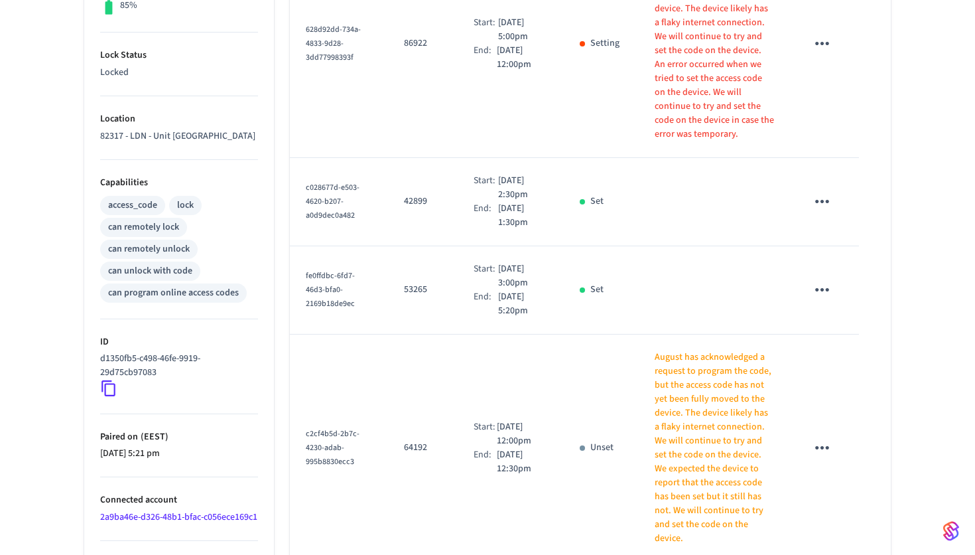
scroll to position [349, 0]
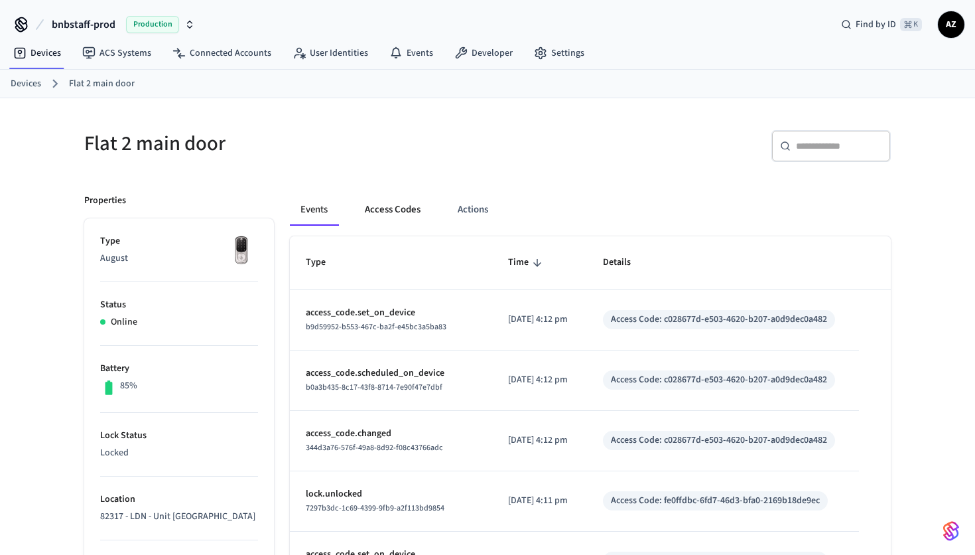
click at [394, 213] on button "Access Codes" at bounding box center [392, 210] width 77 height 32
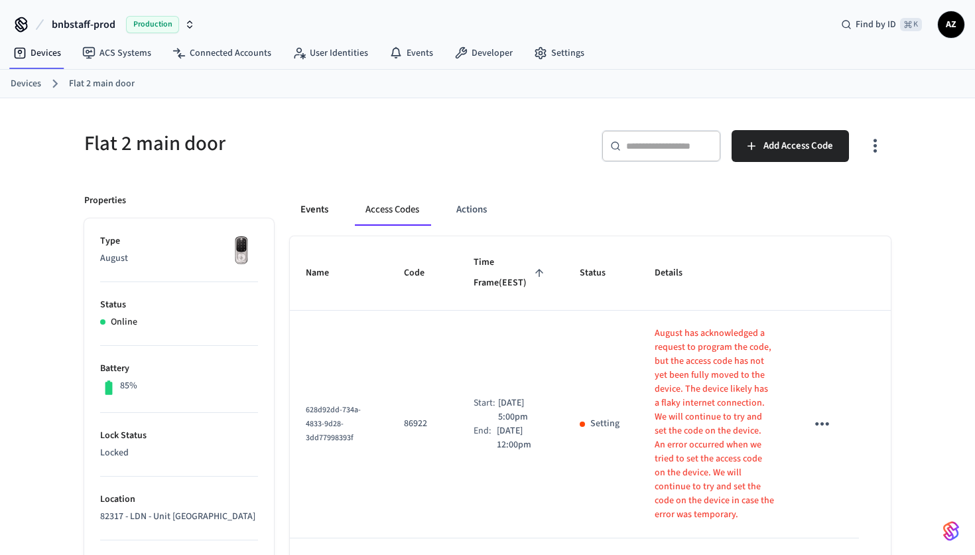
click at [325, 212] on button "Events" at bounding box center [314, 210] width 49 height 32
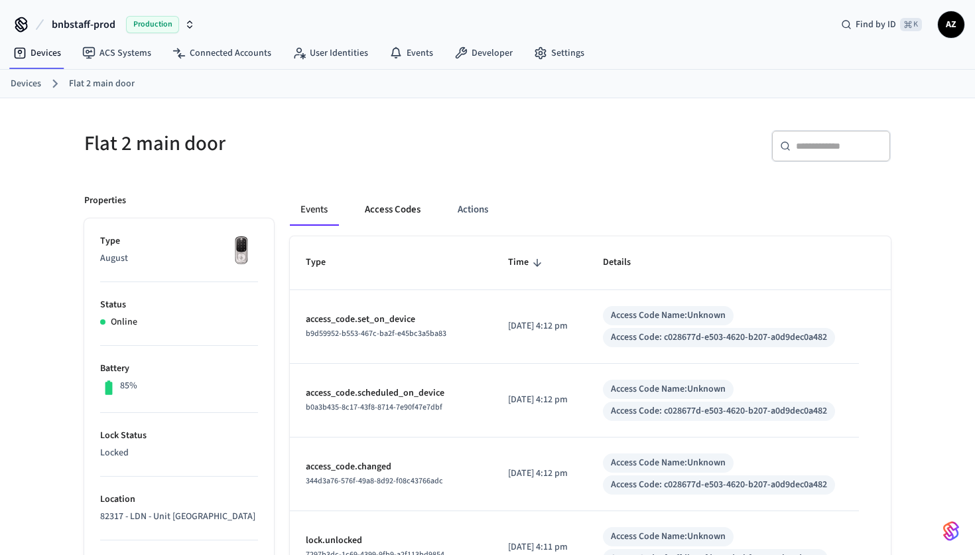
click at [361, 201] on button "Access Codes" at bounding box center [392, 210] width 77 height 32
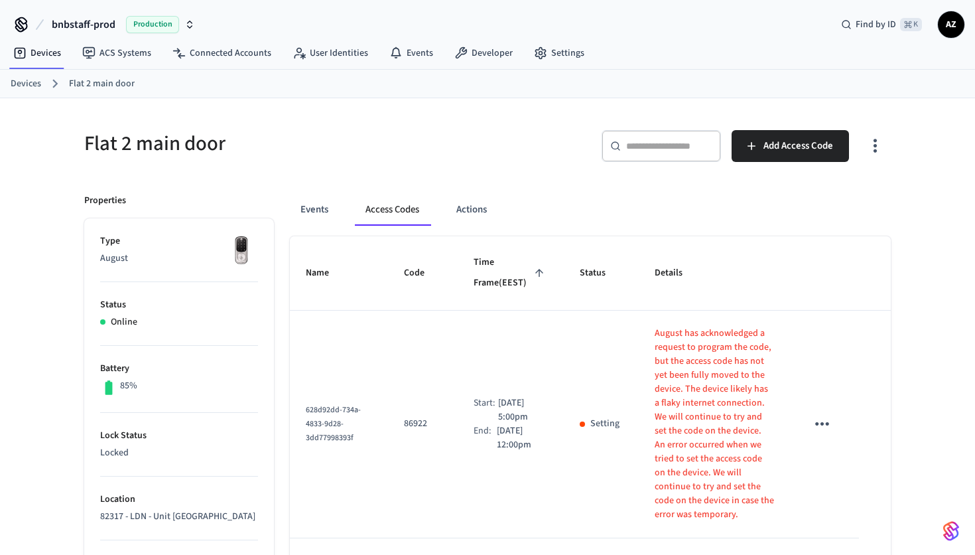
click at [947, 23] on span "AZ" at bounding box center [952, 25] width 24 height 24
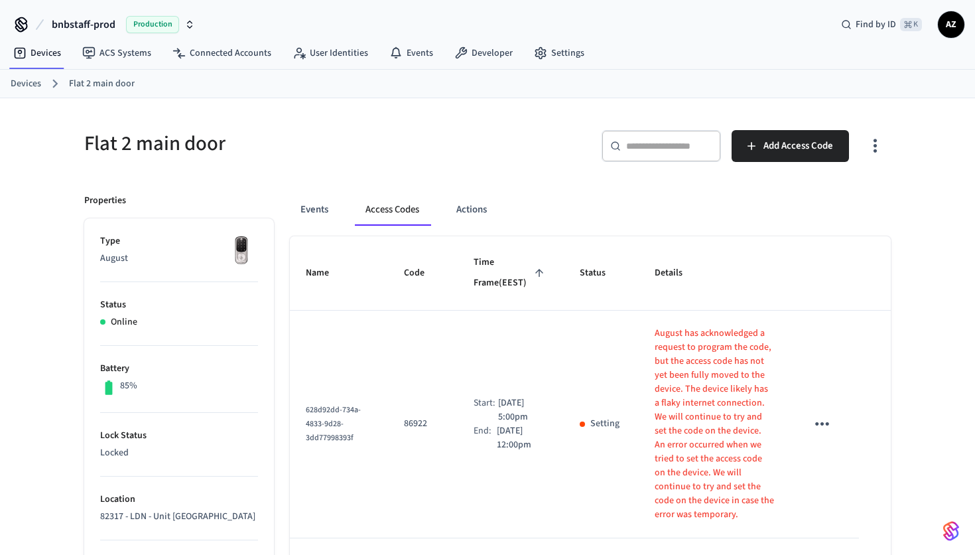
click at [950, 18] on span "AZ" at bounding box center [952, 25] width 24 height 24
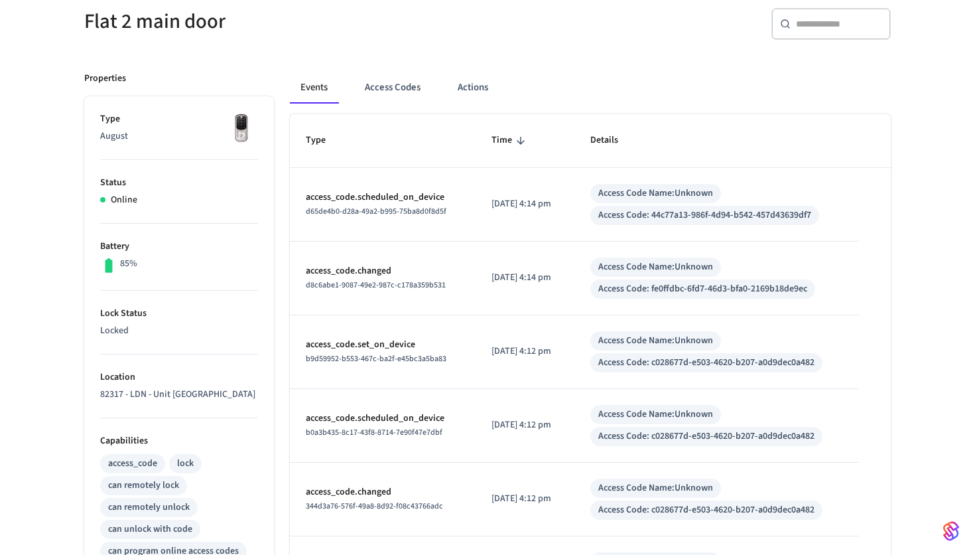
scroll to position [84, 0]
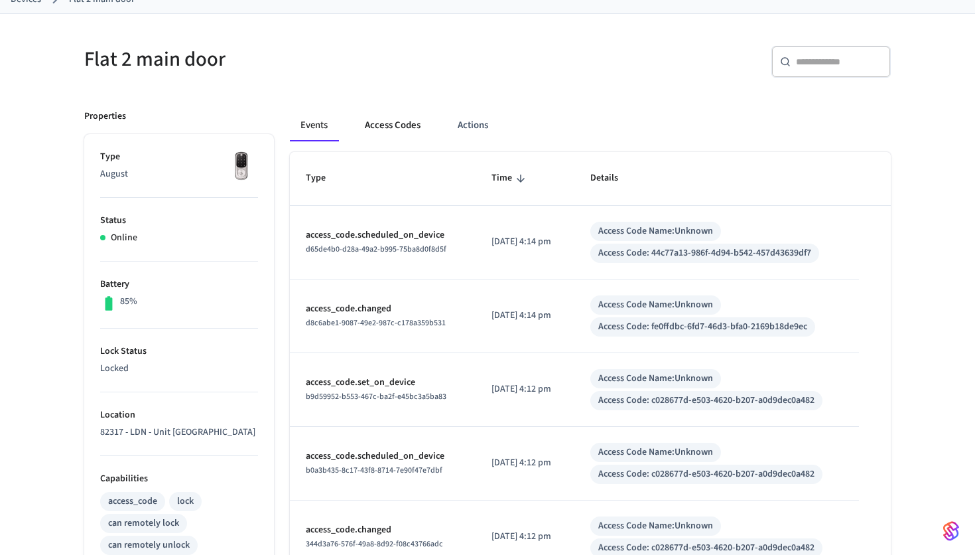
click at [400, 114] on button "Access Codes" at bounding box center [392, 125] width 77 height 32
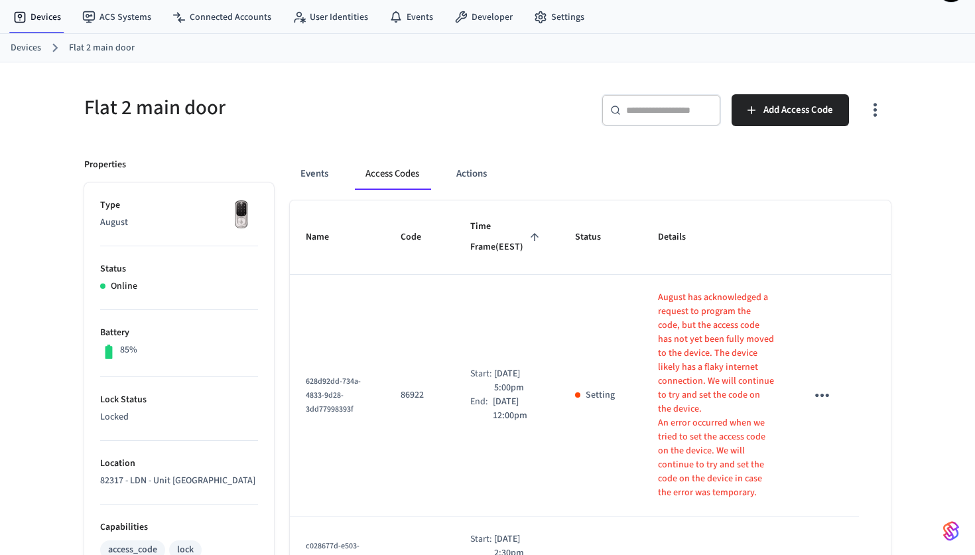
scroll to position [0, 0]
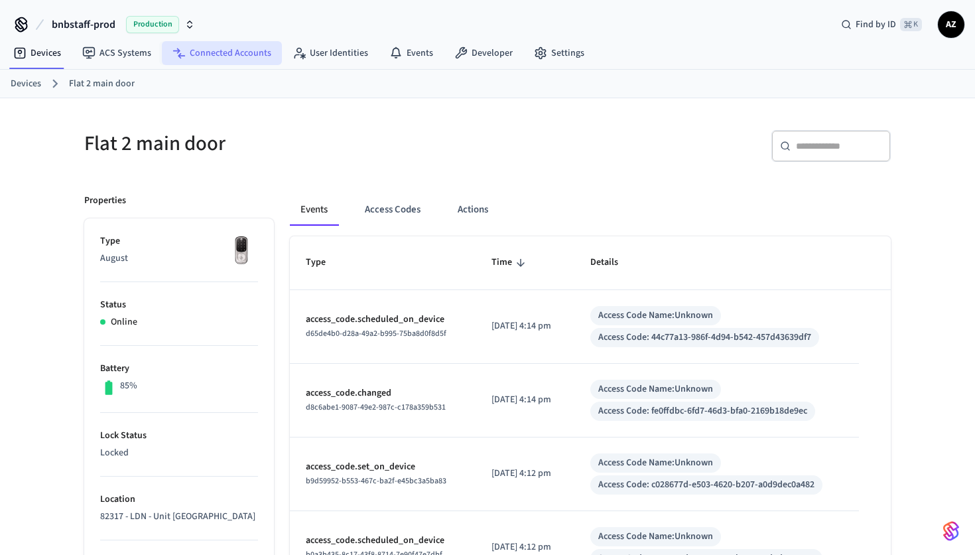
click at [213, 54] on link "Connected Accounts" at bounding box center [222, 53] width 120 height 24
